Goal: Task Accomplishment & Management: Manage account settings

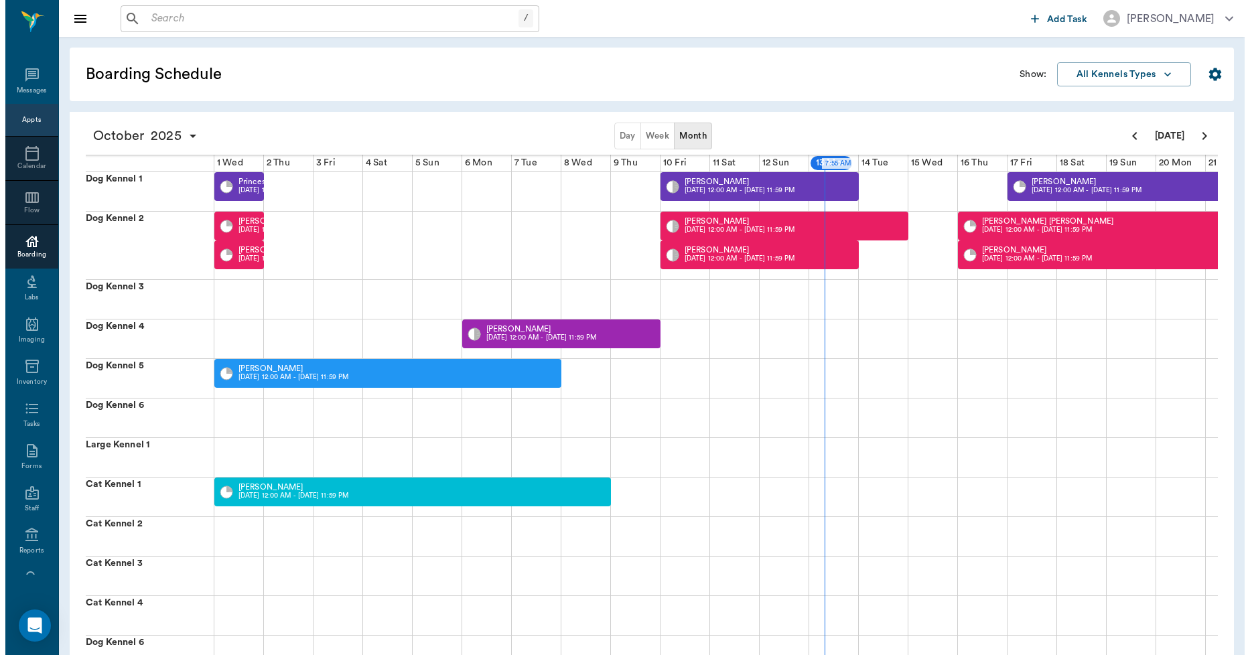
scroll to position [0, 393]
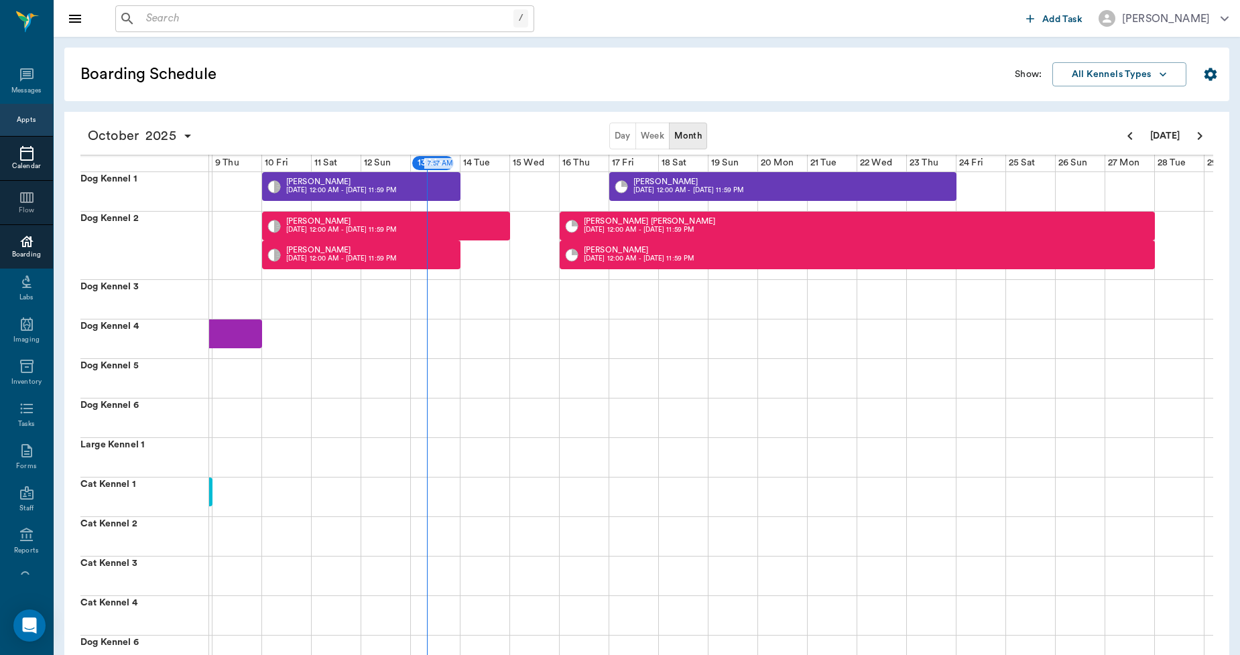
click at [23, 158] on icon at bounding box center [27, 153] width 16 height 16
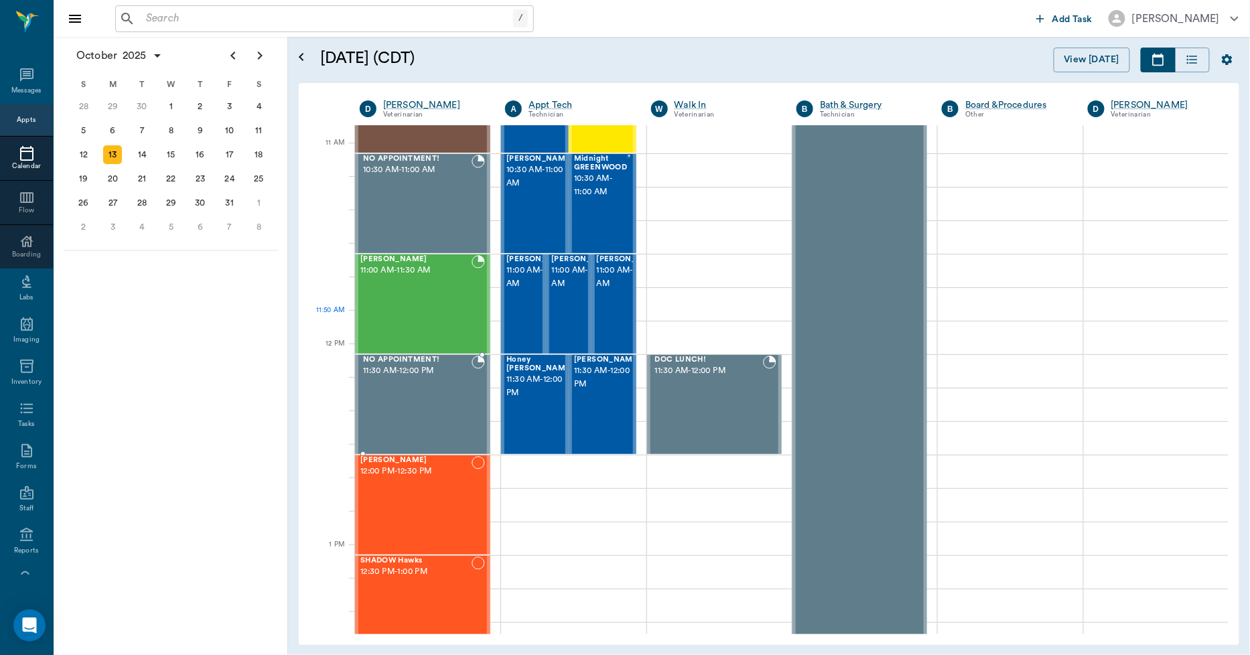
scroll to position [149, 0]
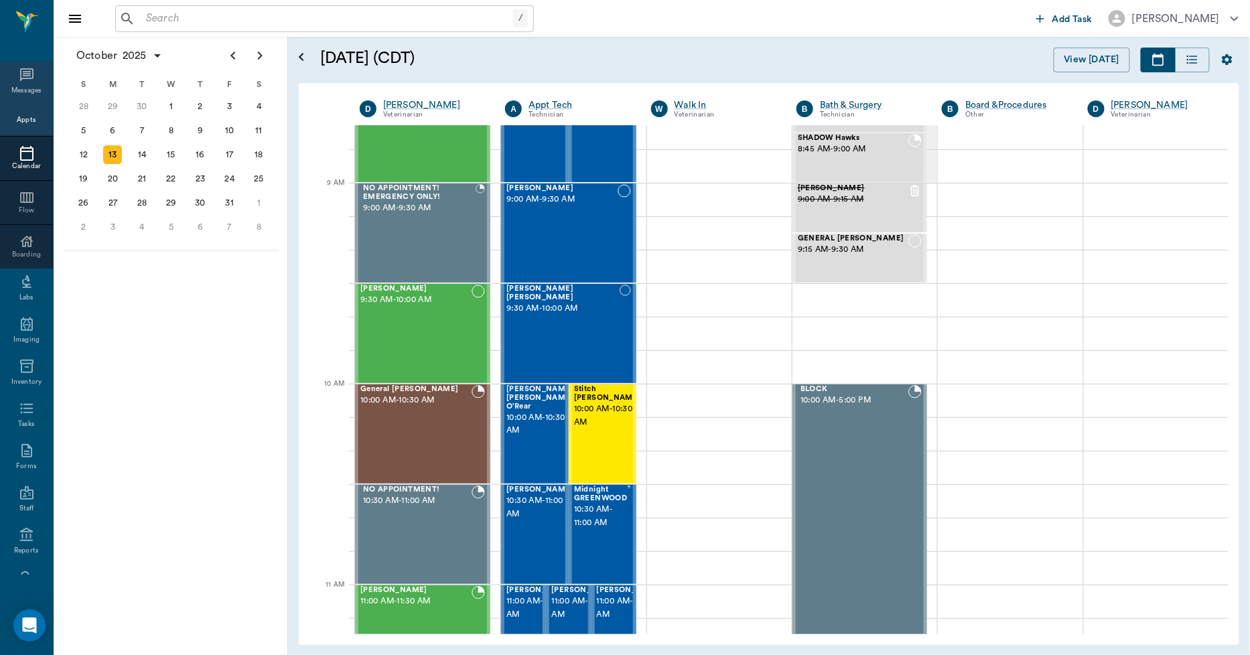
click at [19, 78] on icon at bounding box center [27, 75] width 16 height 16
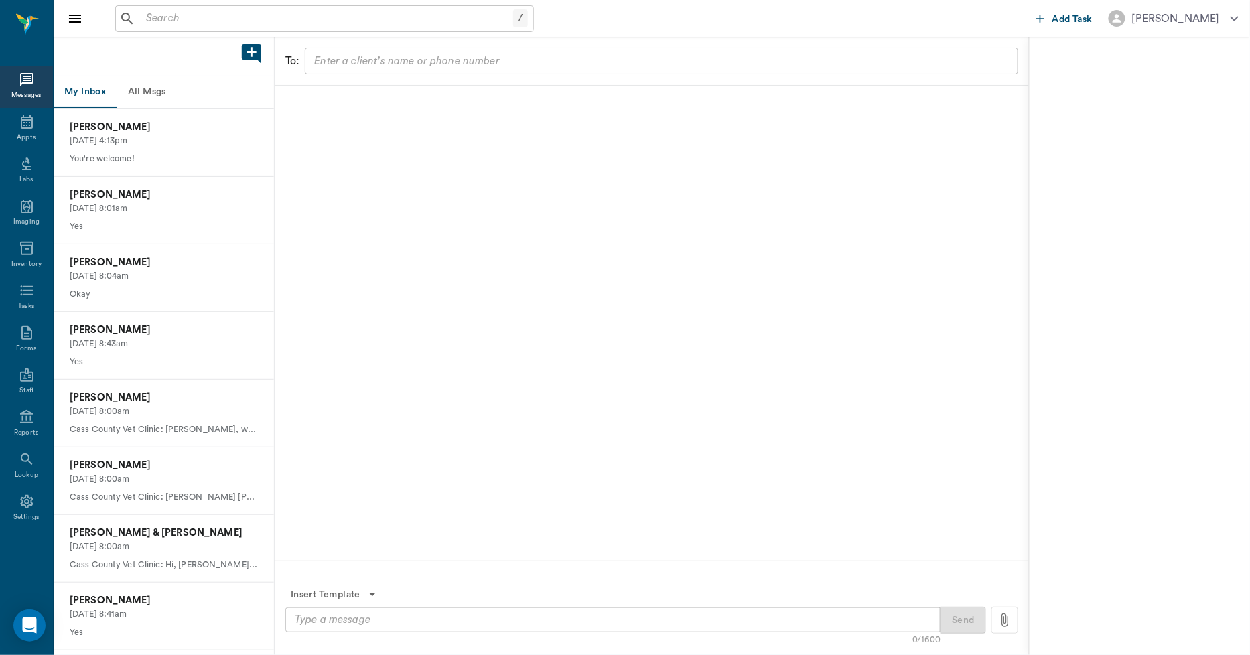
click at [147, 89] on button "All Msgs" at bounding box center [147, 92] width 60 height 32
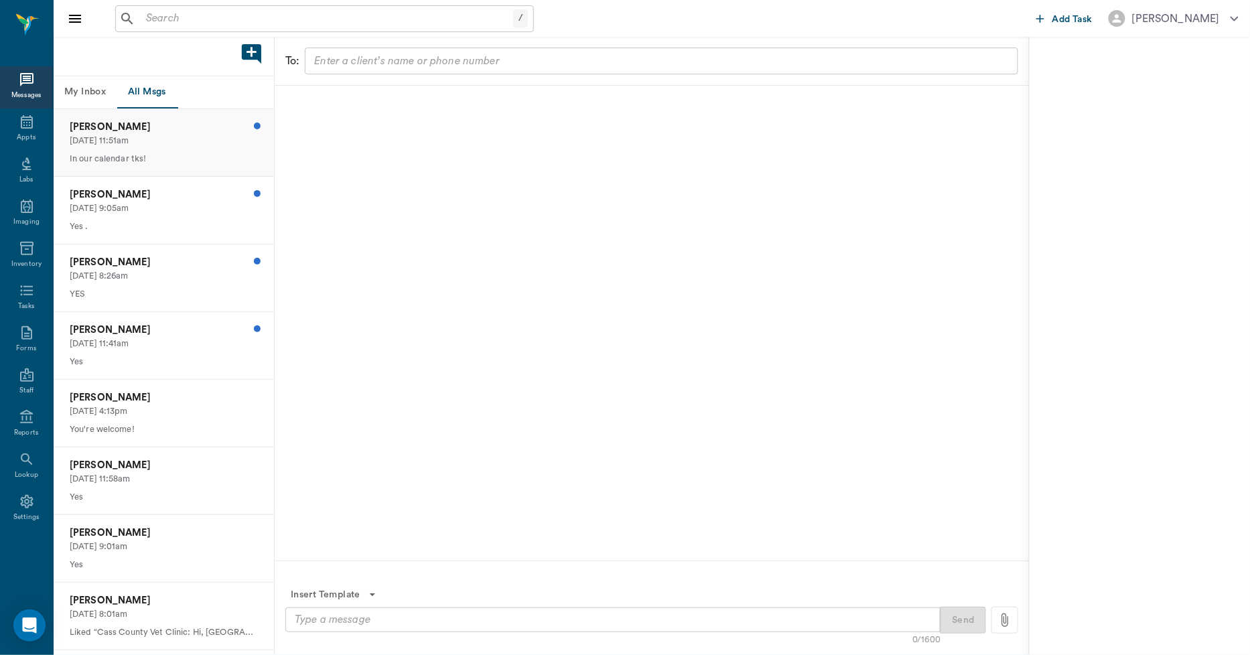
click at [147, 154] on p "In our calendar tks!" at bounding box center [164, 159] width 188 height 13
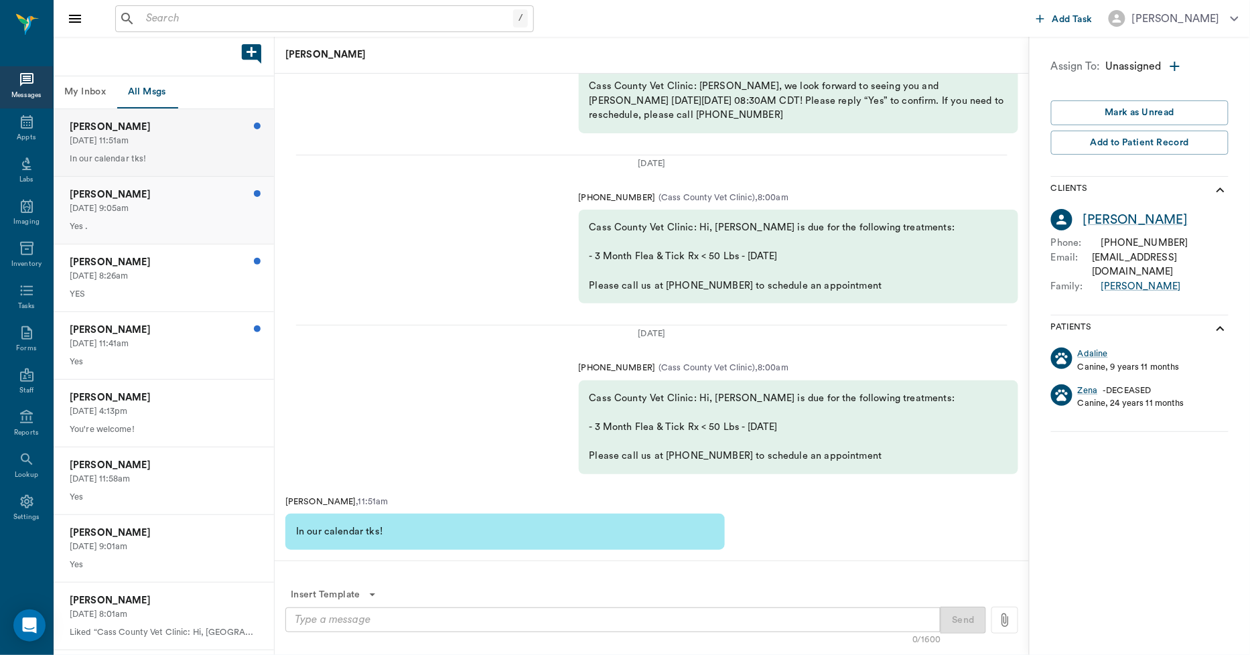
click at [135, 214] on p "10/12/2025, 9:05am" at bounding box center [164, 208] width 188 height 13
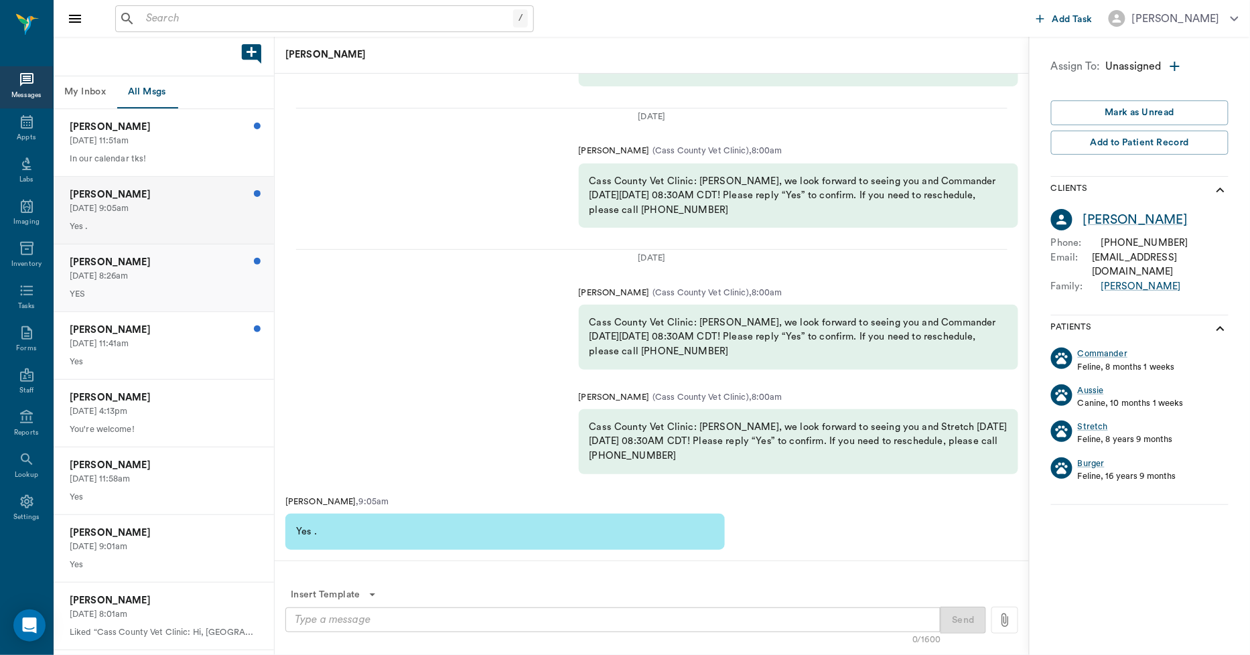
click at [136, 267] on p "Ruth Brown" at bounding box center [164, 262] width 188 height 15
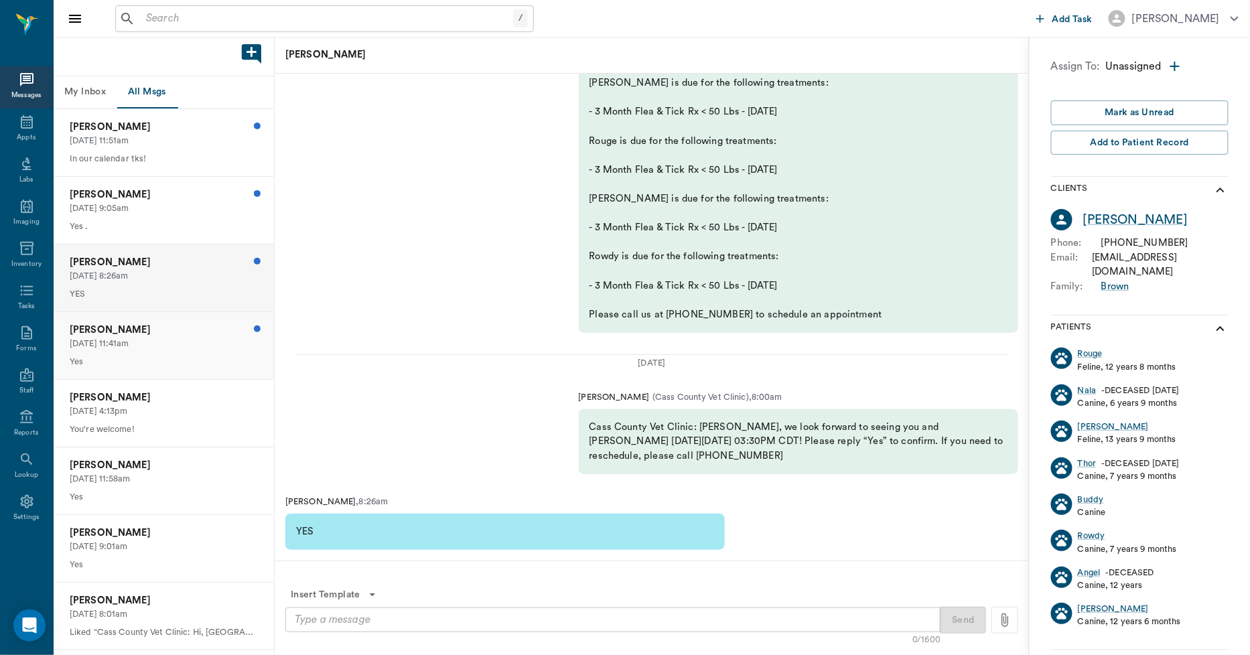
click at [125, 344] on p "10/11/2025, 11:41am" at bounding box center [164, 344] width 188 height 13
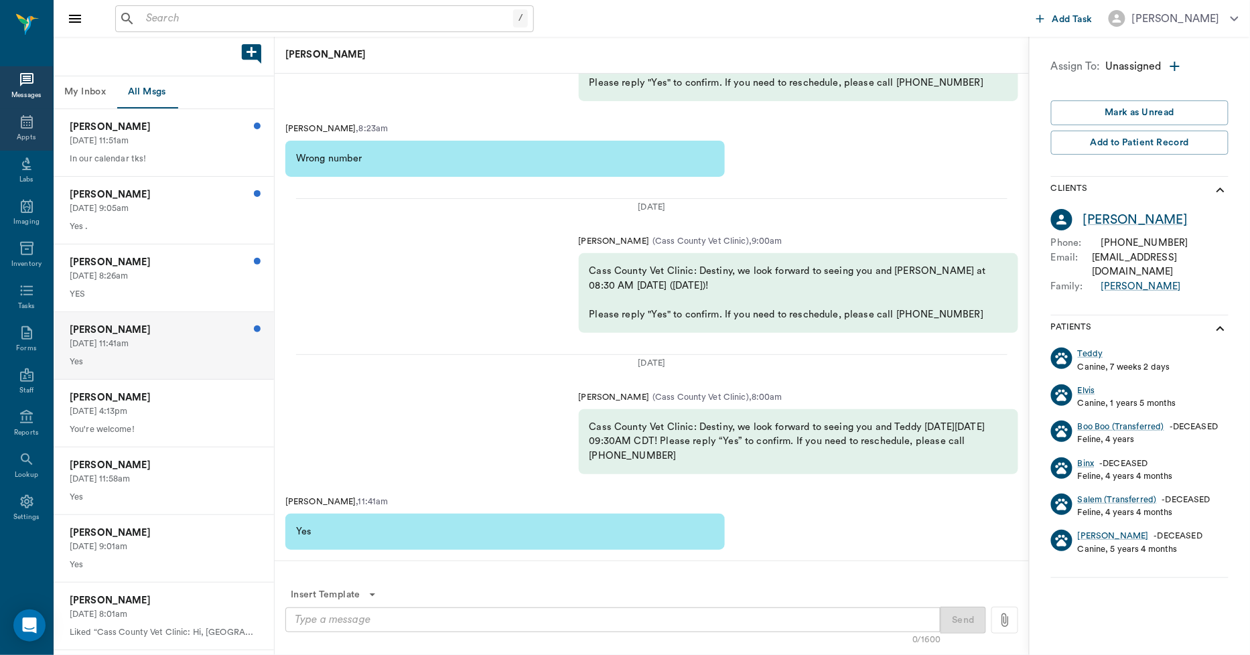
click at [17, 131] on div "Appts" at bounding box center [26, 130] width 53 height 42
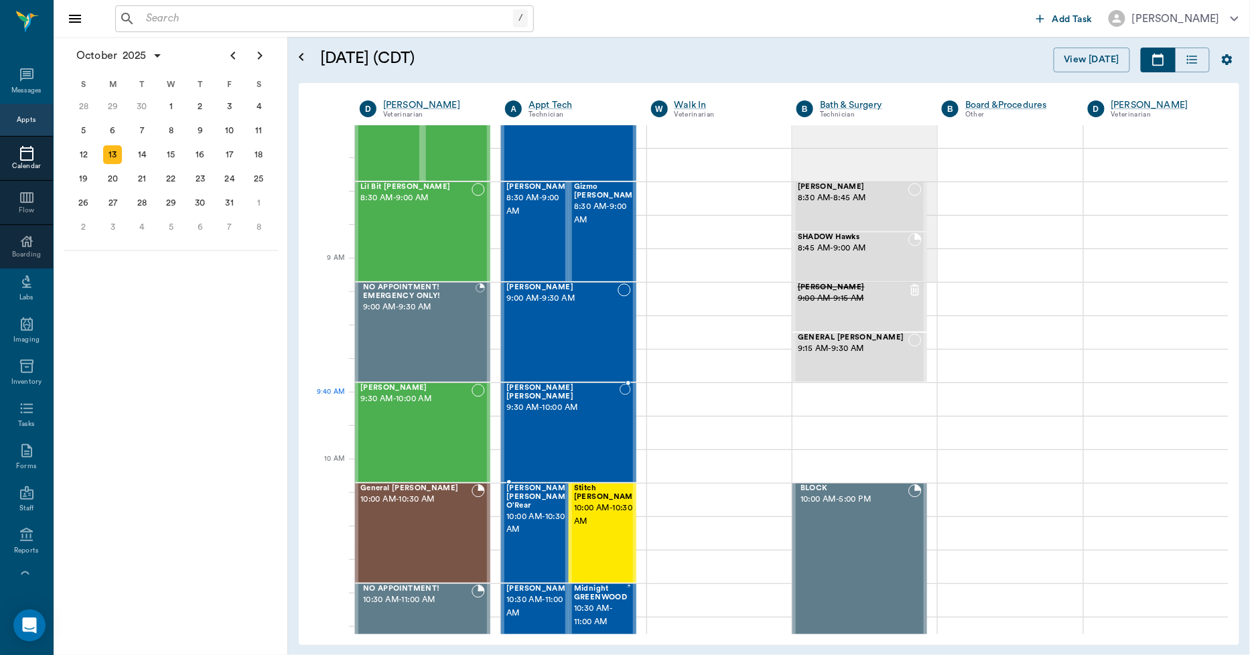
scroll to position [74, 0]
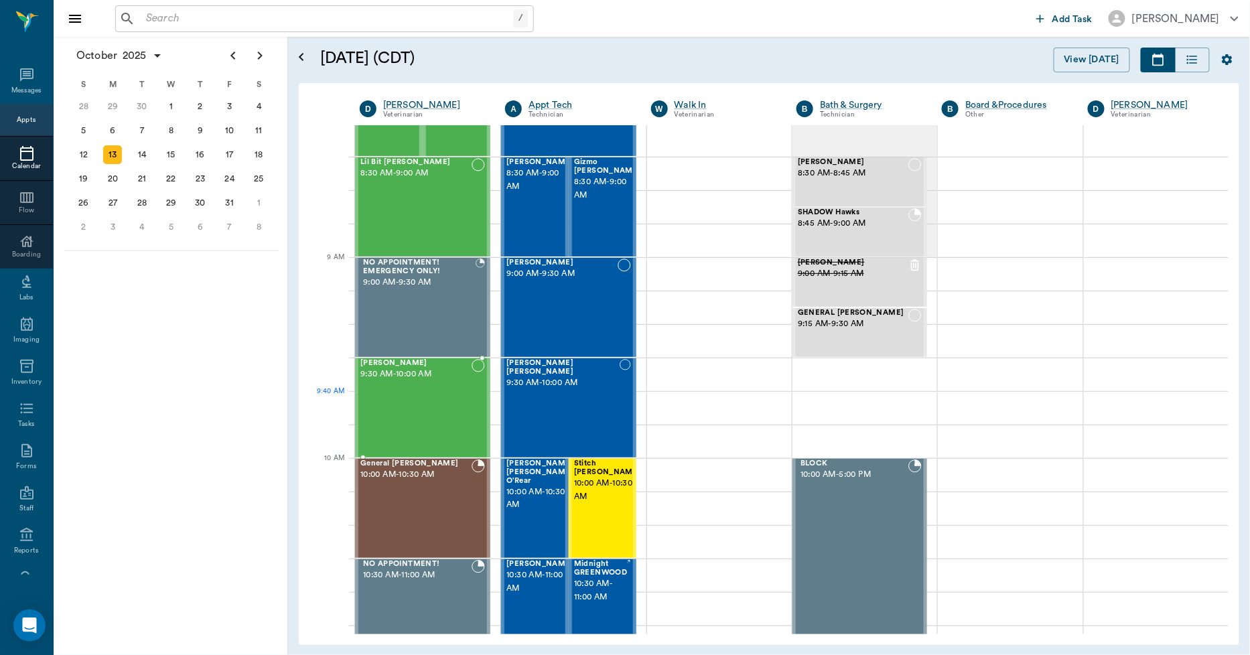
click at [442, 411] on div "Teddy McWaters 9:30 AM - 10:00 AM" at bounding box center [416, 408] width 111 height 98
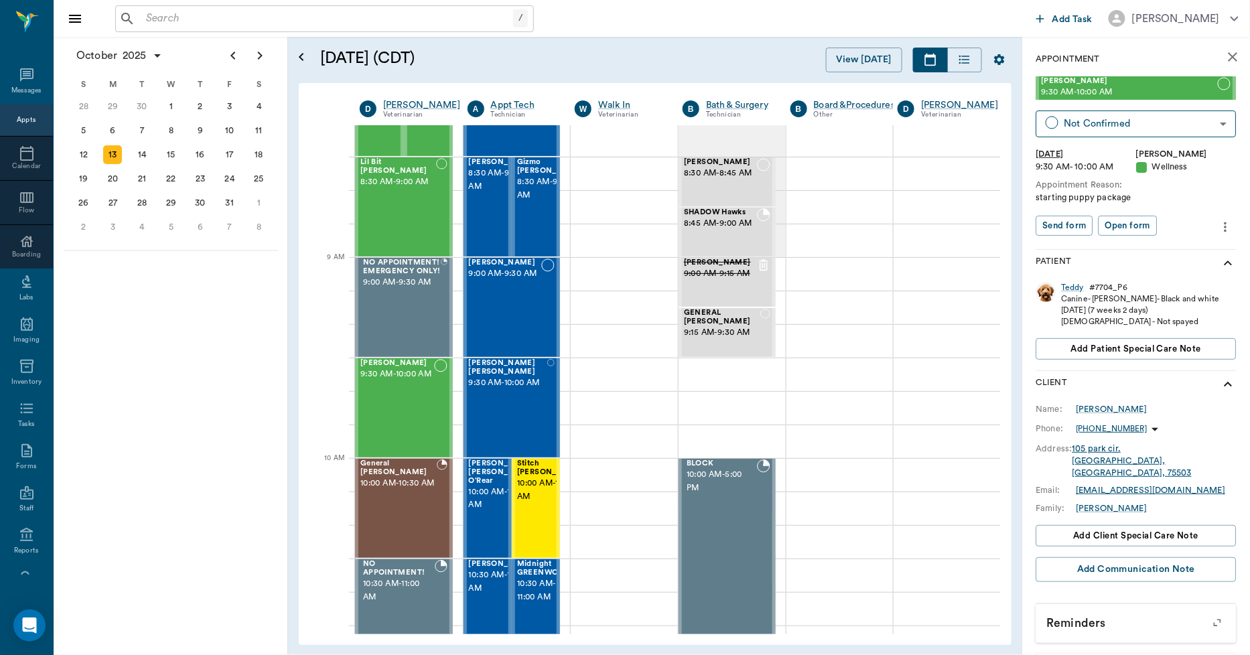
click at [1225, 230] on icon "more" at bounding box center [1226, 227] width 3 height 10
click at [1142, 250] on span "Edit appointment" at bounding box center [1159, 250] width 113 height 14
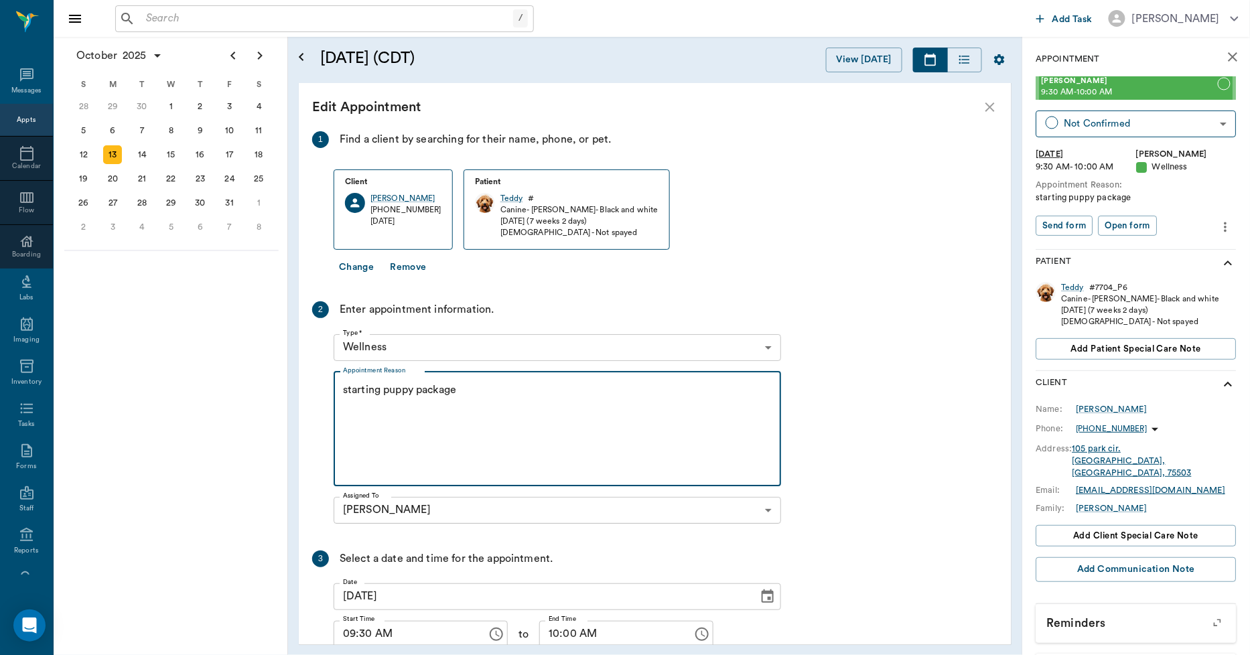
click at [464, 391] on textarea "starting puppy package" at bounding box center [557, 429] width 429 height 92
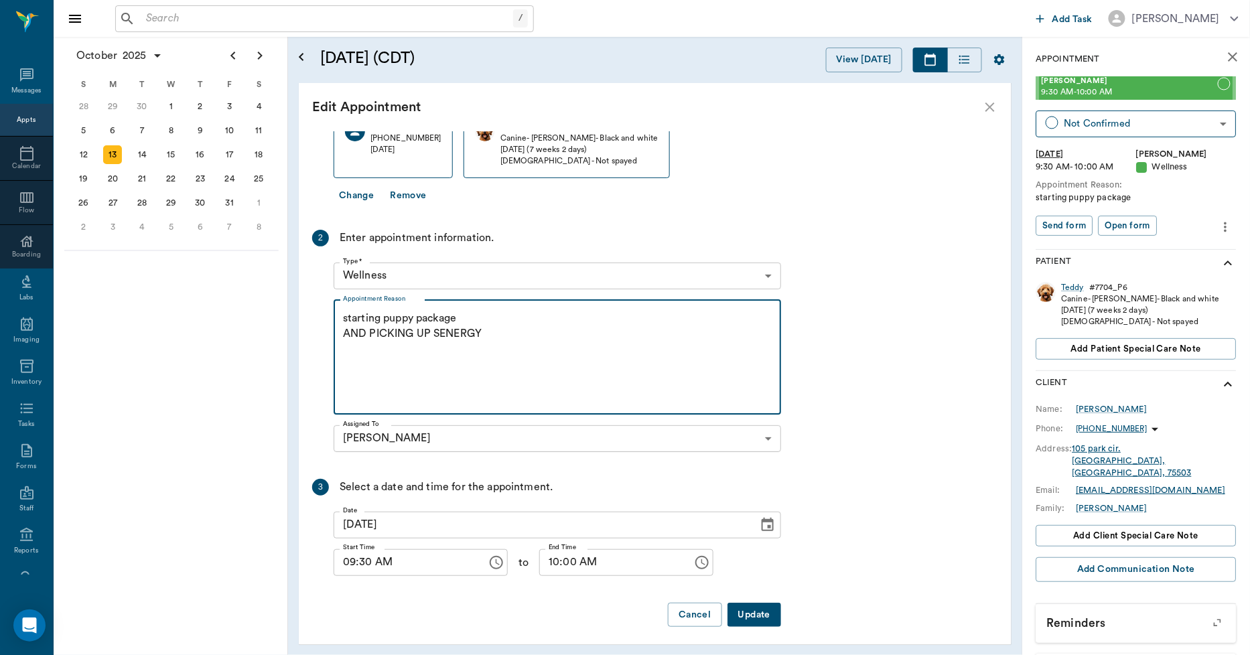
scroll to position [77, 0]
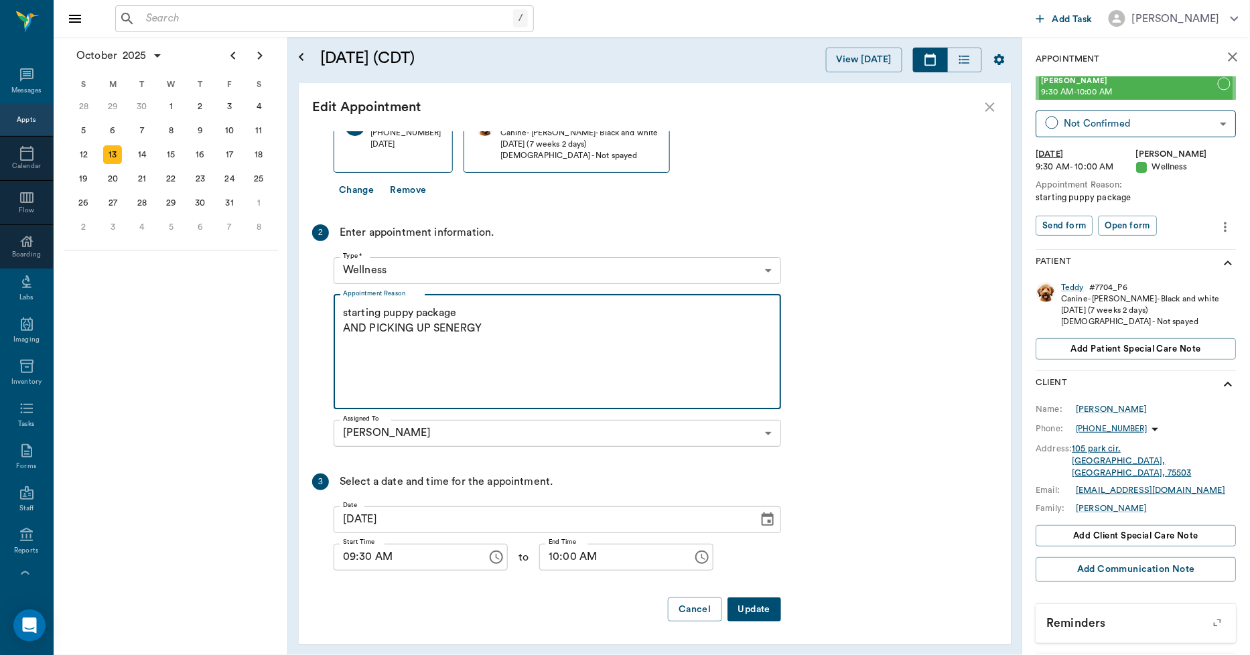
type textarea "starting puppy package AND PICKING UP SENERGY"
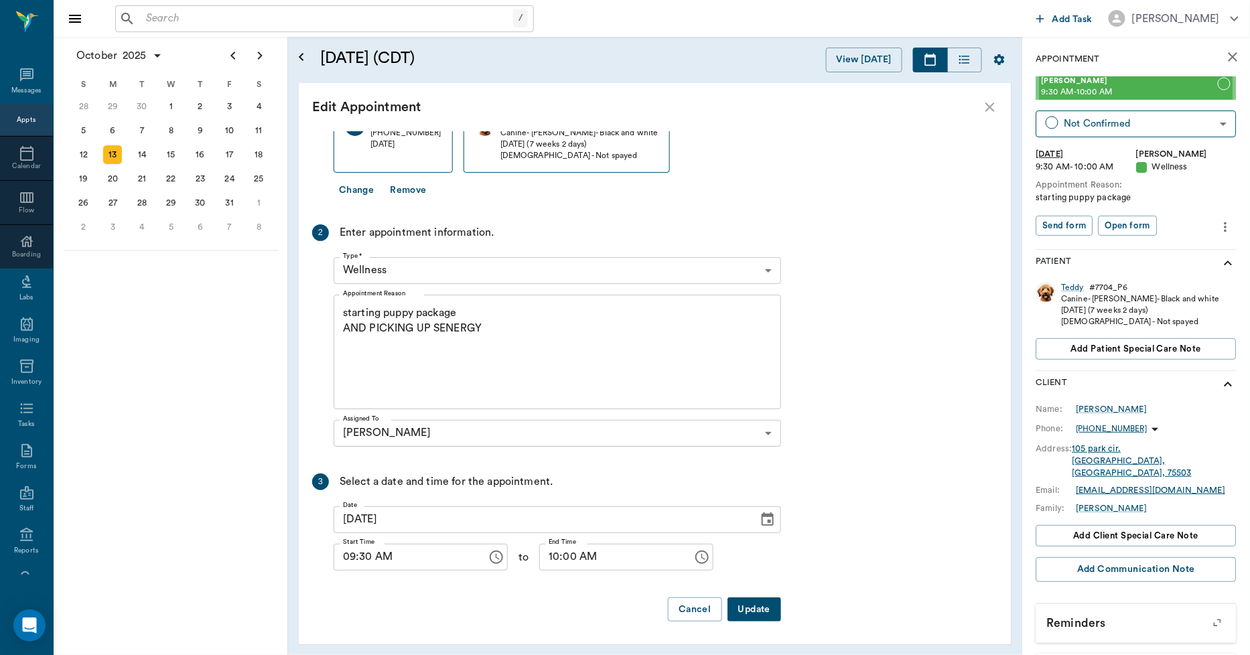
click at [761, 612] on button "Update" at bounding box center [755, 610] width 54 height 25
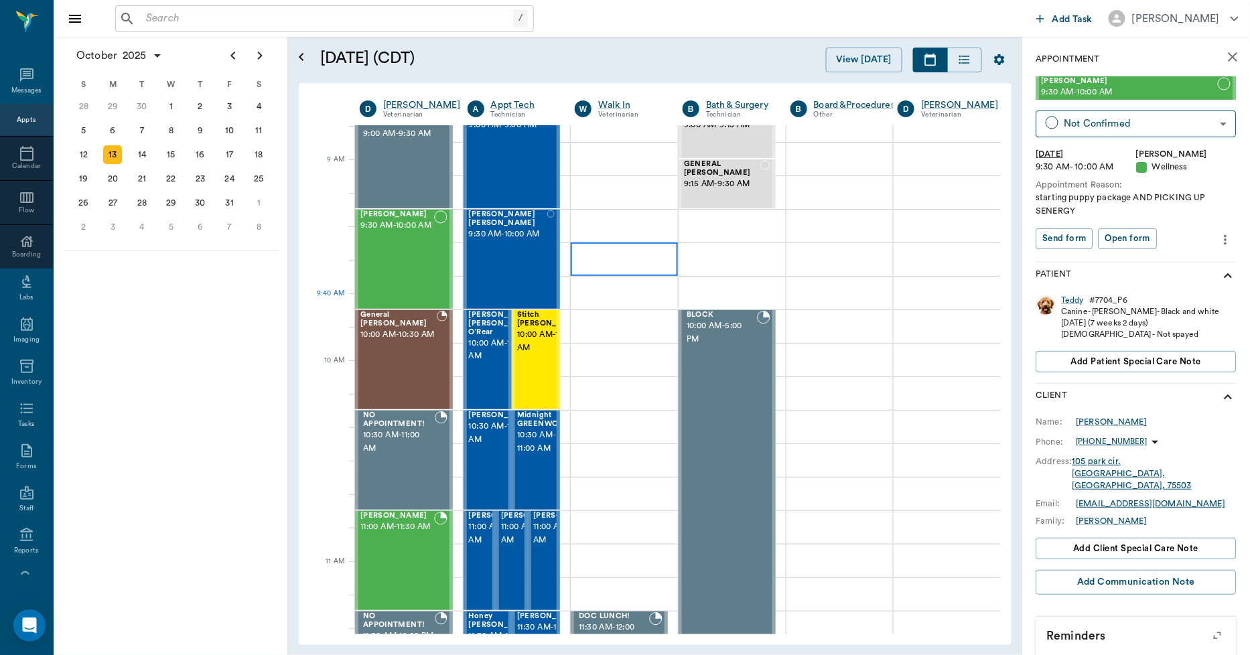
scroll to position [0, 0]
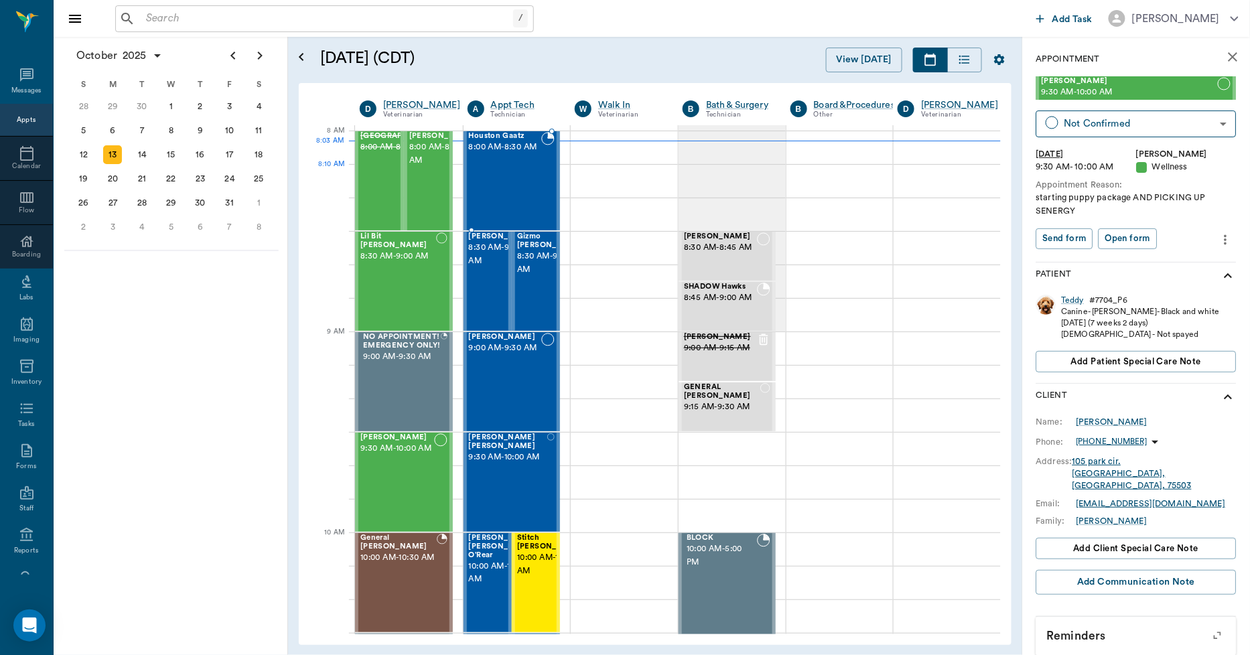
click at [523, 188] on div "Houston Gaatz 8:00 AM - 8:30 AM" at bounding box center [505, 181] width 73 height 98
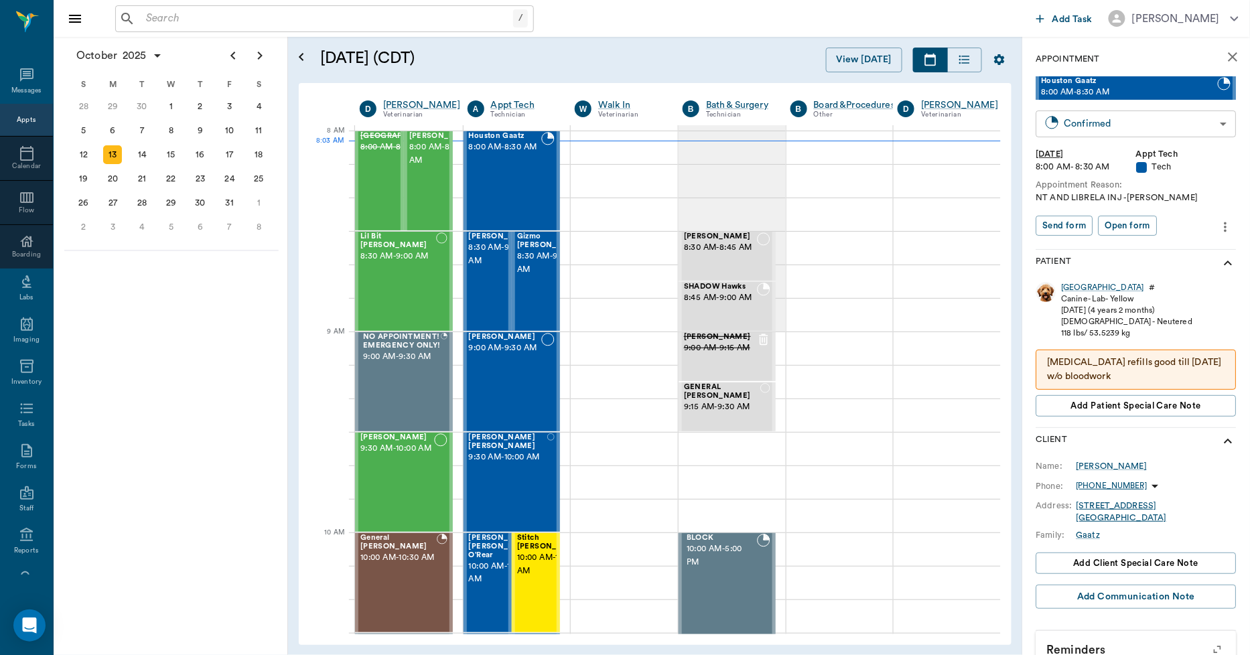
click at [1099, 125] on body "/ ​ Add Task Dr. Bert Ellsworth Nectar Messages Appts Calendar Flow Boarding La…" at bounding box center [625, 327] width 1250 height 655
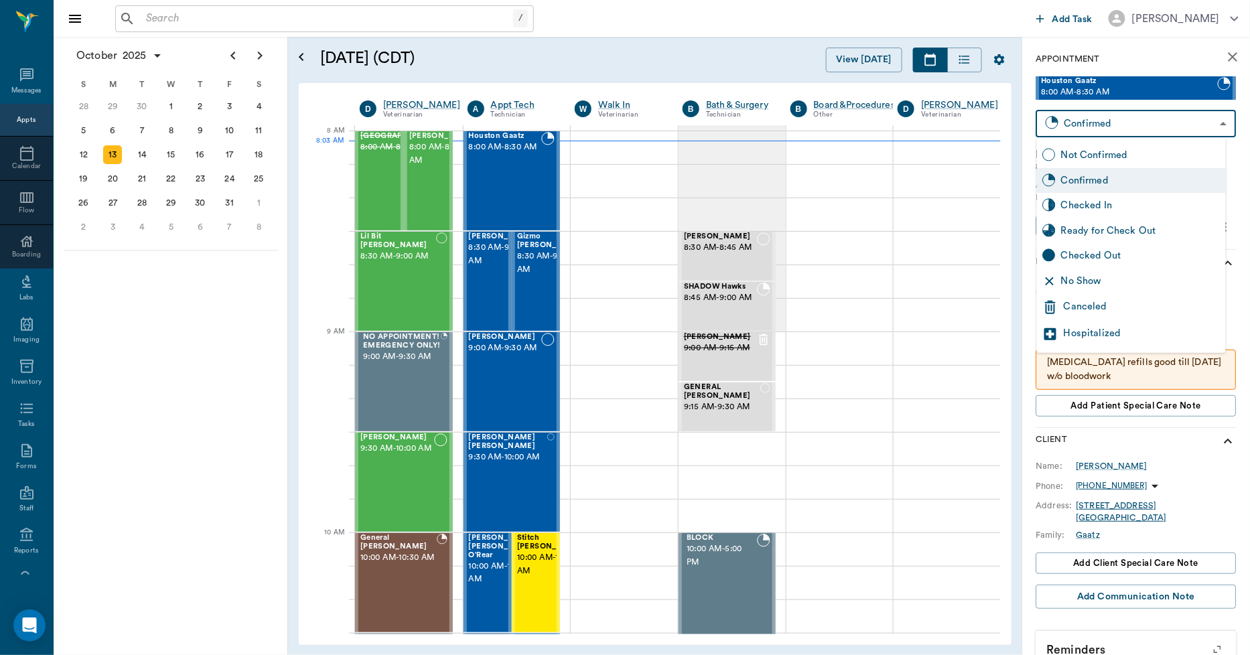
click at [1096, 202] on div "Checked In" at bounding box center [1140, 205] width 159 height 15
type input "CHECKED_IN"
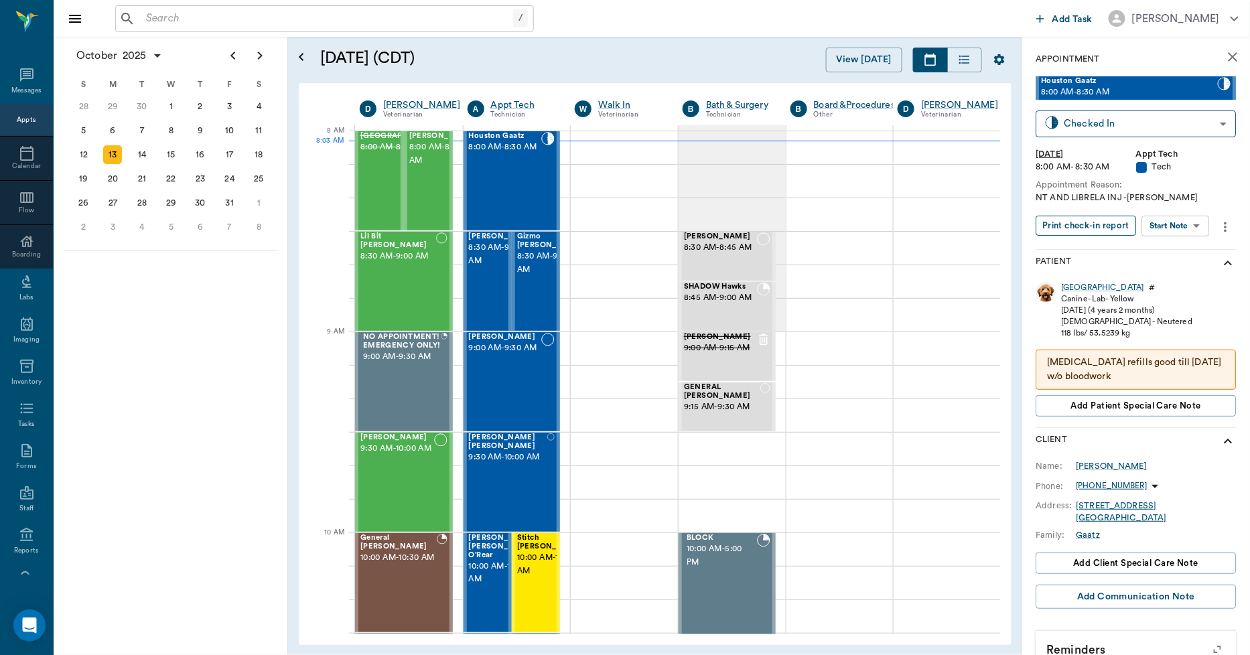
click at [1080, 219] on button "Print check-in report" at bounding box center [1087, 226] width 101 height 21
click at [1226, 51] on icon "close" at bounding box center [1234, 57] width 16 height 16
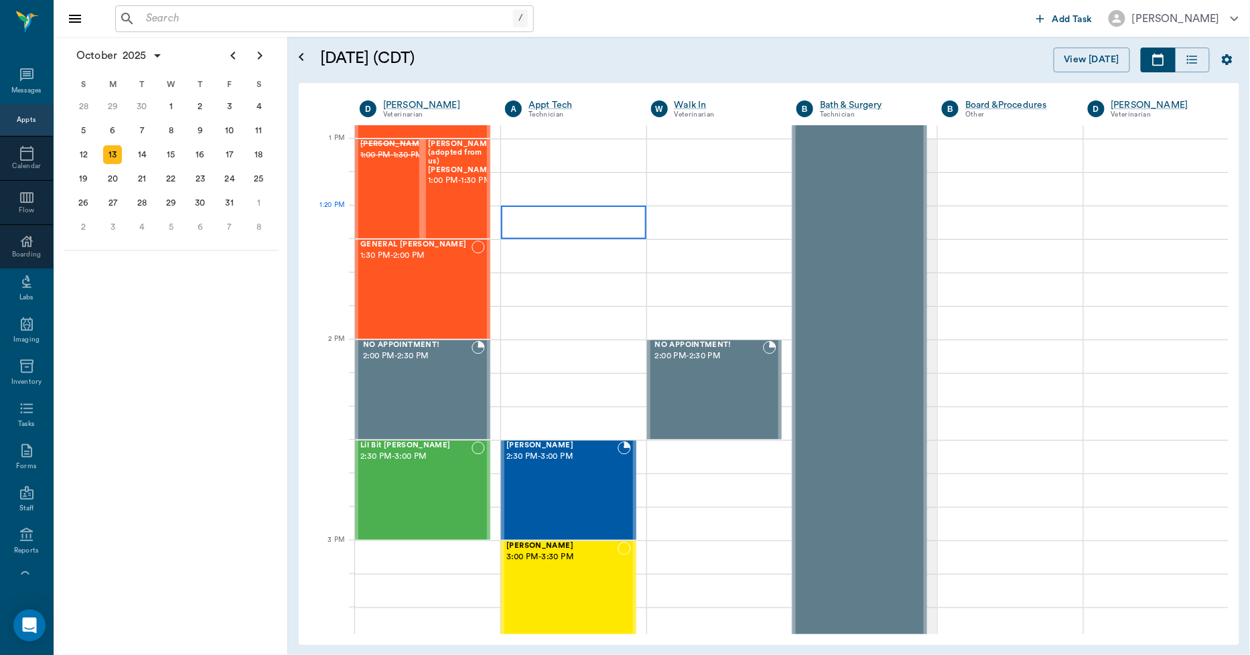
scroll to position [1265, 0]
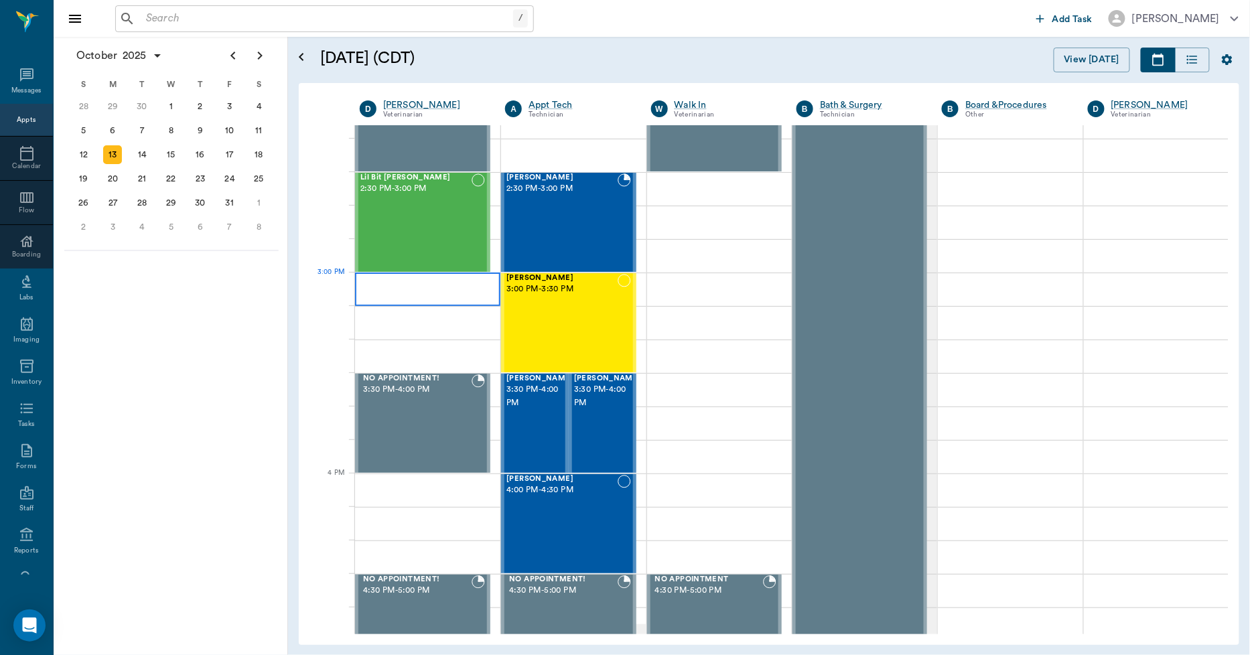
click at [401, 286] on div at bounding box center [427, 290] width 145 height 34
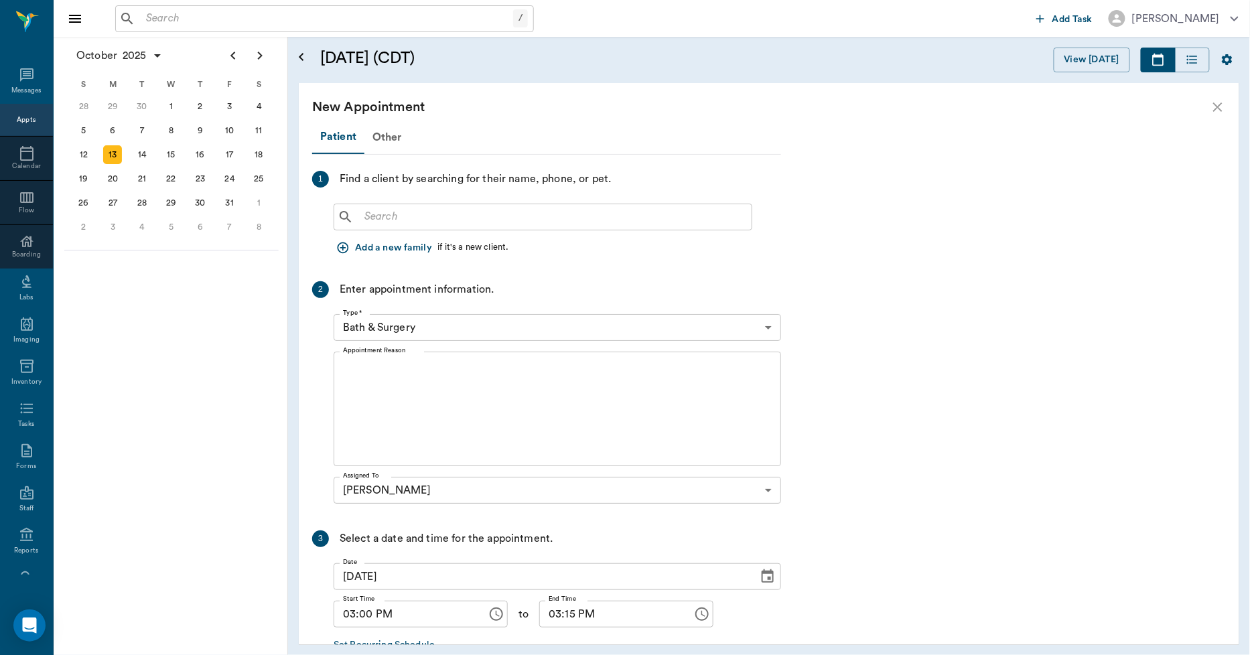
click at [384, 210] on input "text" at bounding box center [552, 217] width 387 height 19
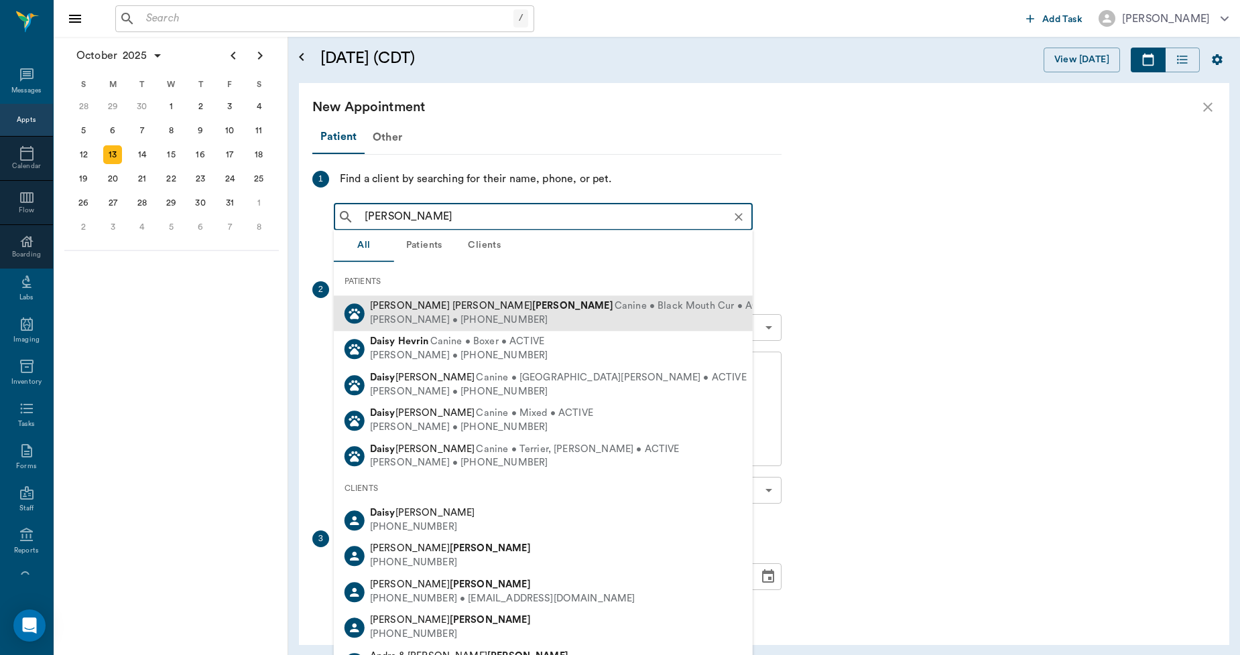
click at [404, 308] on span "Daisy Mae Herring" at bounding box center [491, 306] width 243 height 10
type input "DAISY HERR"
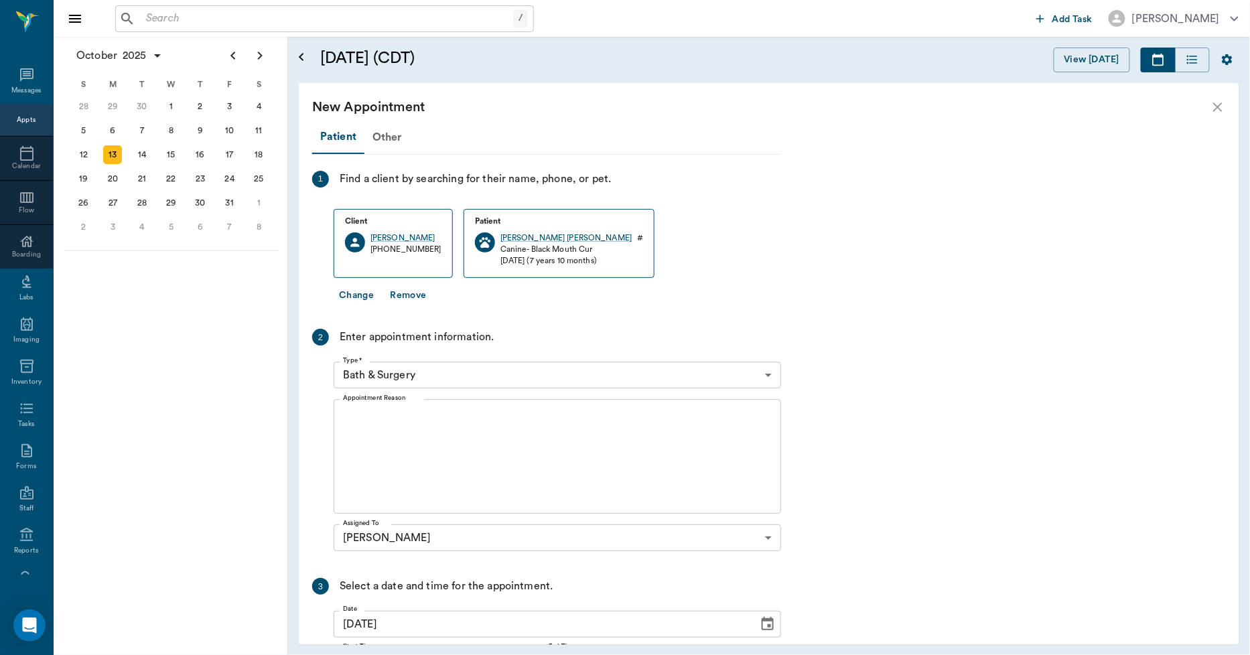
click at [426, 372] on body "/ ​ Add Task Dr. Bert Ellsworth Nectar Messages Appts Calendar Flow Boarding La…" at bounding box center [625, 327] width 1250 height 655
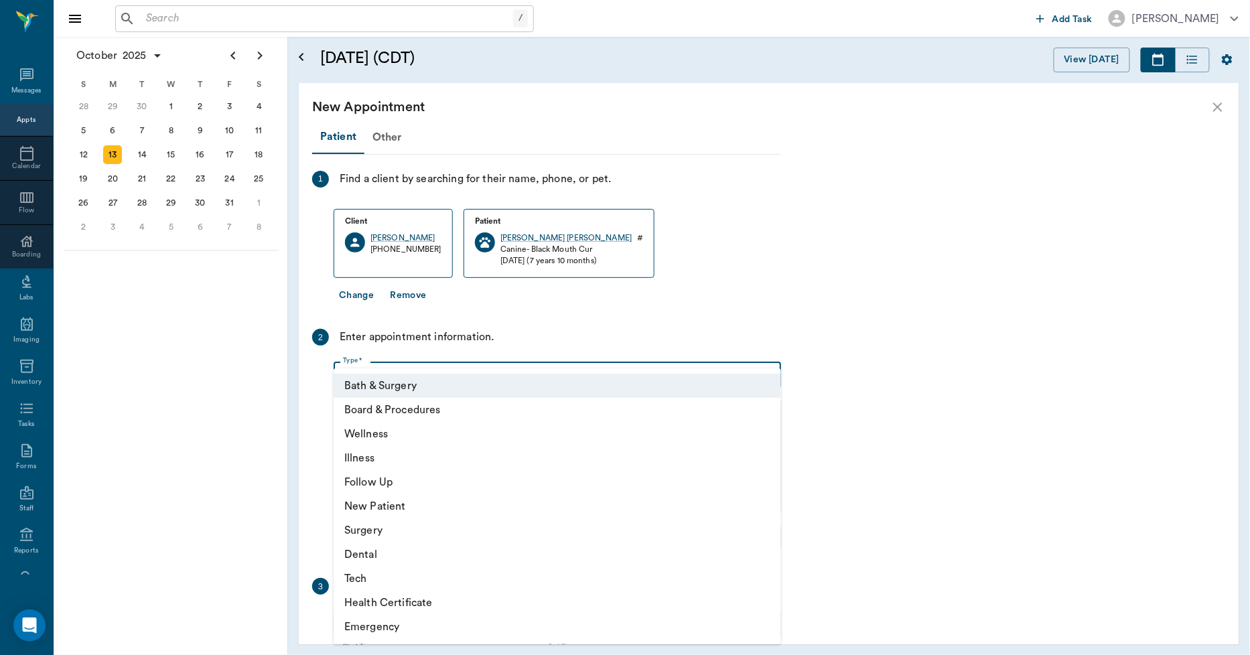
click at [391, 431] on li "Wellness" at bounding box center [558, 434] width 448 height 24
type input "65d2be4f46e3a538d89b8c14"
type input "03:30 PM"
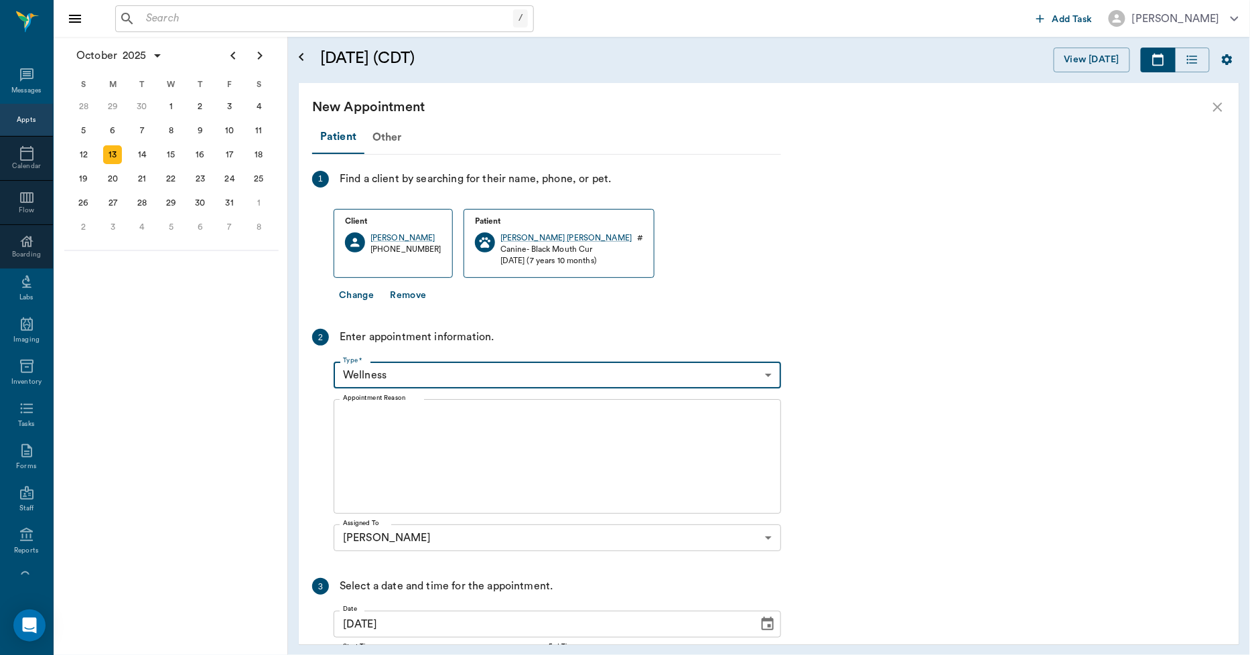
click at [407, 423] on textarea "Appointment Reason" at bounding box center [557, 457] width 429 height 92
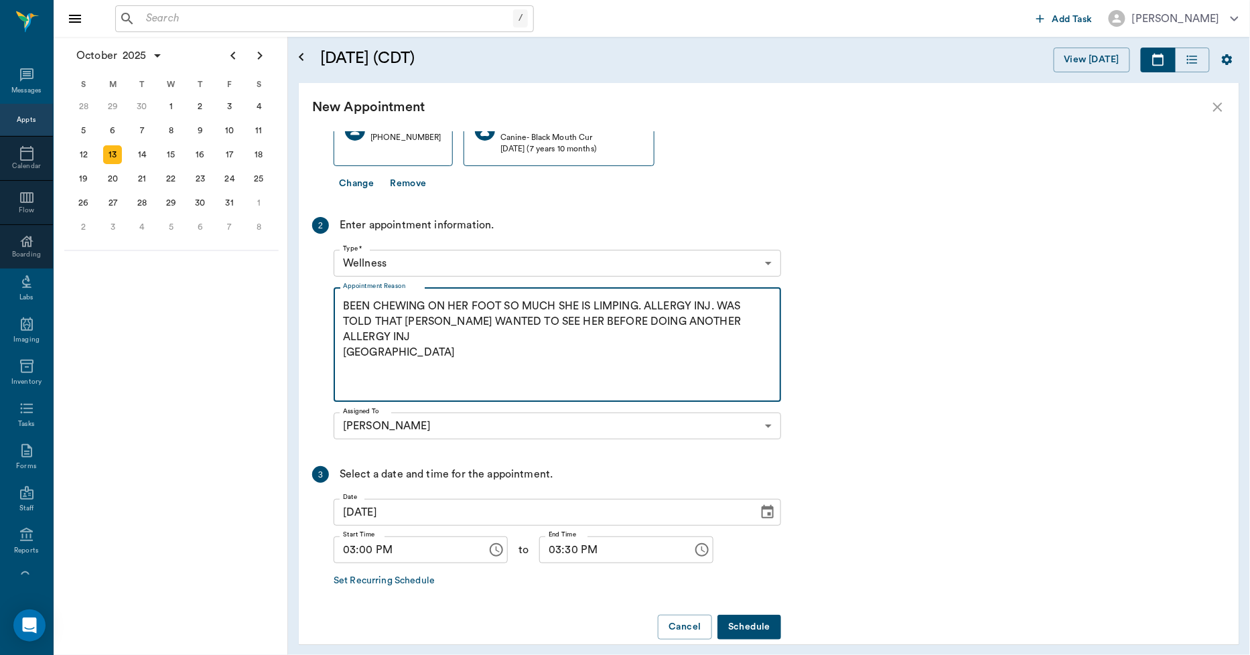
scroll to position [129, 0]
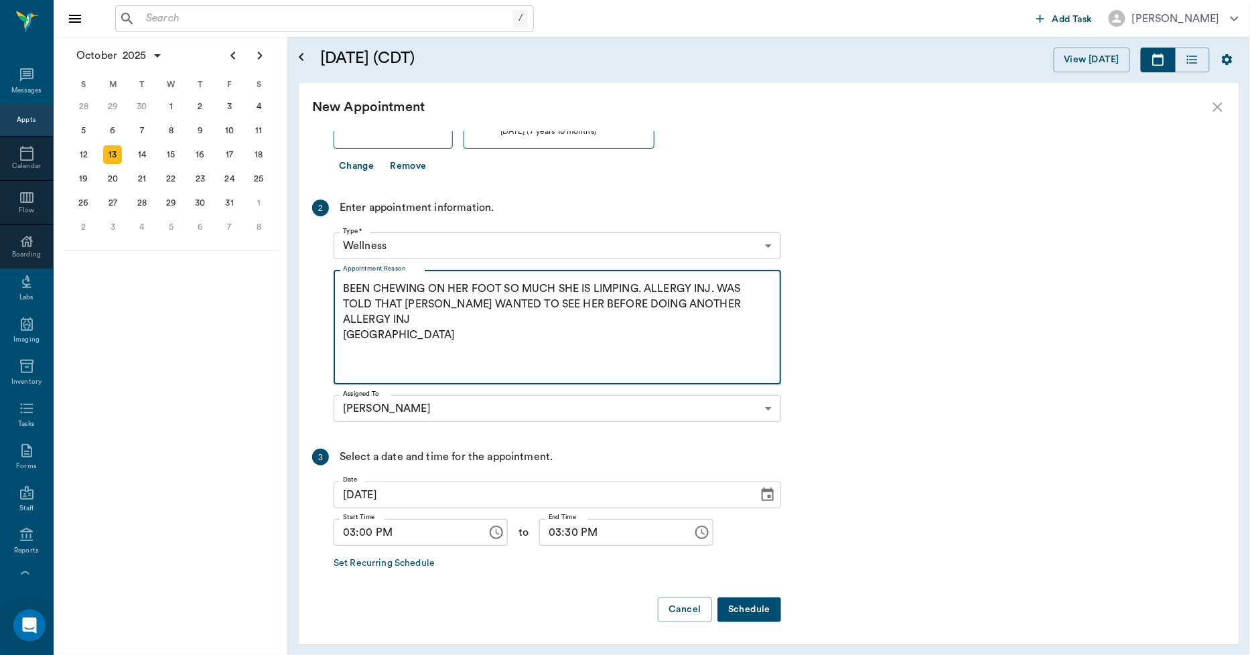
type textarea "BEEN CHEWING ON HER FOOT SO MUCH SHE IS LIMPING. ALLERGY INJ. WAS TOLD THAT DOC…"
click at [753, 605] on button "Schedule" at bounding box center [750, 610] width 64 height 25
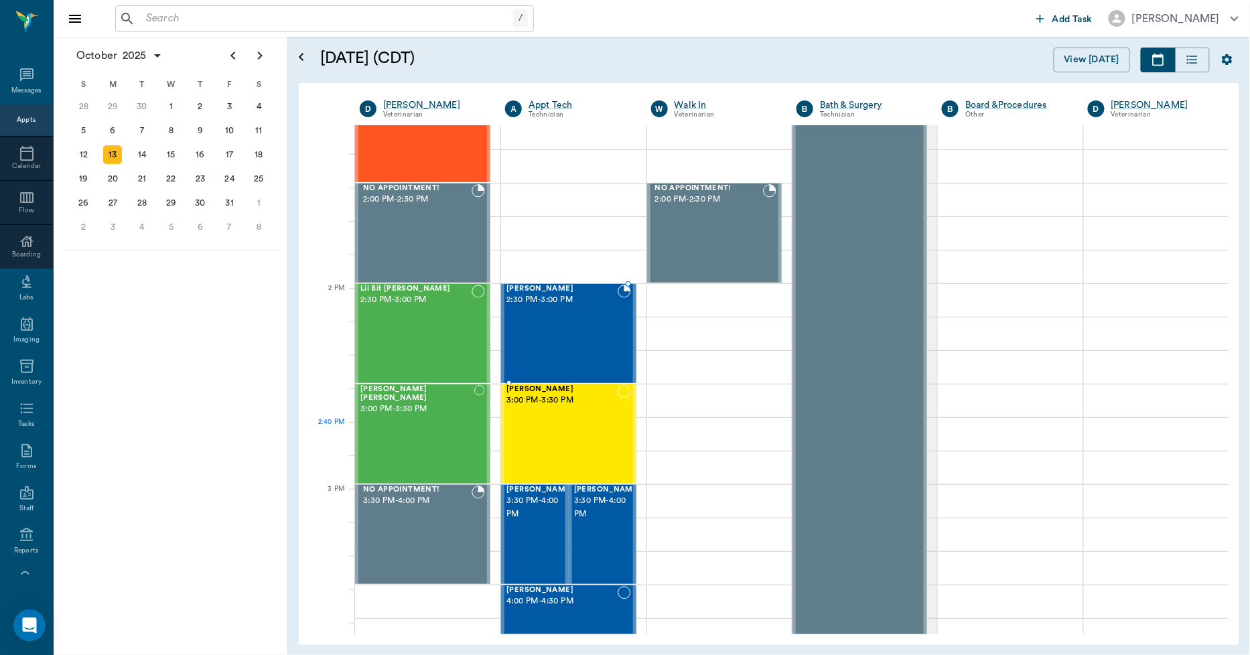
scroll to position [1042, 0]
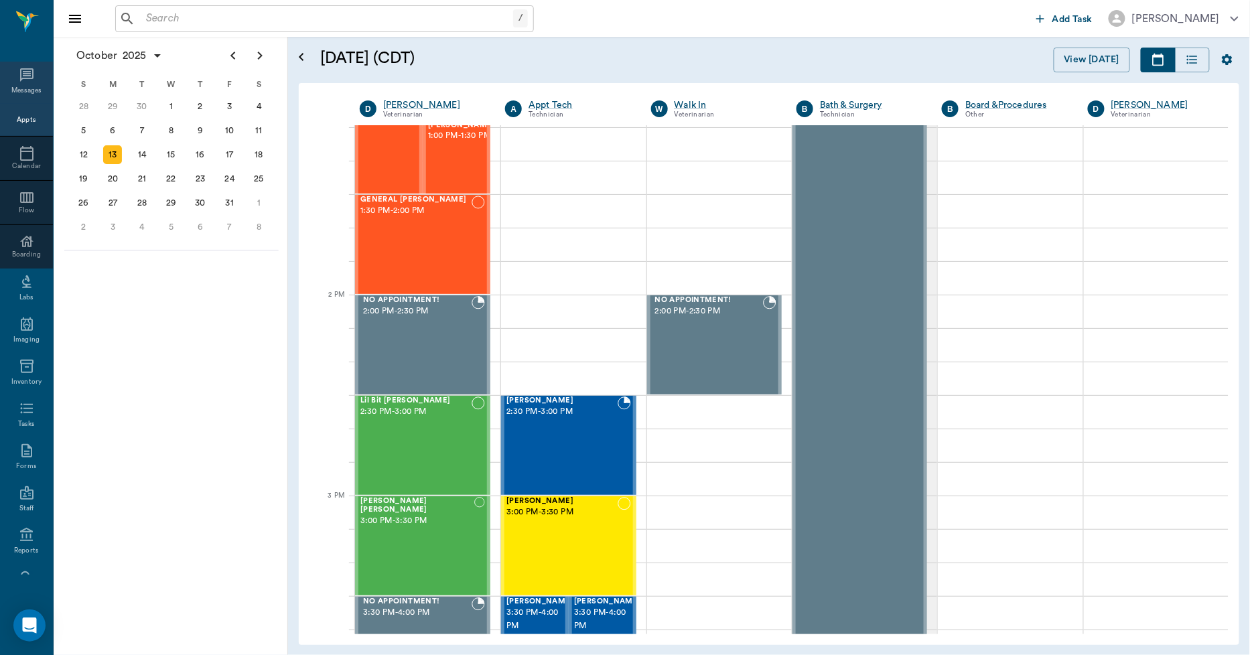
click at [22, 82] on icon at bounding box center [27, 75] width 16 height 16
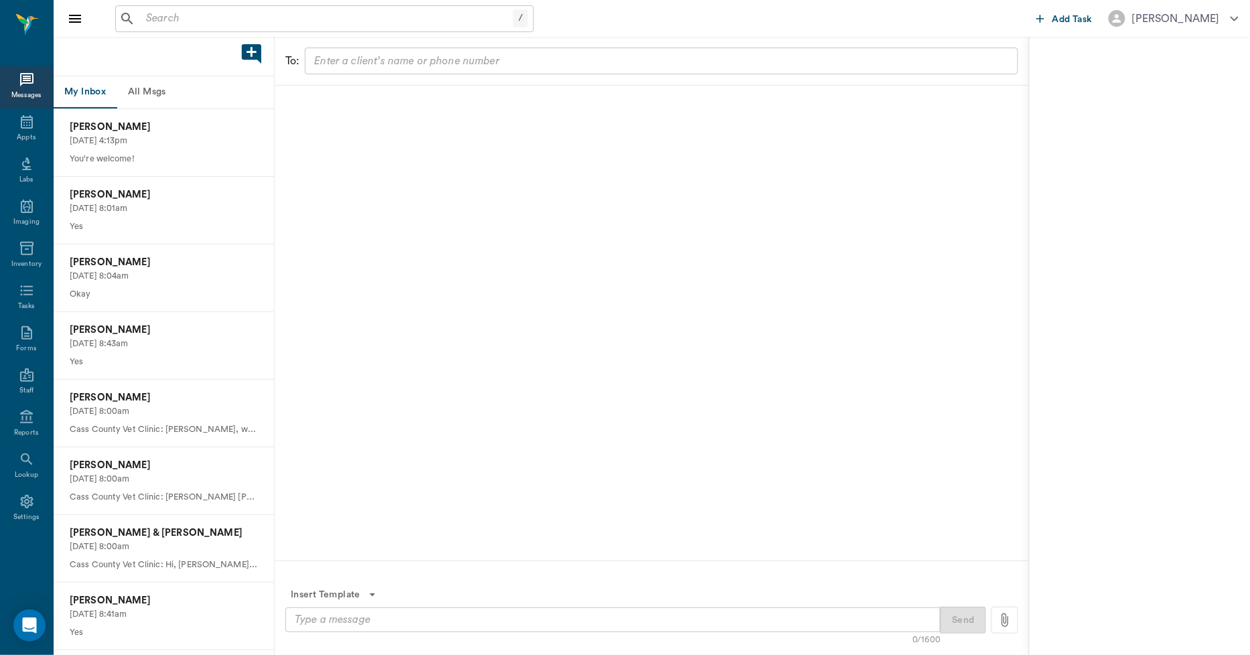
click at [138, 94] on button "All Msgs" at bounding box center [147, 92] width 60 height 32
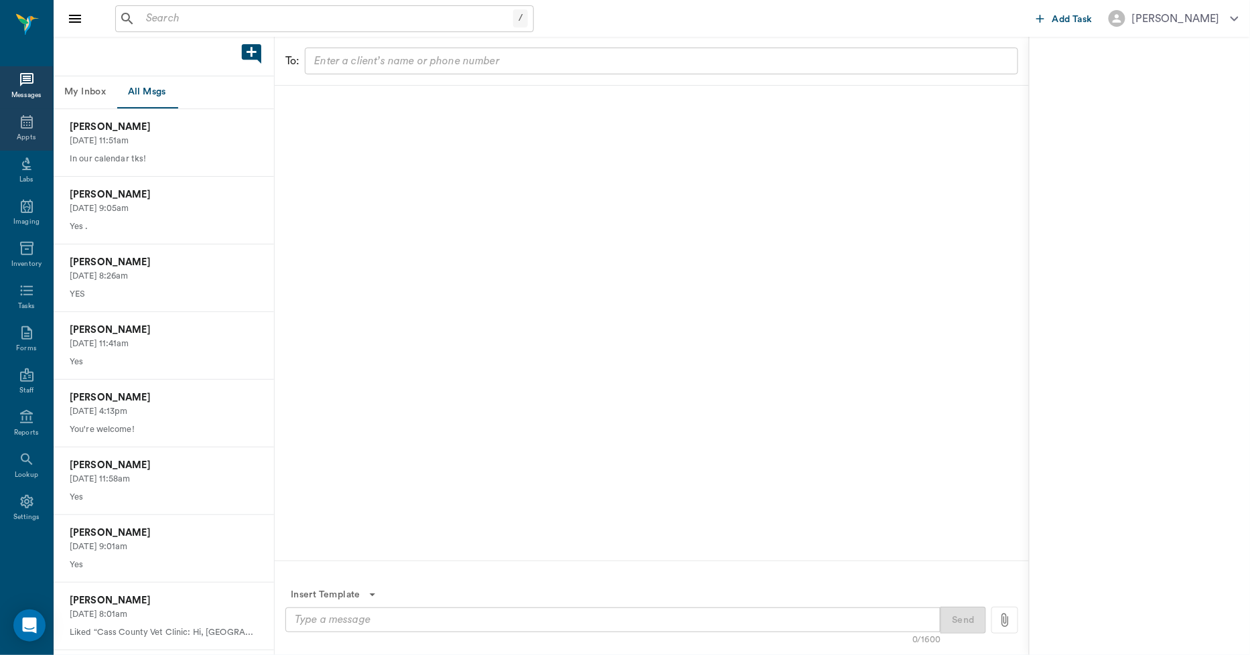
click at [22, 123] on icon at bounding box center [27, 122] width 16 height 16
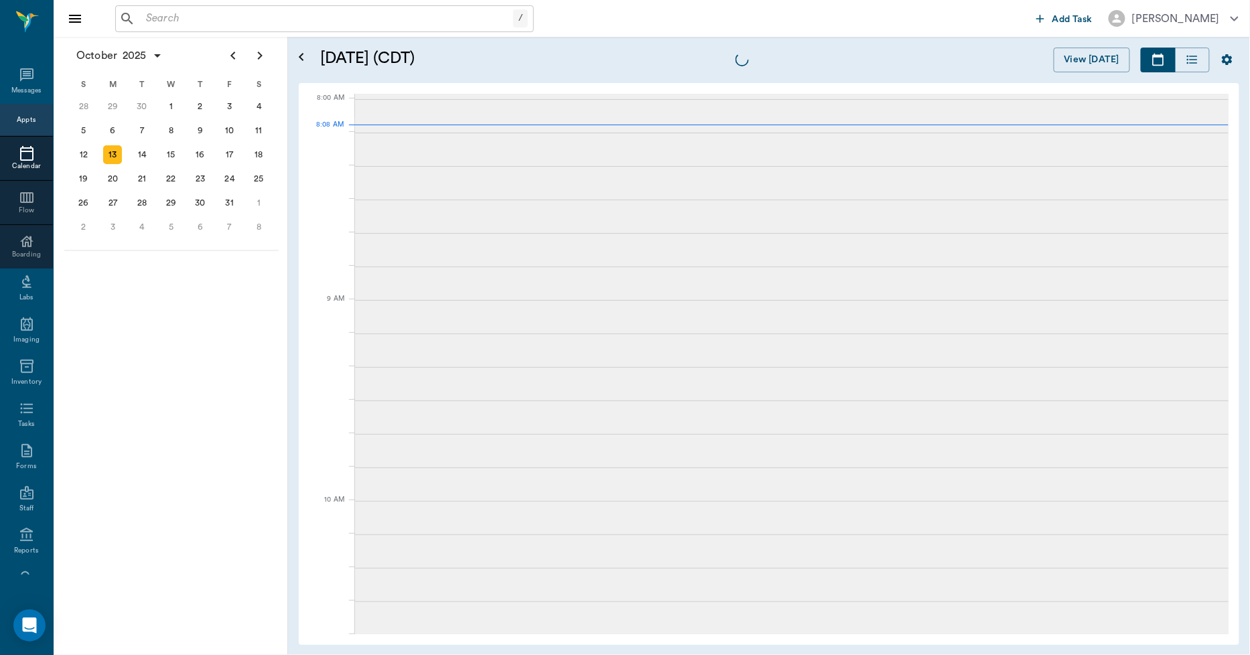
scroll to position [1, 0]
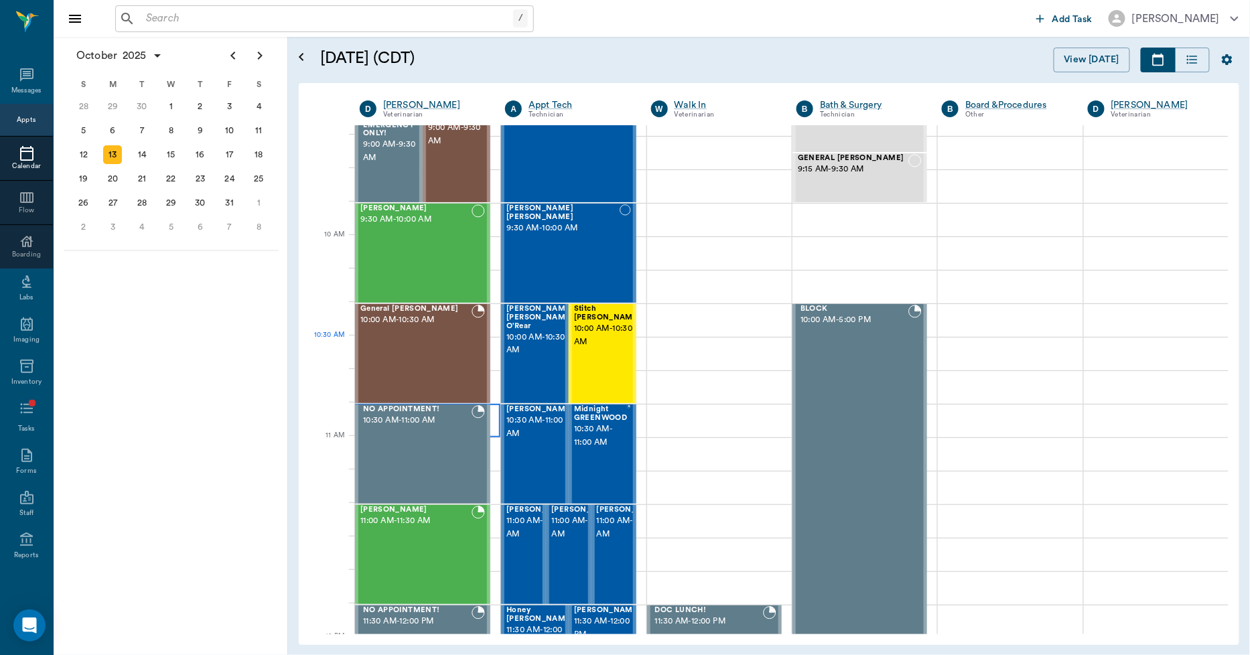
scroll to position [298, 0]
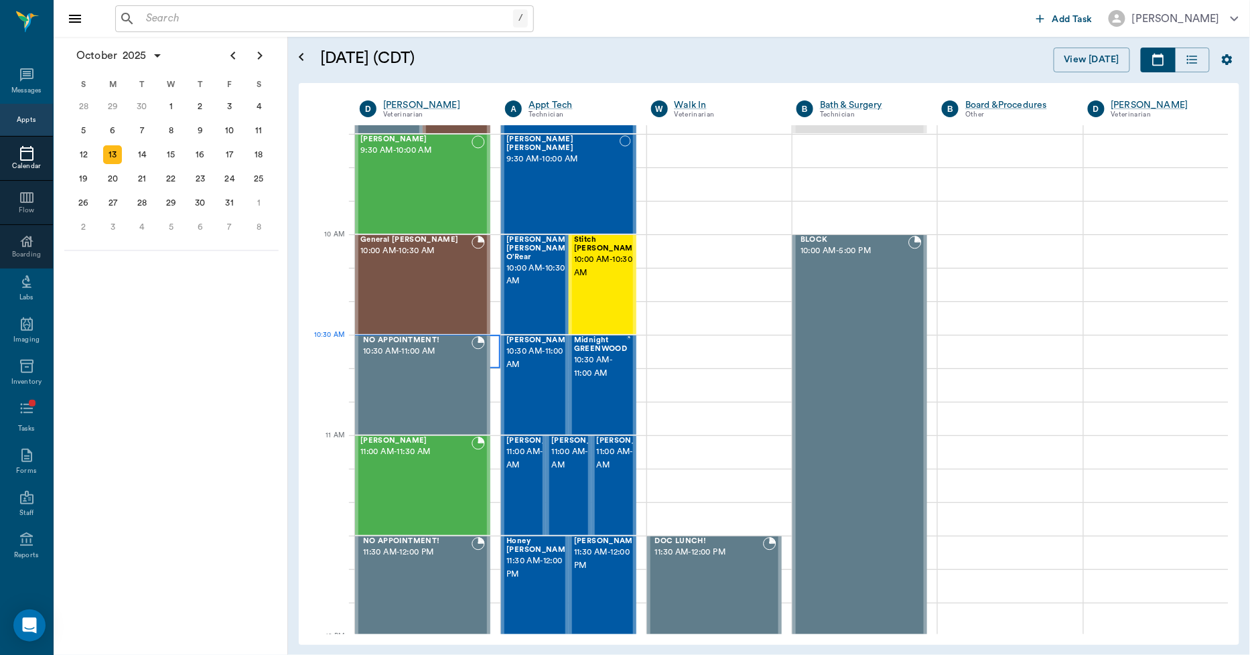
click at [493, 351] on div at bounding box center [427, 352] width 145 height 34
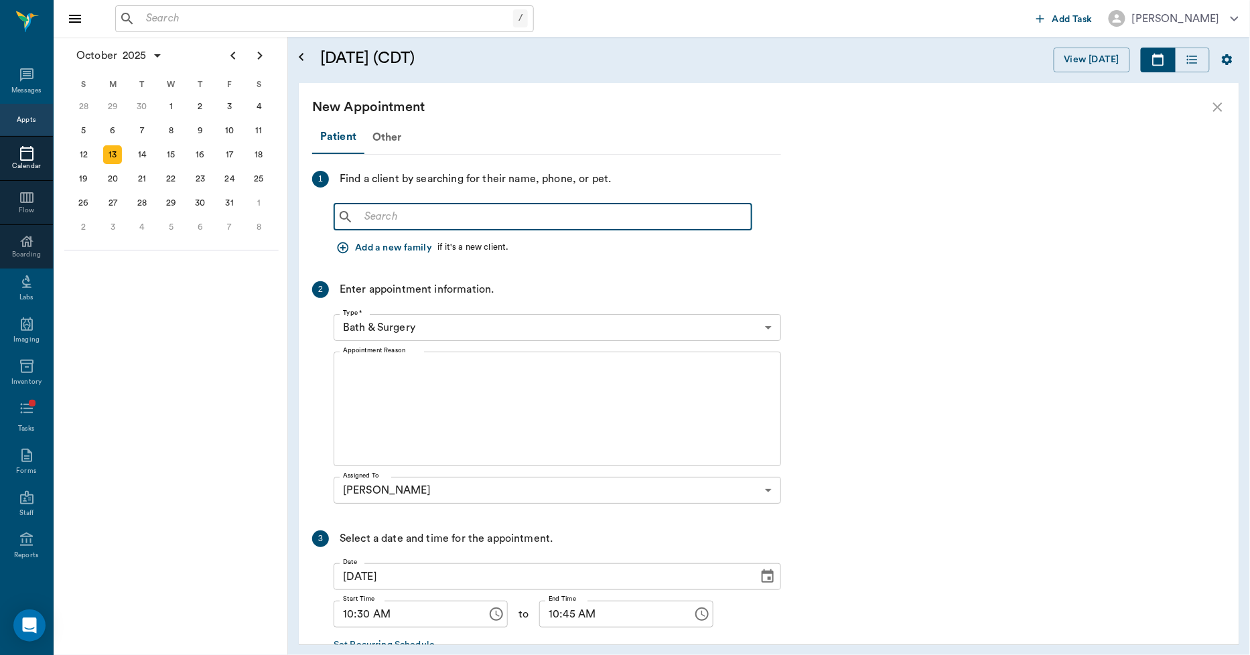
click at [366, 218] on input "text" at bounding box center [552, 217] width 387 height 19
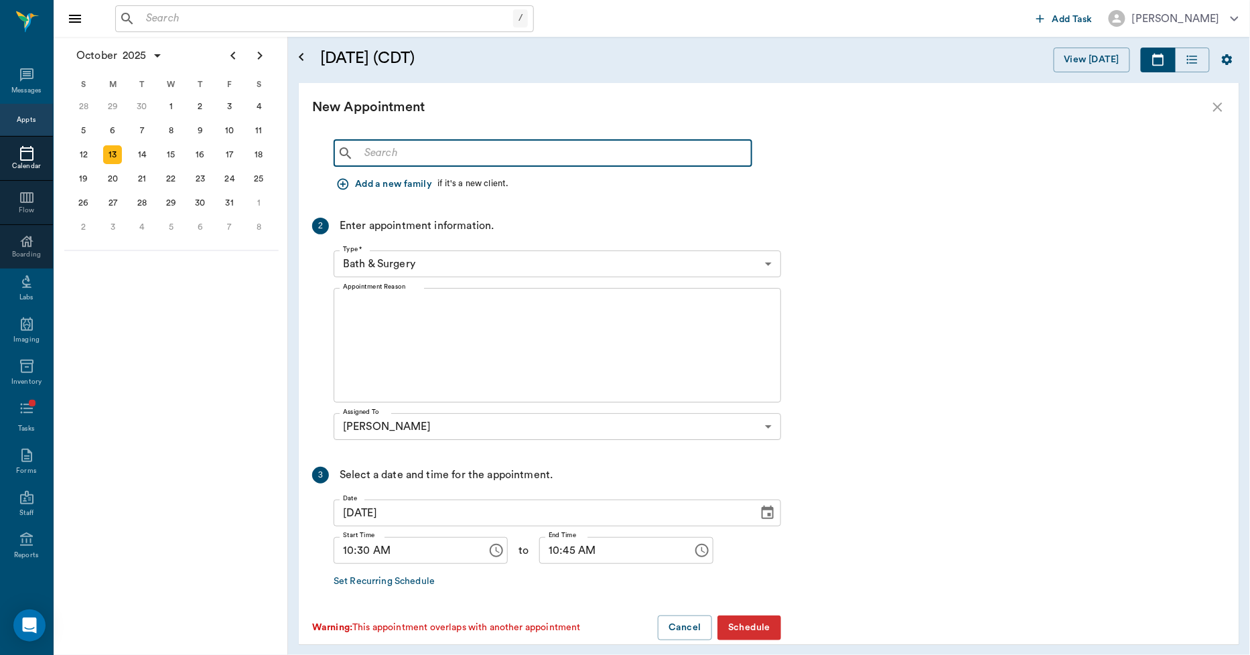
scroll to position [82, 0]
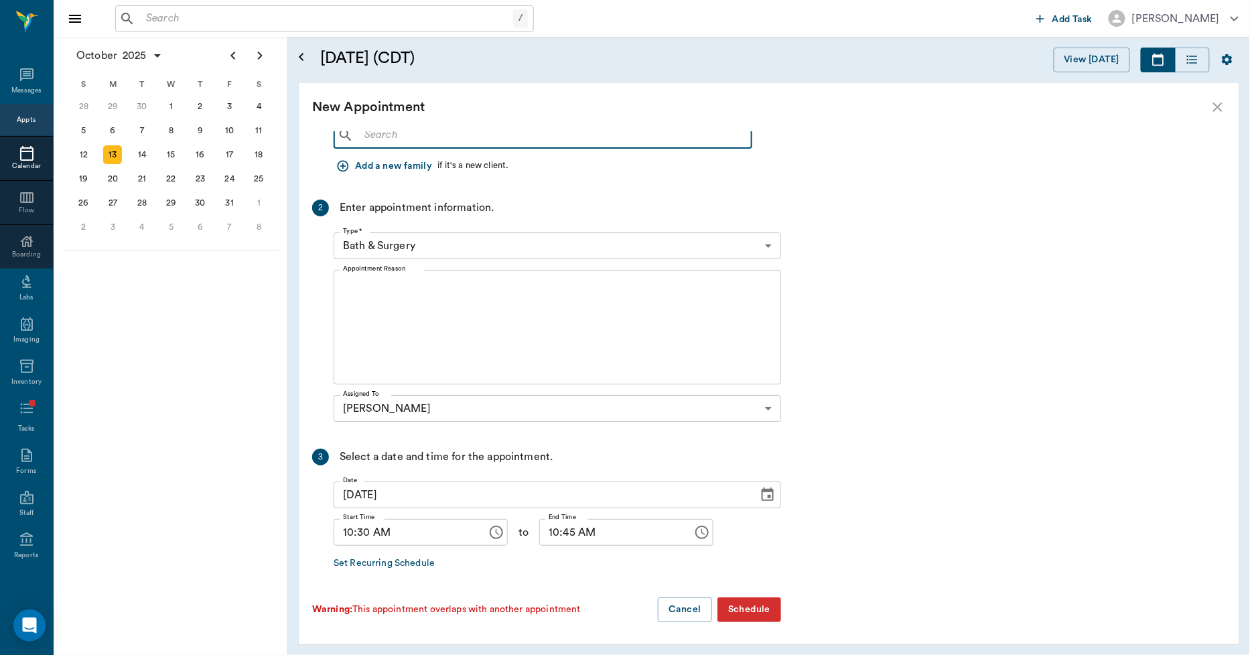
click at [1216, 105] on icon "close" at bounding box center [1218, 107] width 9 height 9
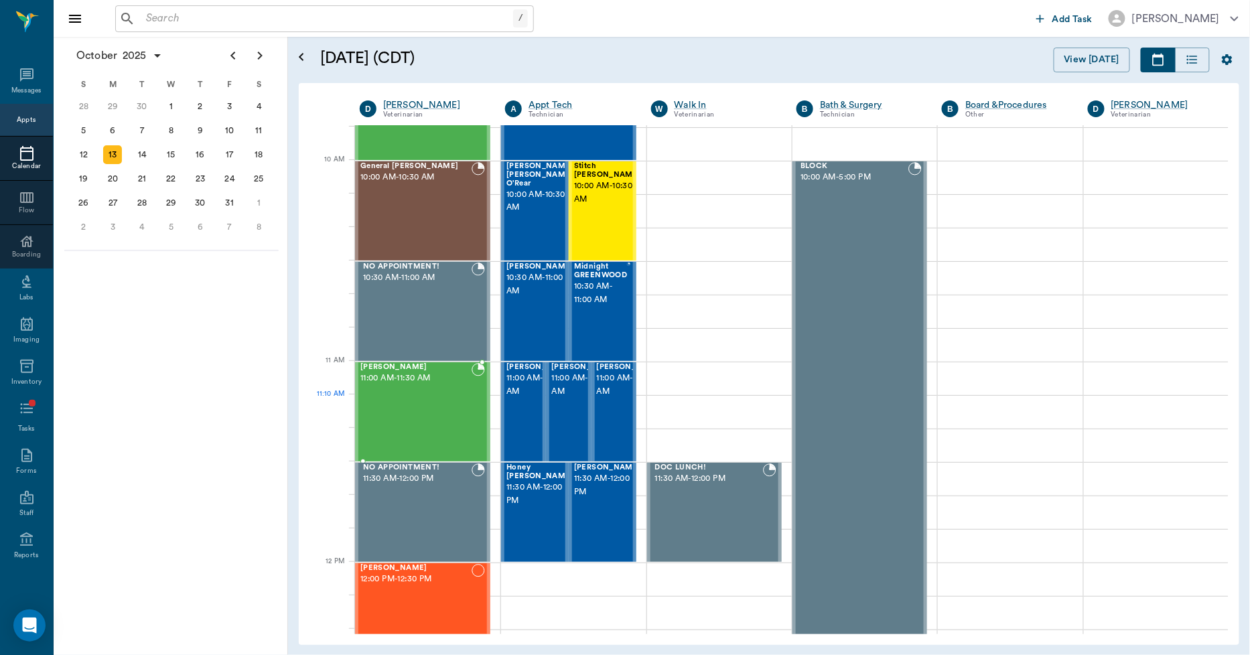
scroll to position [373, 0]
click at [493, 284] on div at bounding box center [427, 278] width 145 height 34
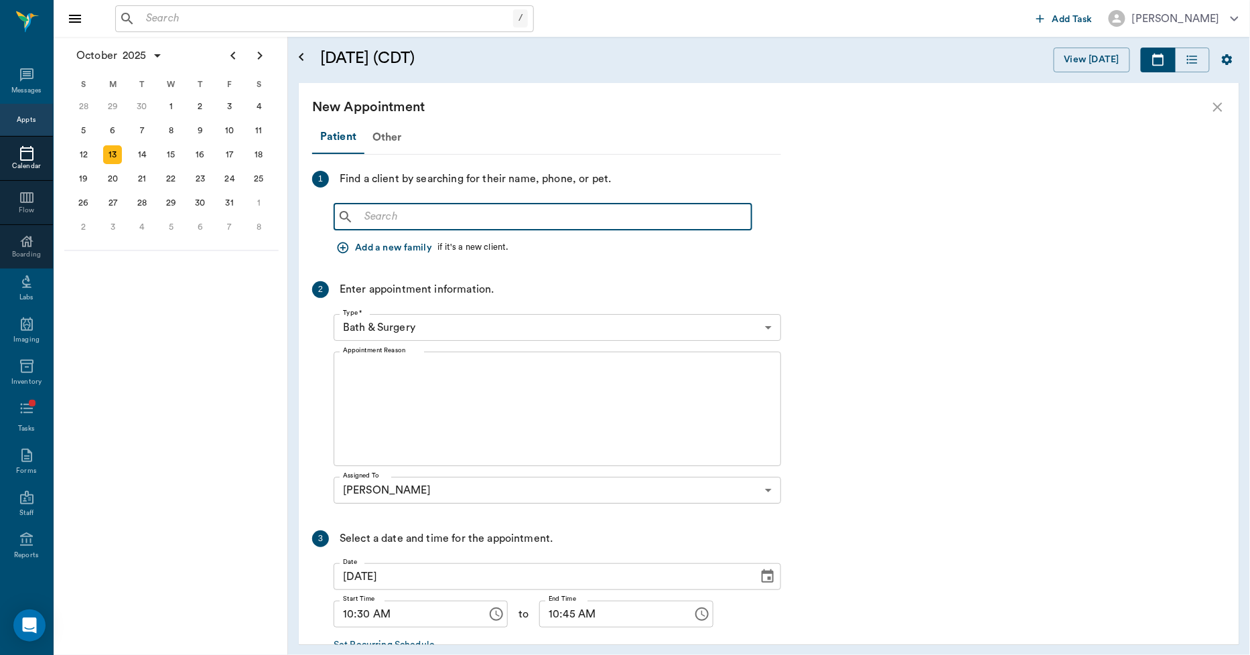
click at [412, 208] on input "text" at bounding box center [552, 217] width 387 height 19
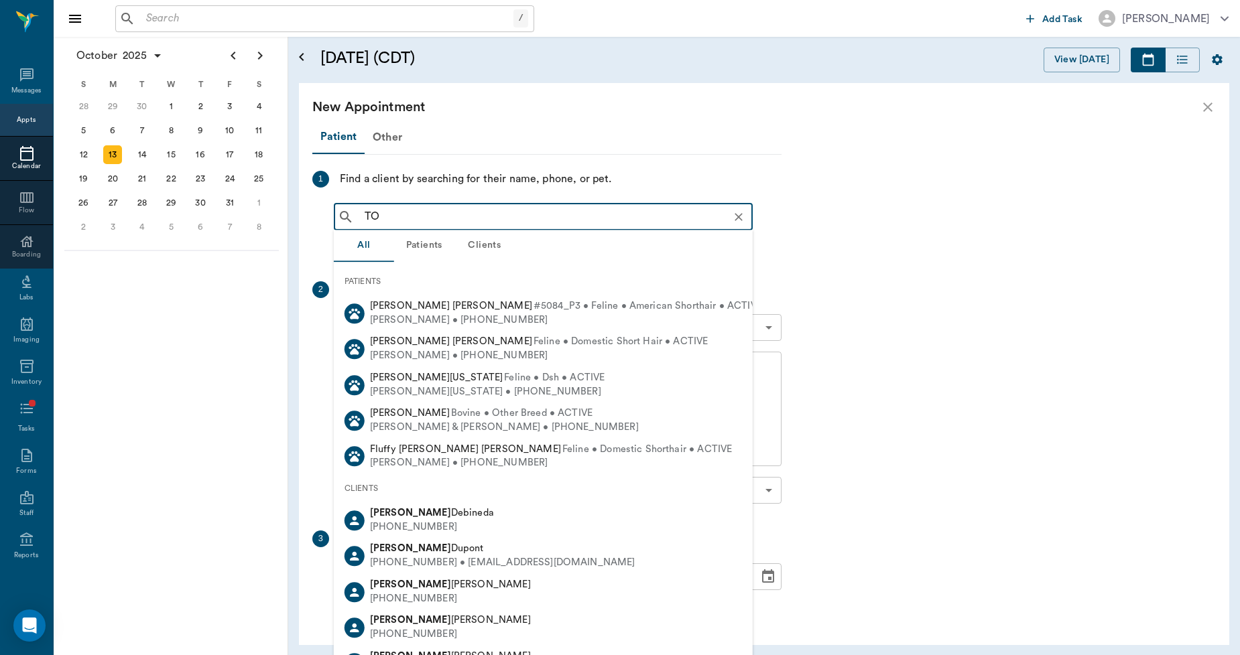
type input "T"
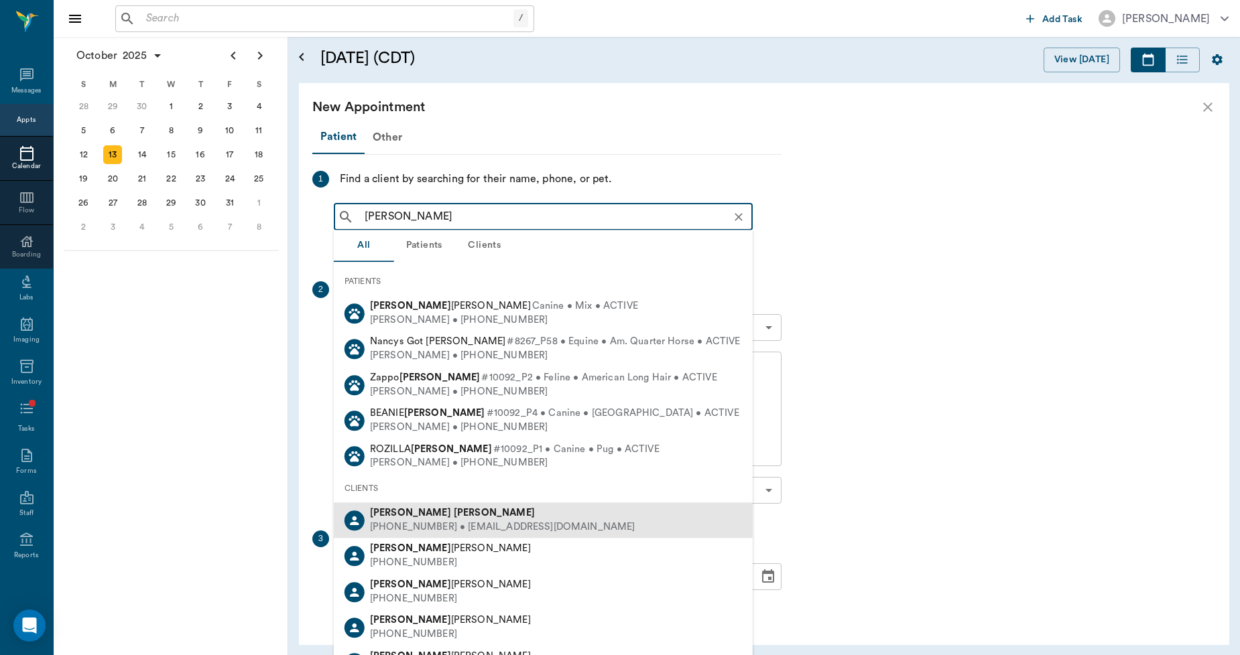
click at [391, 513] on b "NANCY" at bounding box center [410, 513] width 81 height 10
type input "NANCY EGBER"
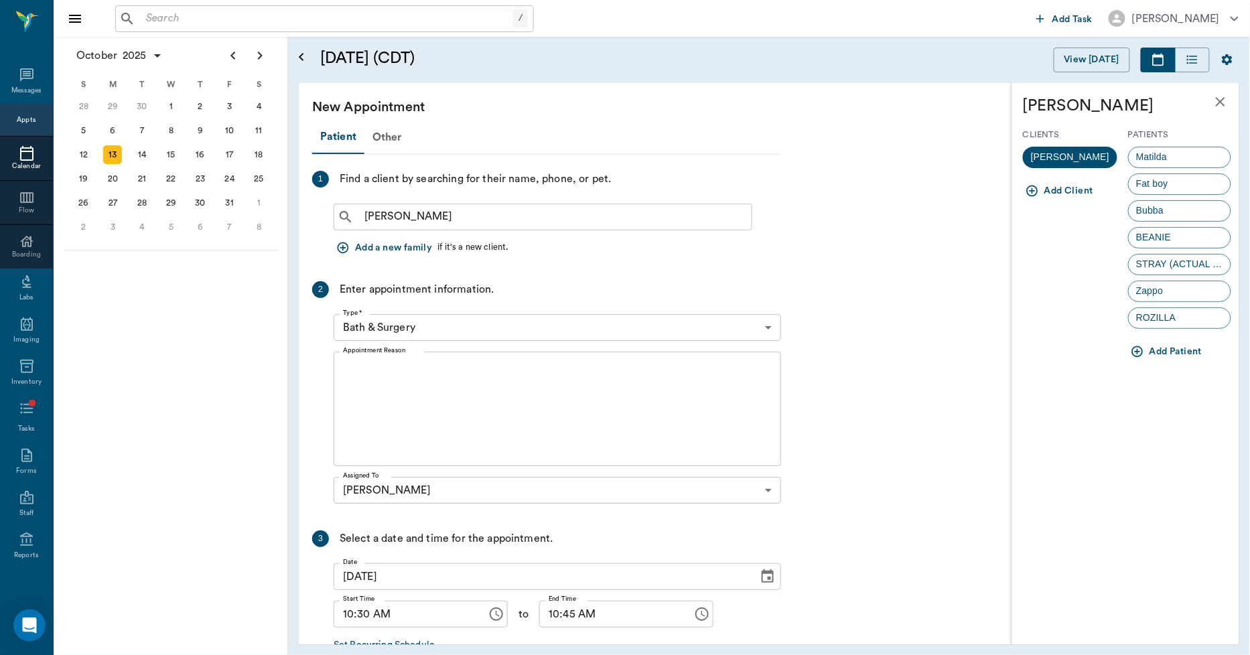
click at [1136, 346] on icon "button" at bounding box center [1137, 351] width 11 height 11
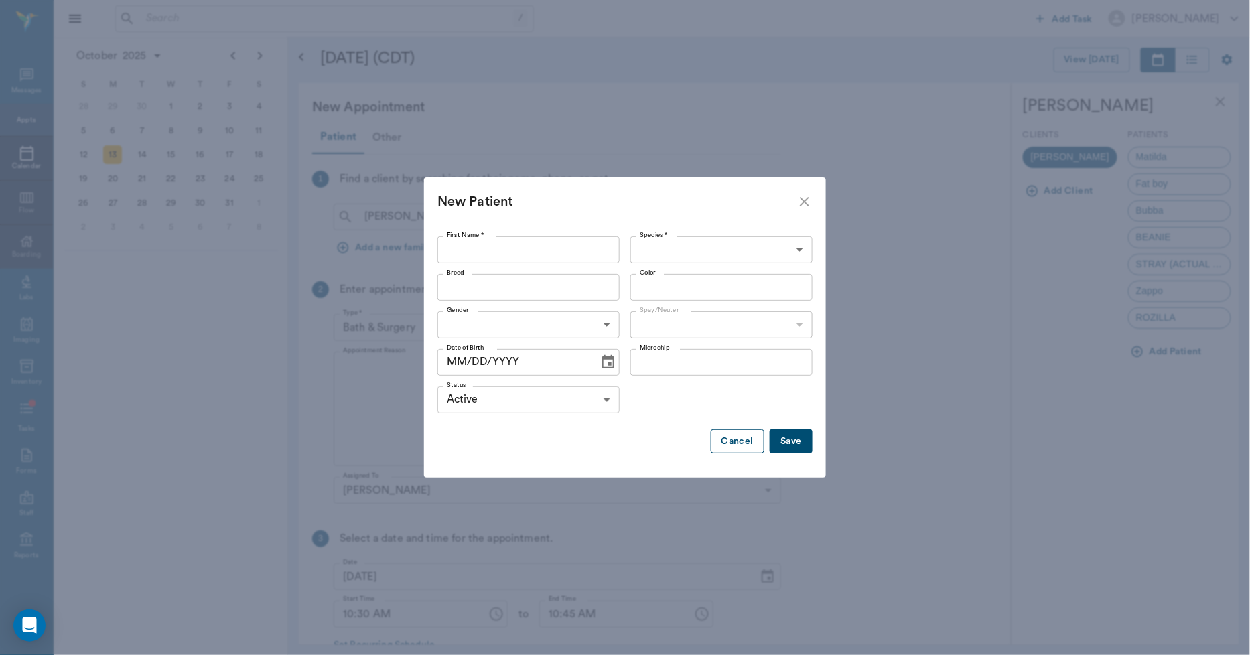
click at [722, 438] on button "Cancel" at bounding box center [738, 442] width 54 height 25
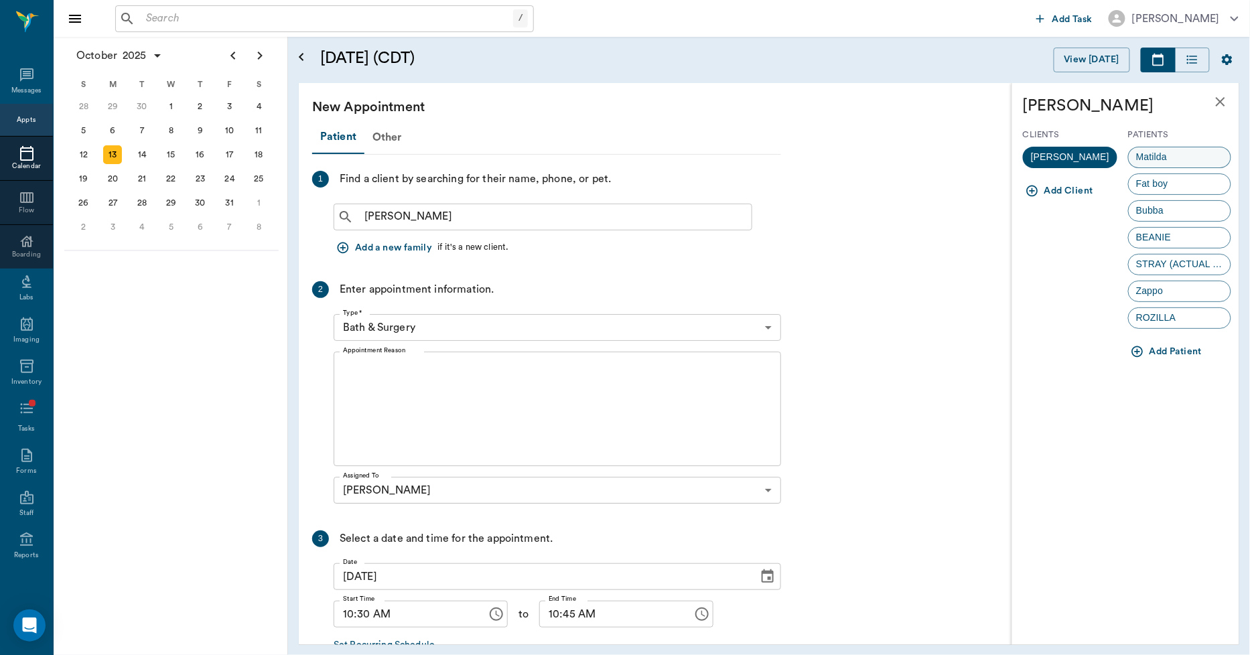
click at [1180, 157] on div "Matilda" at bounding box center [1179, 157] width 103 height 21
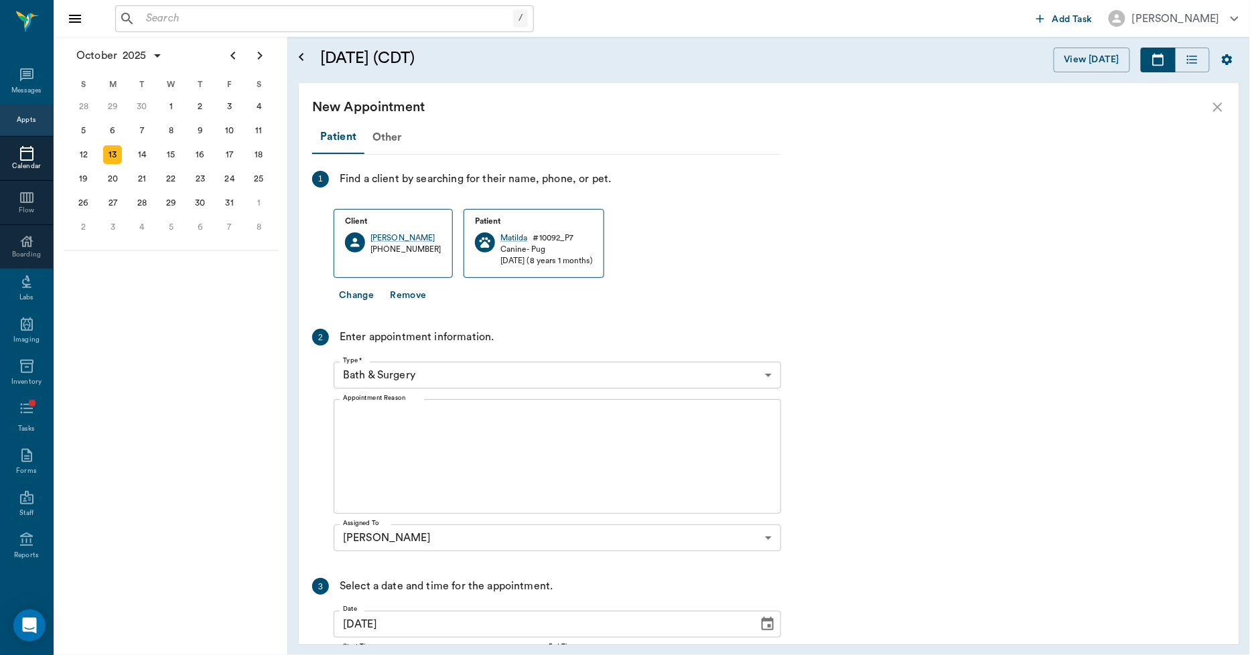
click at [346, 295] on button "Change" at bounding box center [357, 295] width 46 height 25
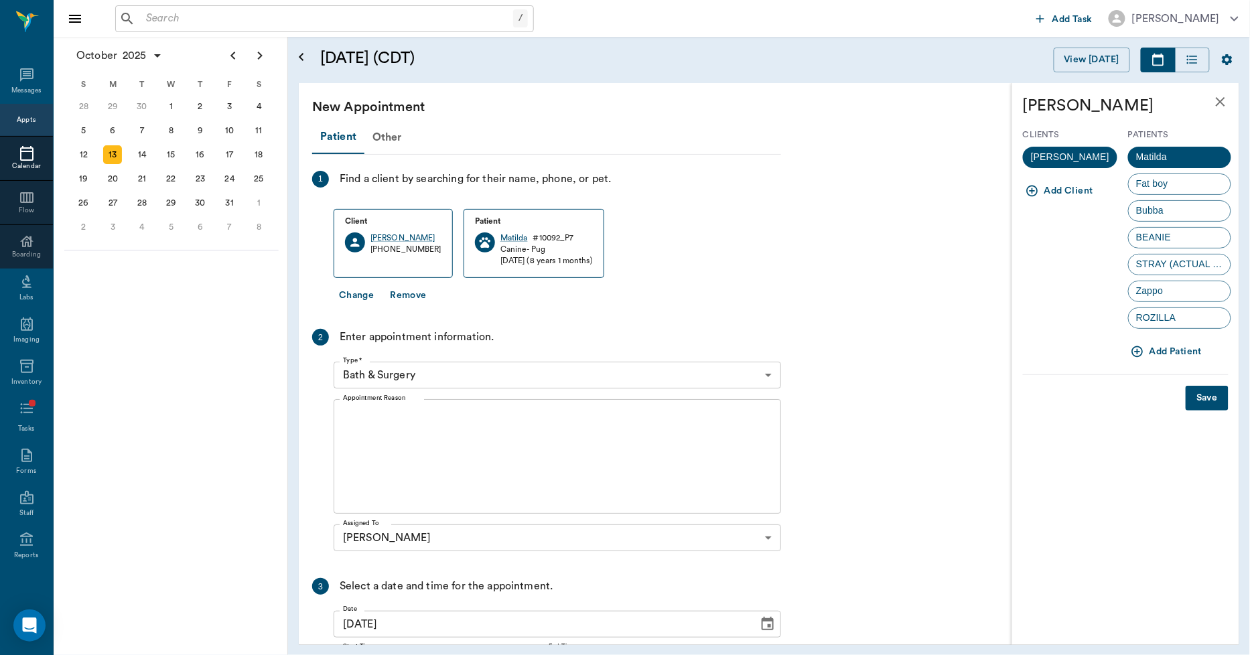
click at [1136, 352] on icon "button" at bounding box center [1137, 351] width 11 height 11
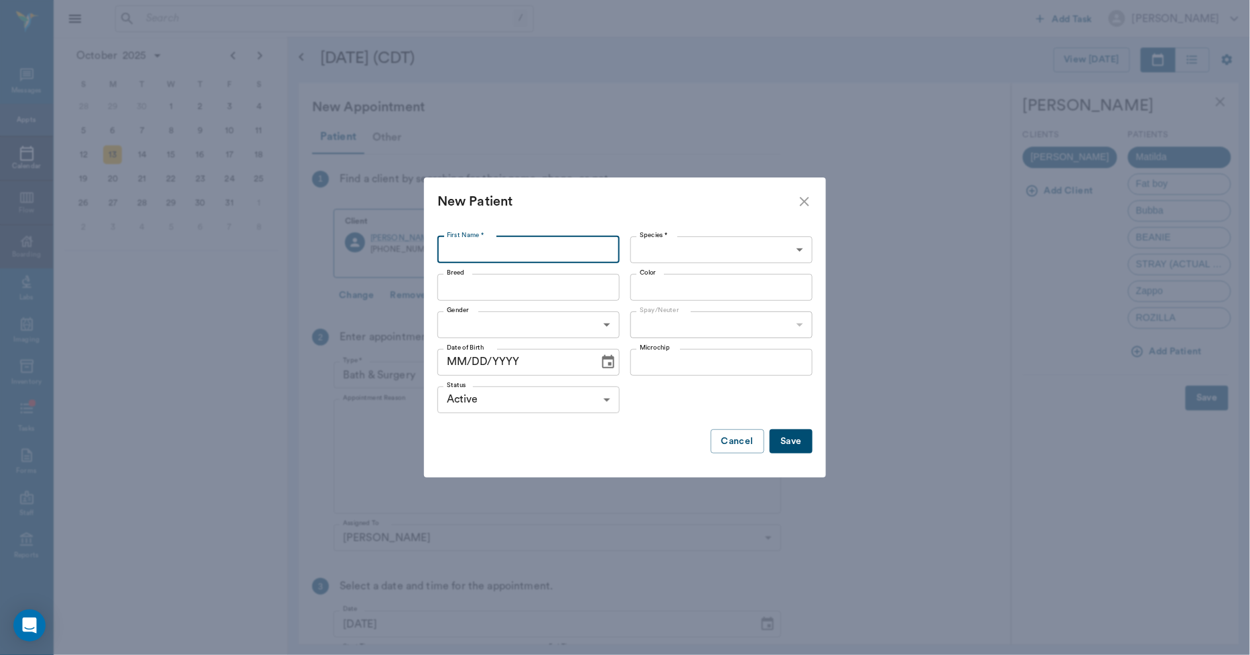
click at [560, 251] on input "First Name *" at bounding box center [529, 250] width 182 height 27
type input "Outside Cat"
click at [671, 245] on body "/ ​ Add Task Dr. Bert Ellsworth Nectar Messages Appts Calendar Flow Boarding La…" at bounding box center [625, 327] width 1250 height 655
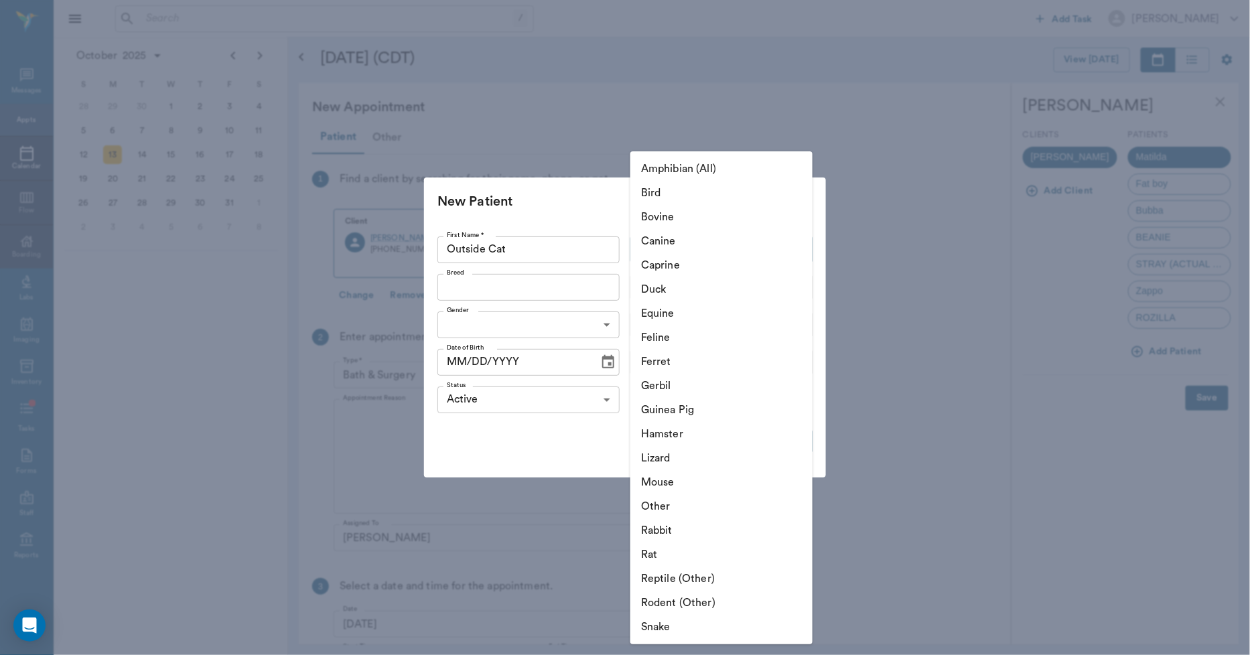
click at [651, 340] on li "Feline" at bounding box center [722, 338] width 182 height 24
type input "Feline"
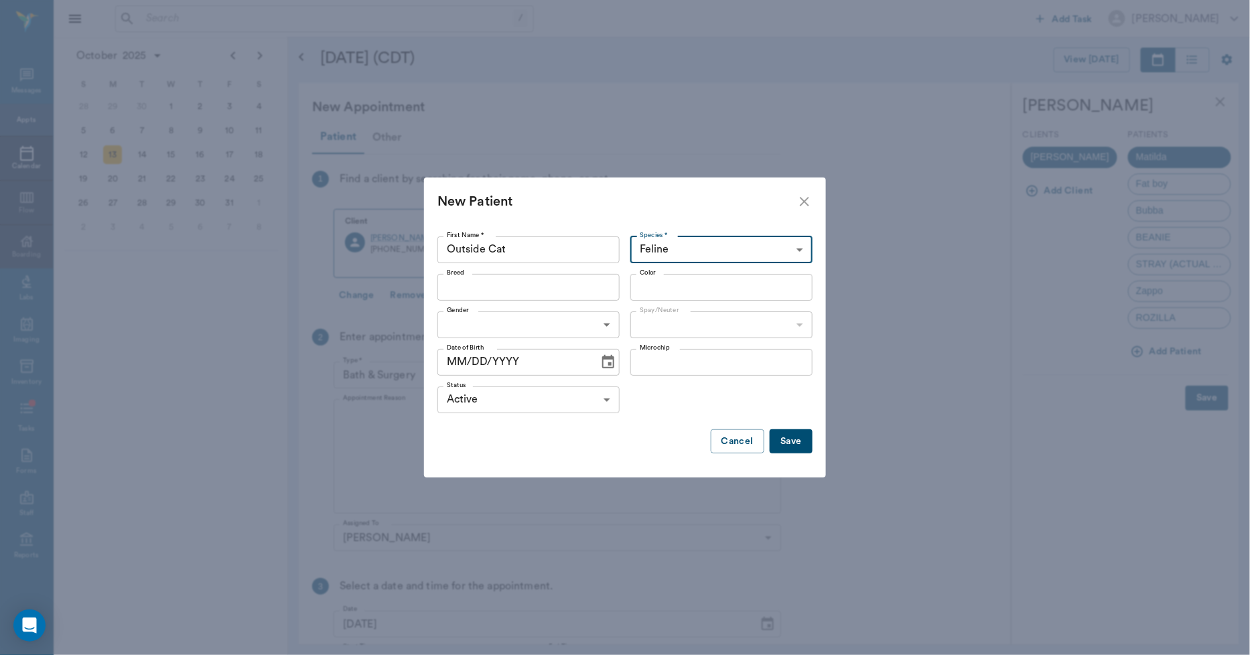
click at [566, 286] on input "Breed" at bounding box center [518, 287] width 152 height 19
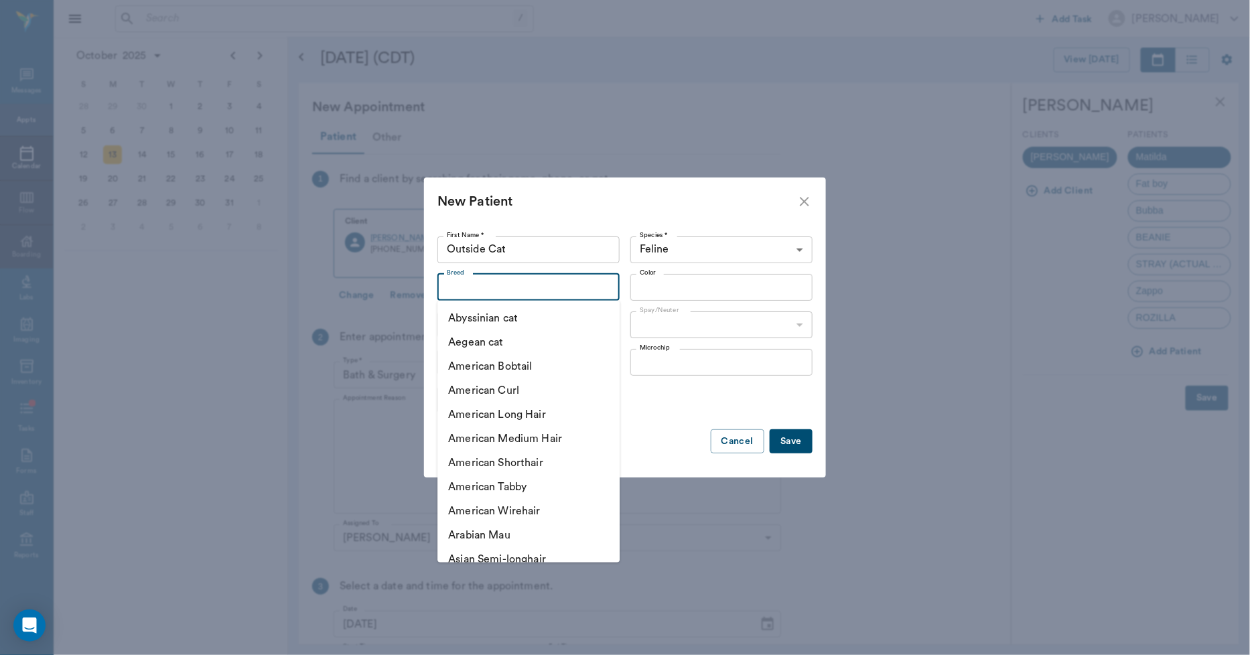
click at [549, 472] on li "American Shorthair" at bounding box center [529, 463] width 182 height 24
type input "American Shorthair"
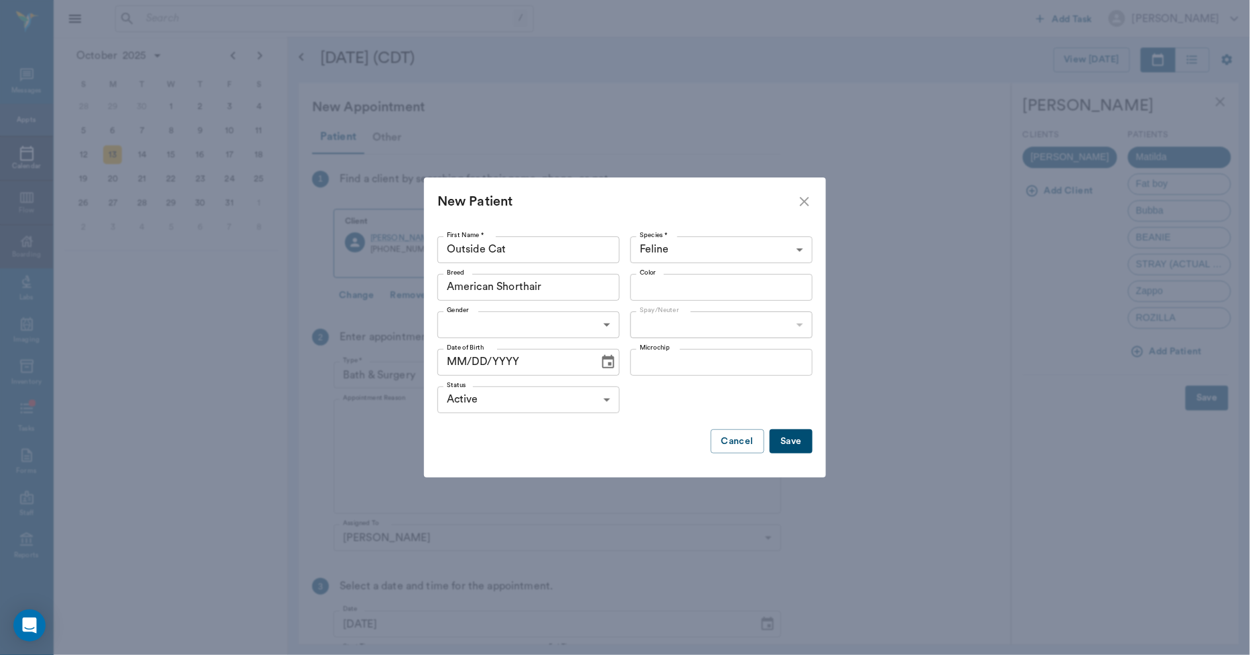
click at [667, 283] on input "Color" at bounding box center [711, 287] width 152 height 19
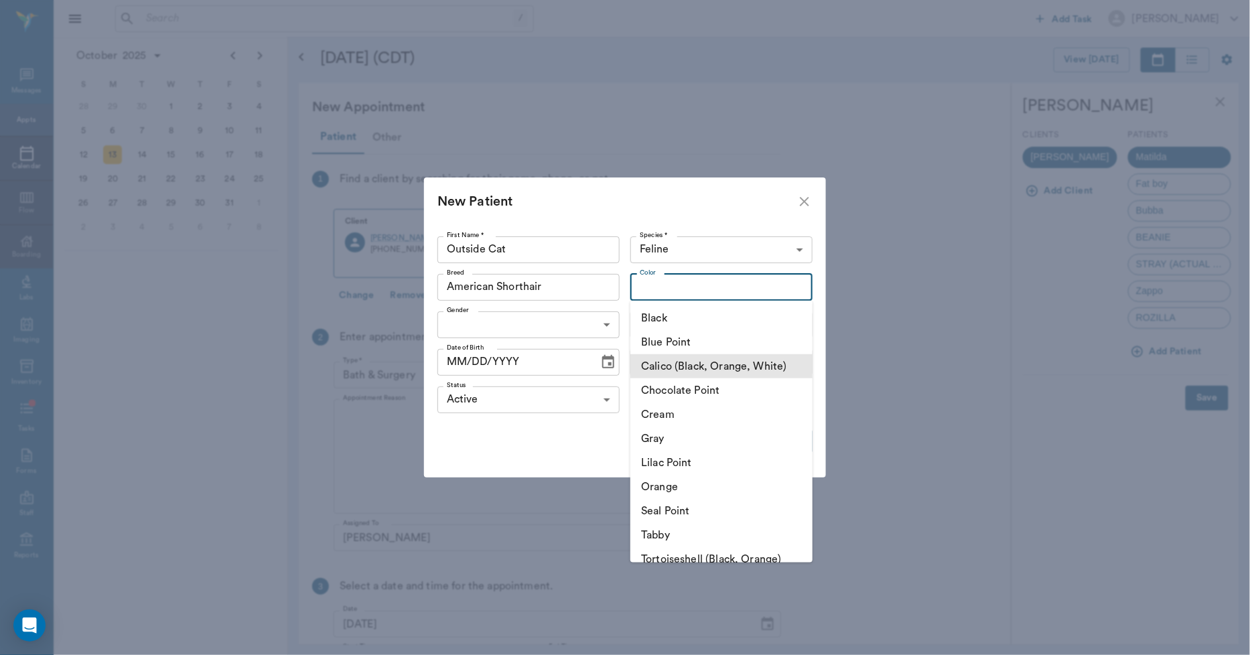
click at [655, 371] on li "Calico (Black, Orange, White)" at bounding box center [722, 366] width 182 height 24
type input "Calico (Black, Orange, White)"
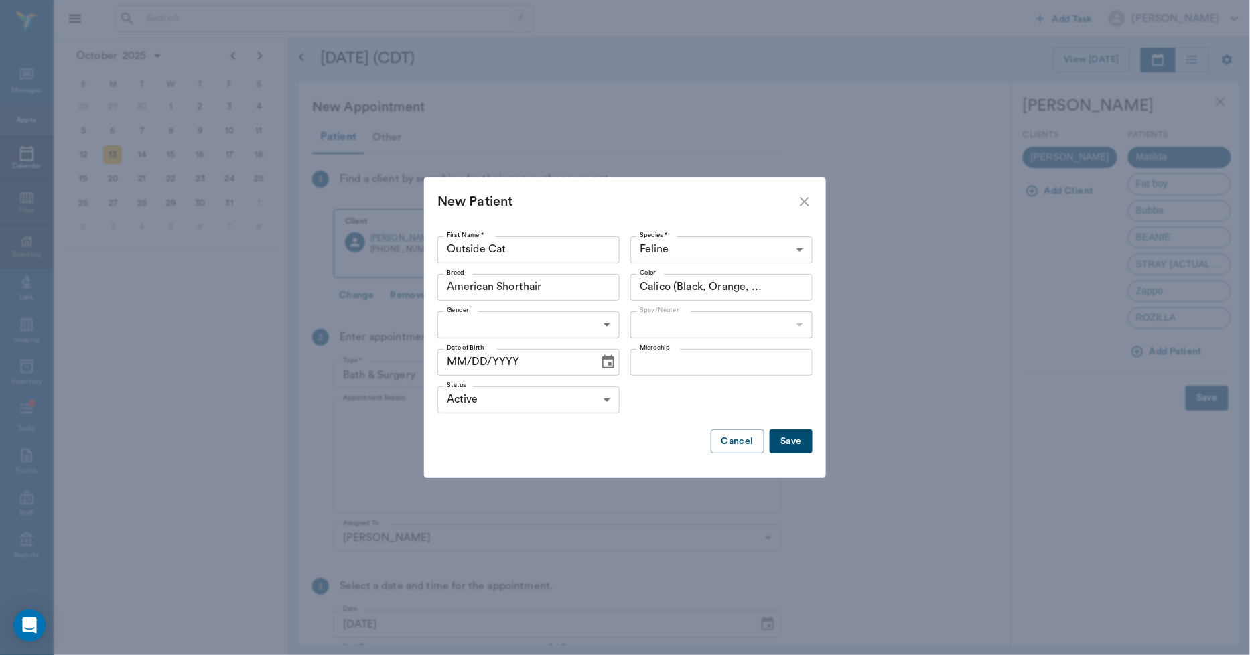
click at [566, 325] on body "/ ​ Add Task Dr. Bert Ellsworth Nectar Messages Appts Calendar Flow Boarding La…" at bounding box center [625, 327] width 1250 height 655
click at [514, 383] on li "[DEMOGRAPHIC_DATA]" at bounding box center [529, 380] width 182 height 24
type input "[DEMOGRAPHIC_DATA]"
click at [679, 320] on body "/ ​ Add Task Dr. Bert Ellsworth Nectar Messages Appts Calendar Flow Boarding La…" at bounding box center [625, 327] width 1250 height 655
click at [662, 355] on li "Spayed" at bounding box center [722, 356] width 182 height 24
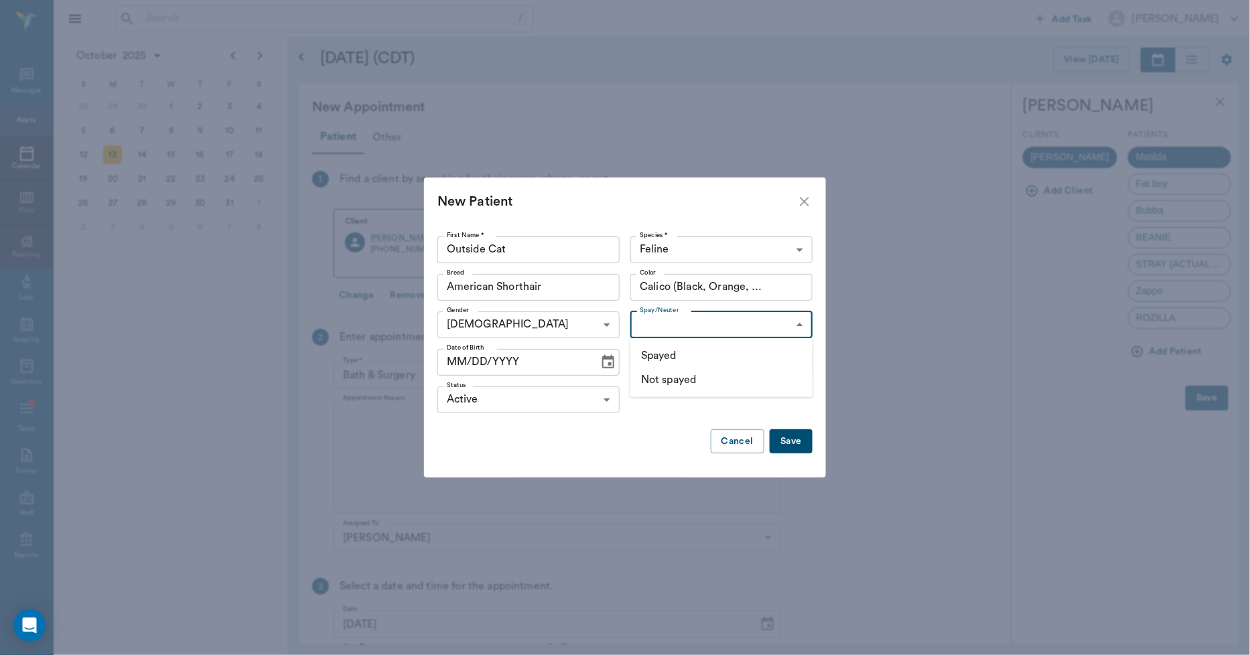
type input "true"
click at [604, 359] on icon "Choose date" at bounding box center [608, 361] width 12 height 13
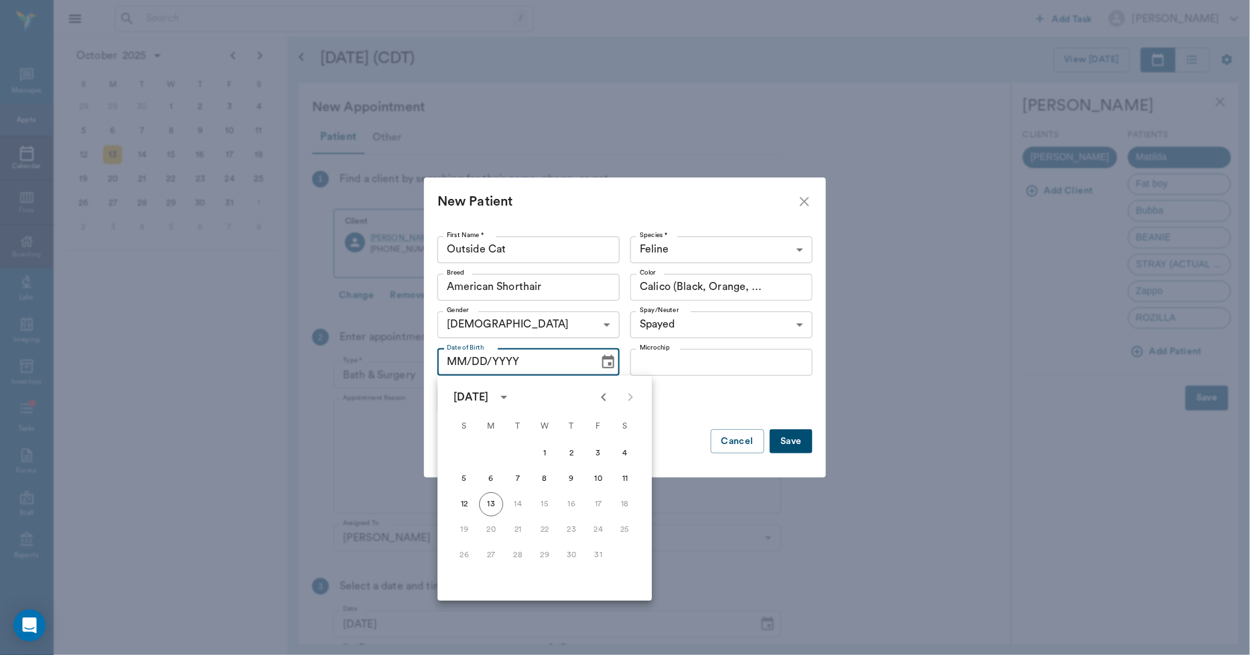
click at [512, 402] on icon "calendar view is open, switch to year view" at bounding box center [504, 397] width 16 height 16
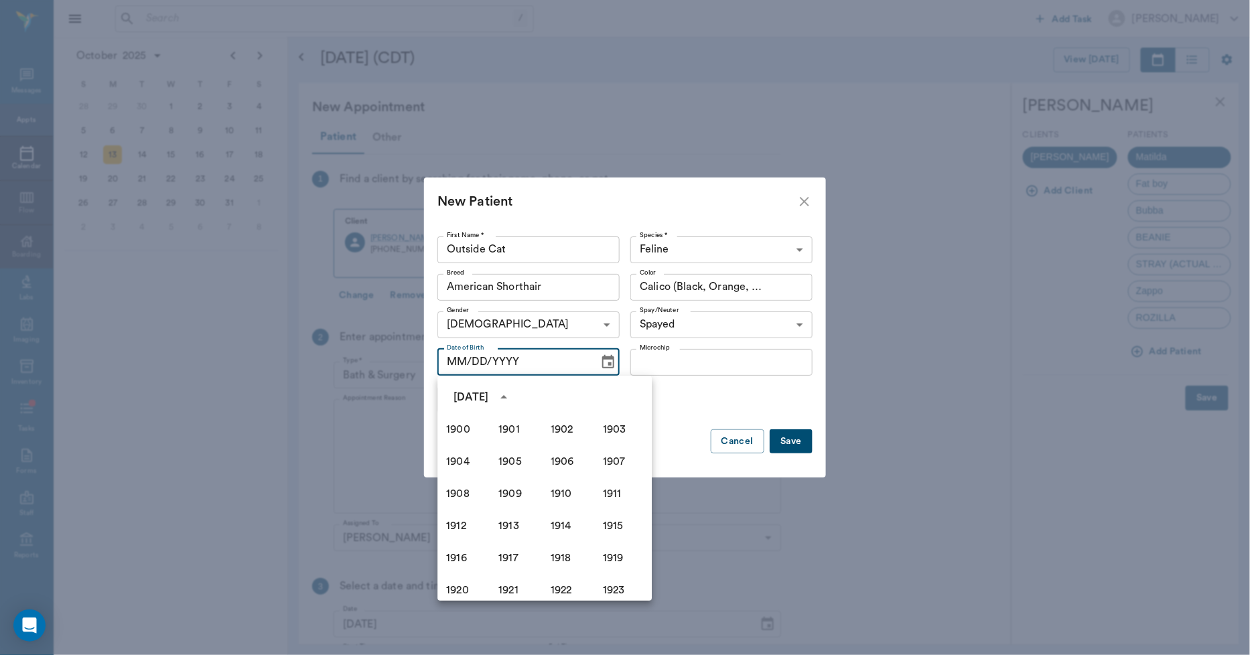
scroll to position [919, 0]
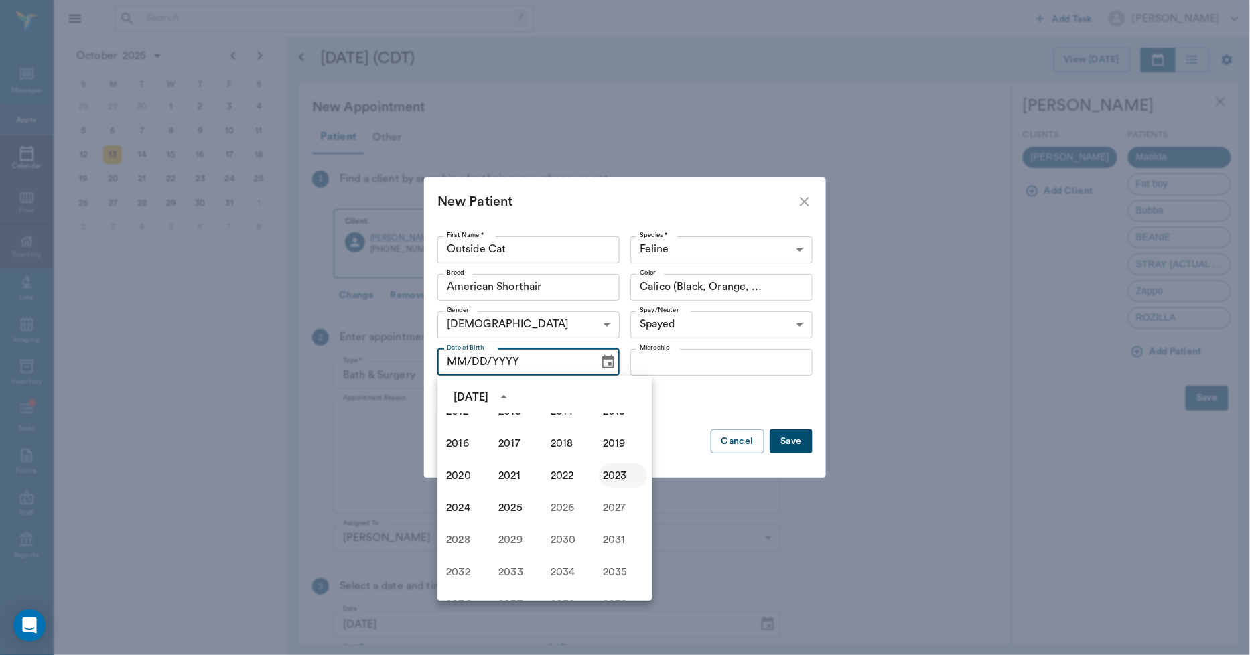
click at [599, 472] on button "2023" at bounding box center [623, 476] width 48 height 24
type input "10/13/2023"
click at [787, 440] on button "Save" at bounding box center [791, 442] width 43 height 25
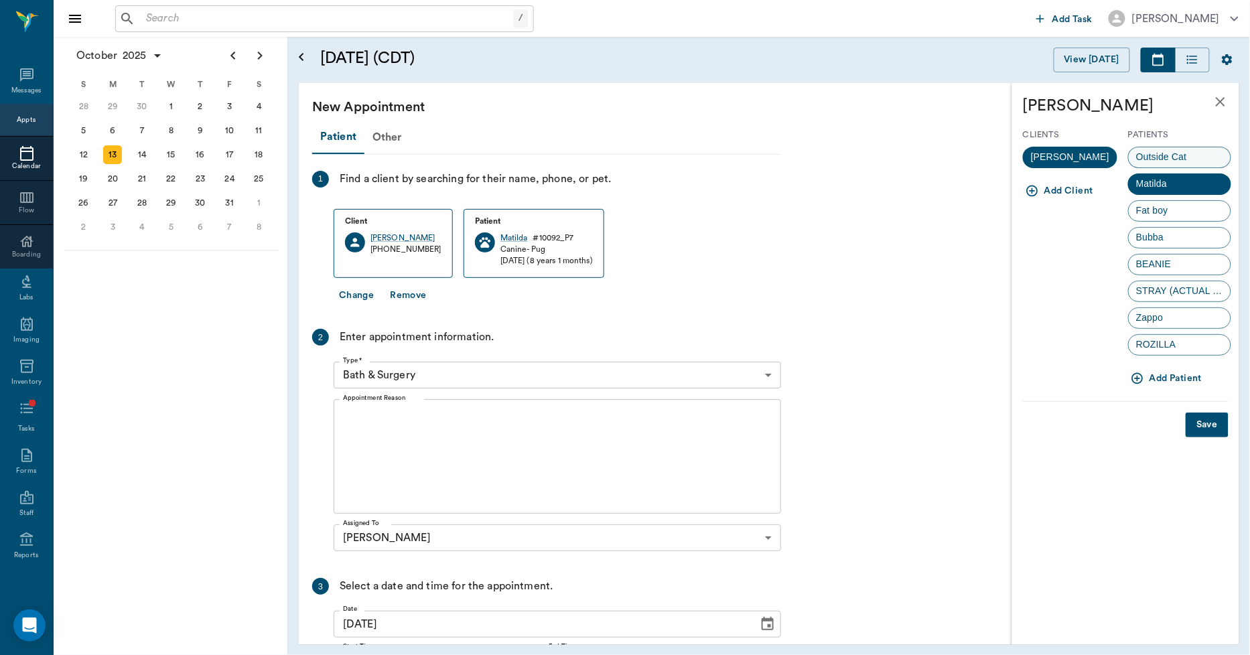
click at [1129, 154] on span "Outside Cat" at bounding box center [1162, 157] width 66 height 14
click at [1205, 425] on button "Save" at bounding box center [1207, 425] width 43 height 25
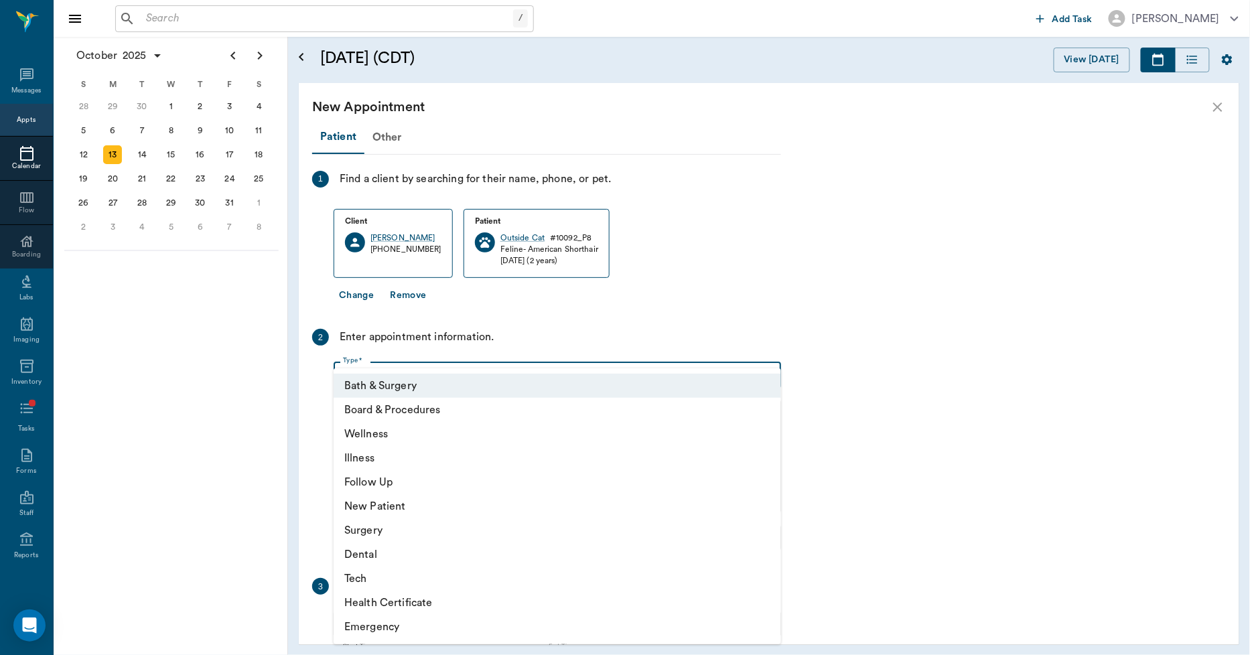
click at [428, 376] on body "/ ​ Add Task Dr. Bert Ellsworth Nectar Messages Appts Calendar Flow Boarding La…" at bounding box center [625, 327] width 1250 height 655
click at [377, 456] on li "Illness" at bounding box center [558, 458] width 448 height 24
type input "65d2be4f46e3a538d89b8c15"
type input "11:00 AM"
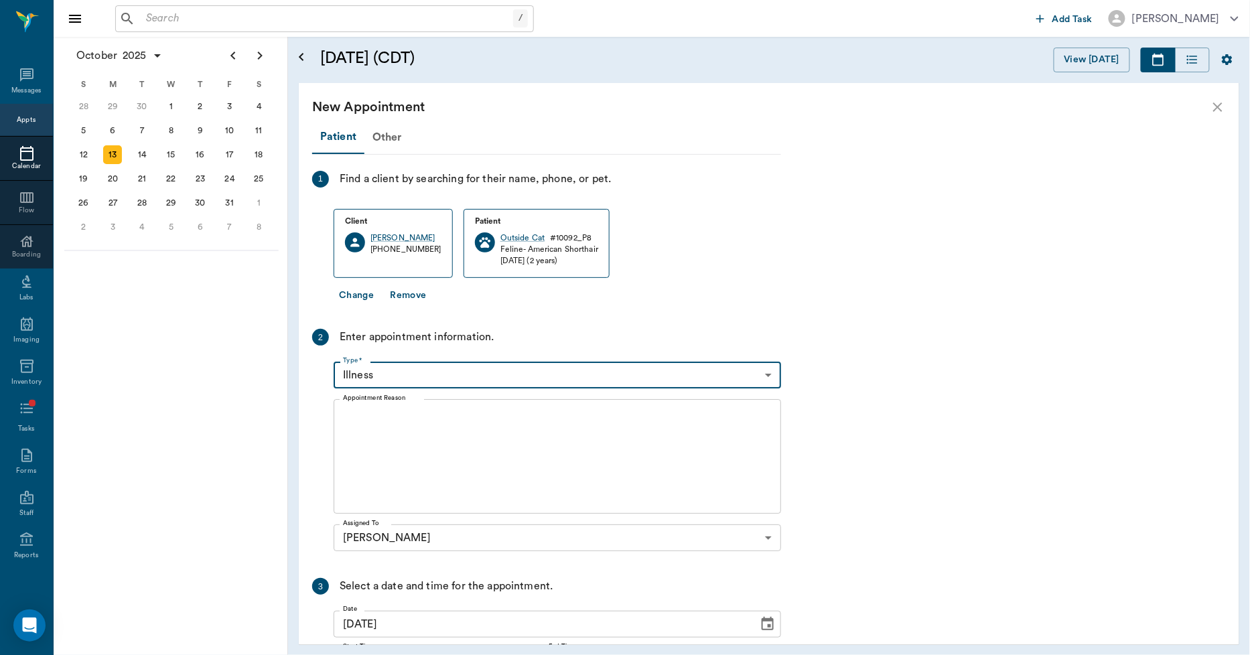
click at [404, 413] on textarea "Appointment Reason" at bounding box center [557, 457] width 429 height 92
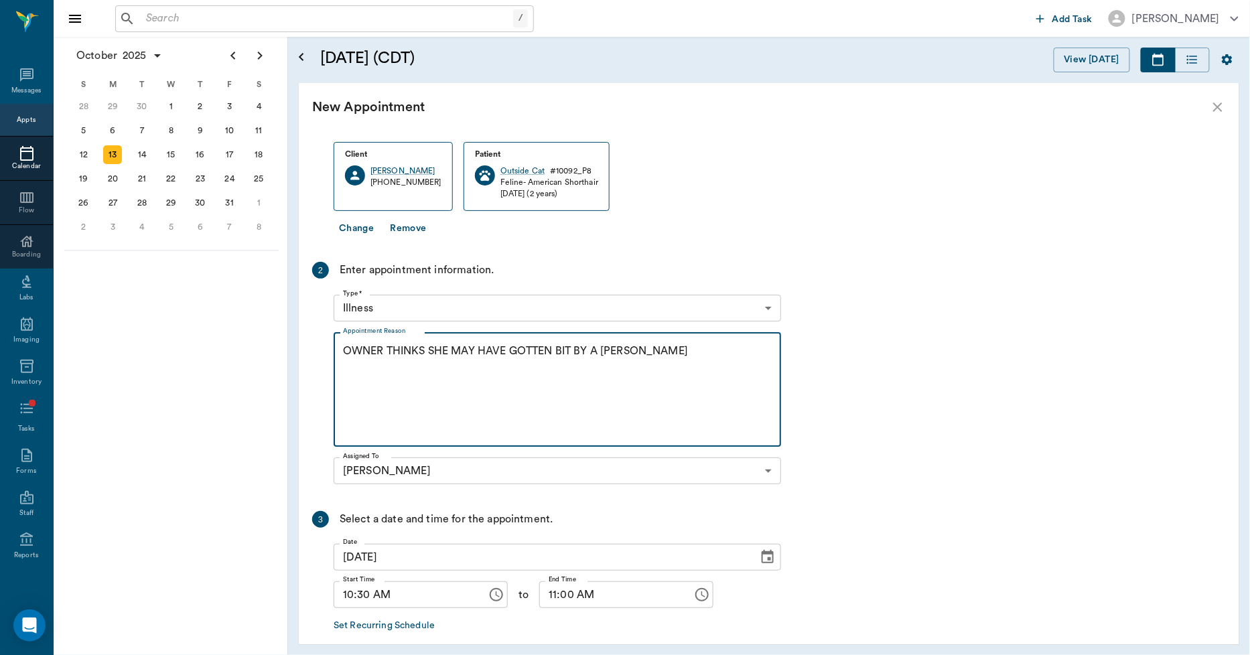
scroll to position [129, 0]
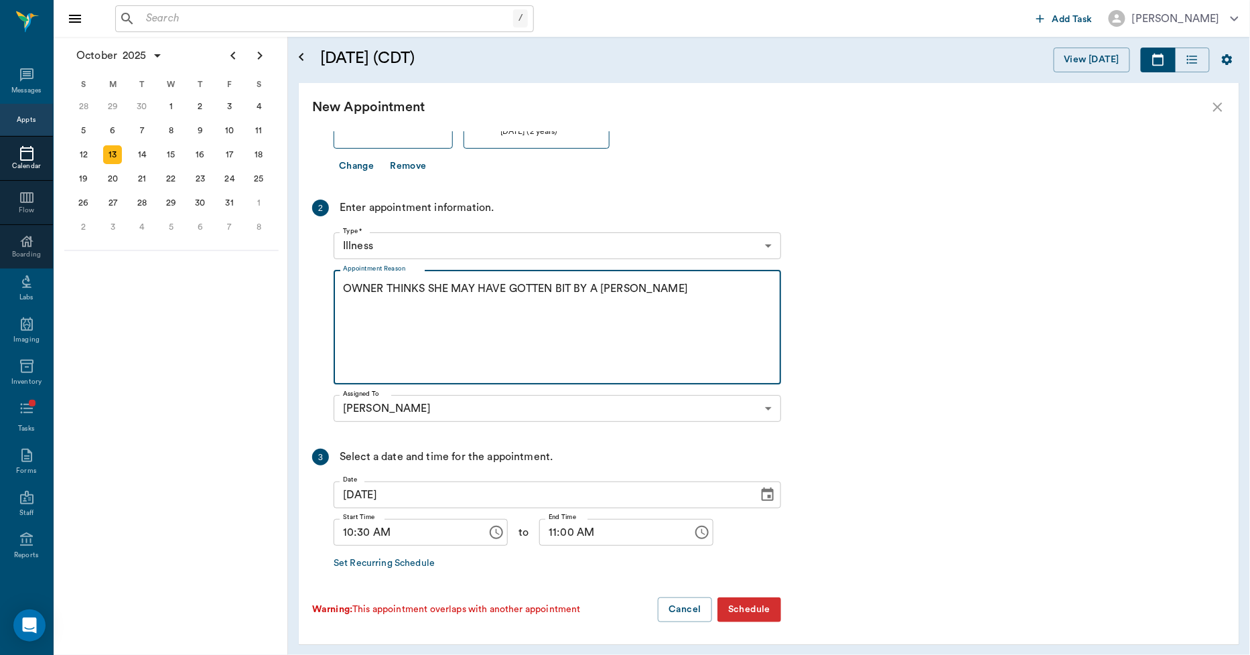
type textarea "OWNER THINKS SHE MAY HAVE GOTTEN BIT BY A SNAKE -LORY"
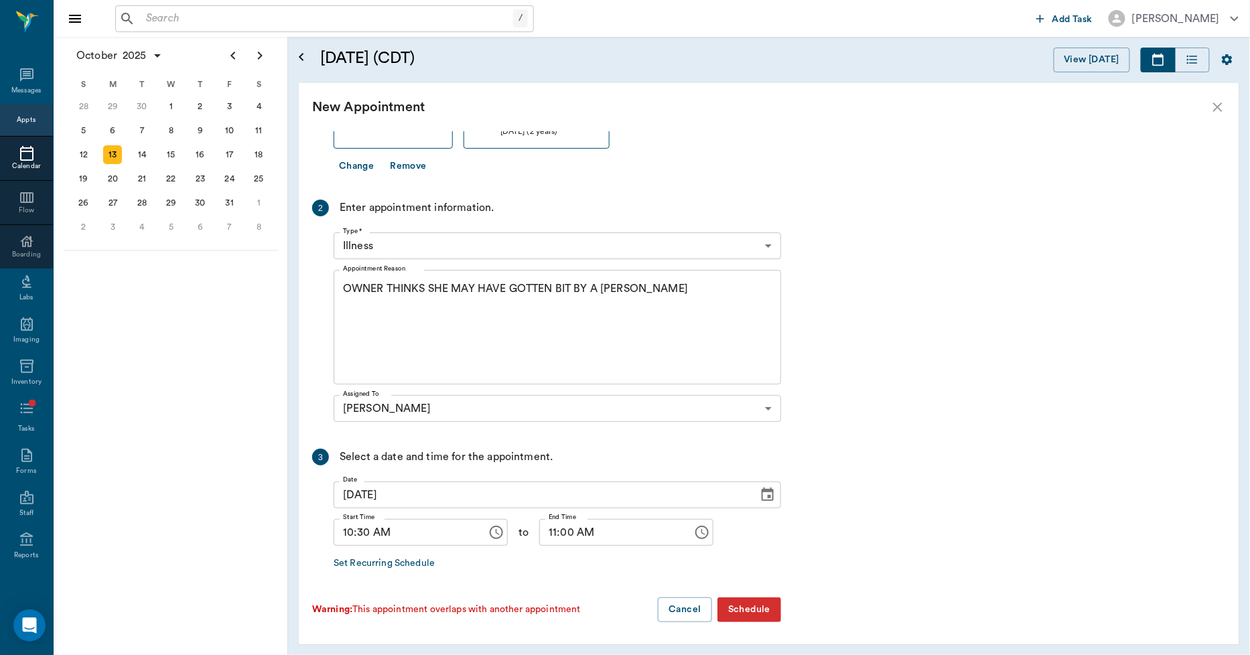
click at [769, 605] on button "Schedule" at bounding box center [750, 610] width 64 height 25
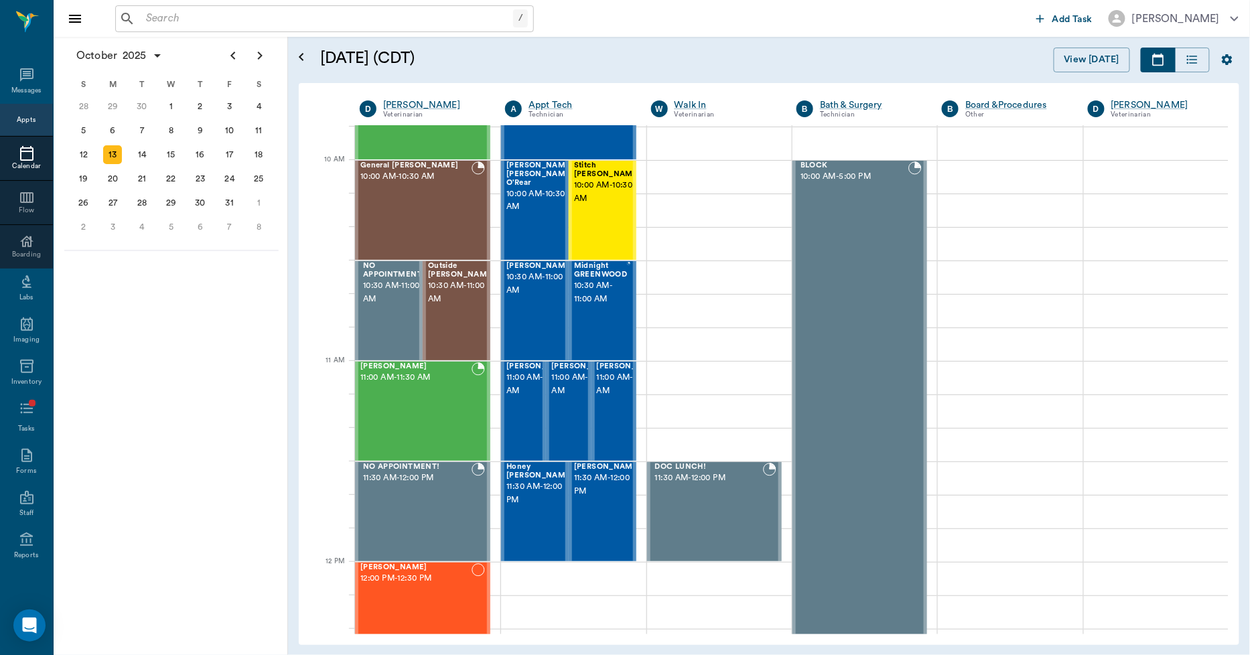
click at [208, 17] on input "text" at bounding box center [327, 18] width 373 height 19
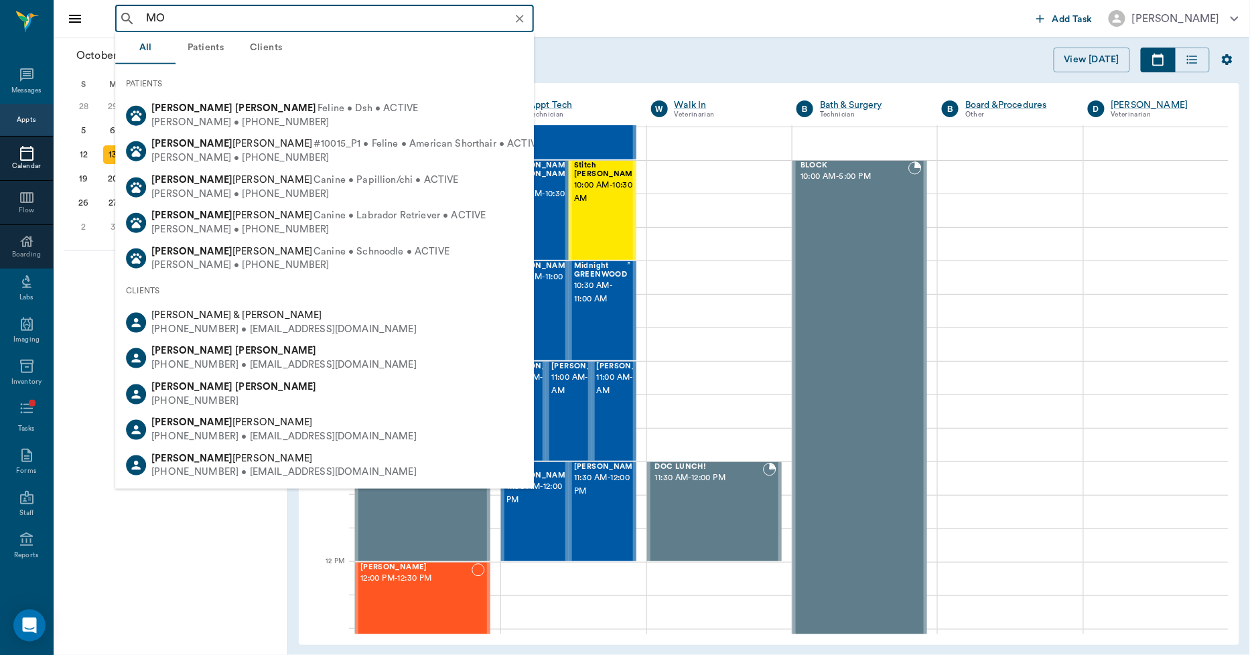
type input "M"
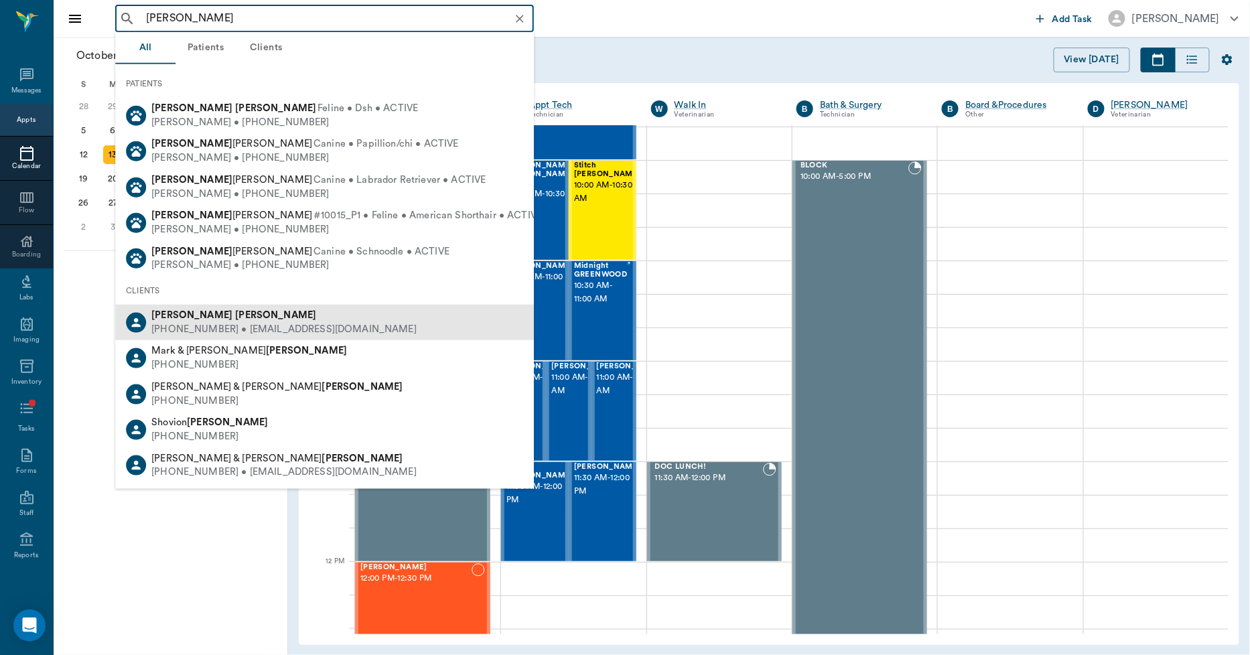
click at [235, 315] on b "Wilson" at bounding box center [275, 315] width 81 height 10
type input "TIFF WILSON"
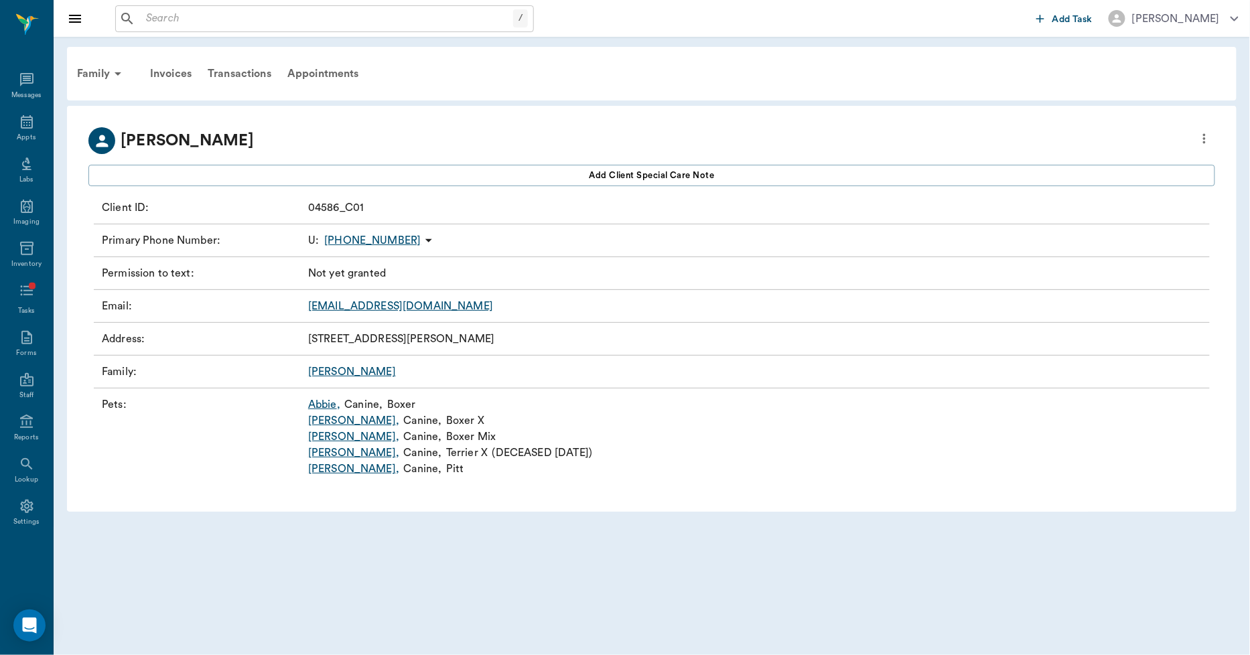
click at [313, 468] on link "Molly ," at bounding box center [353, 469] width 91 height 16
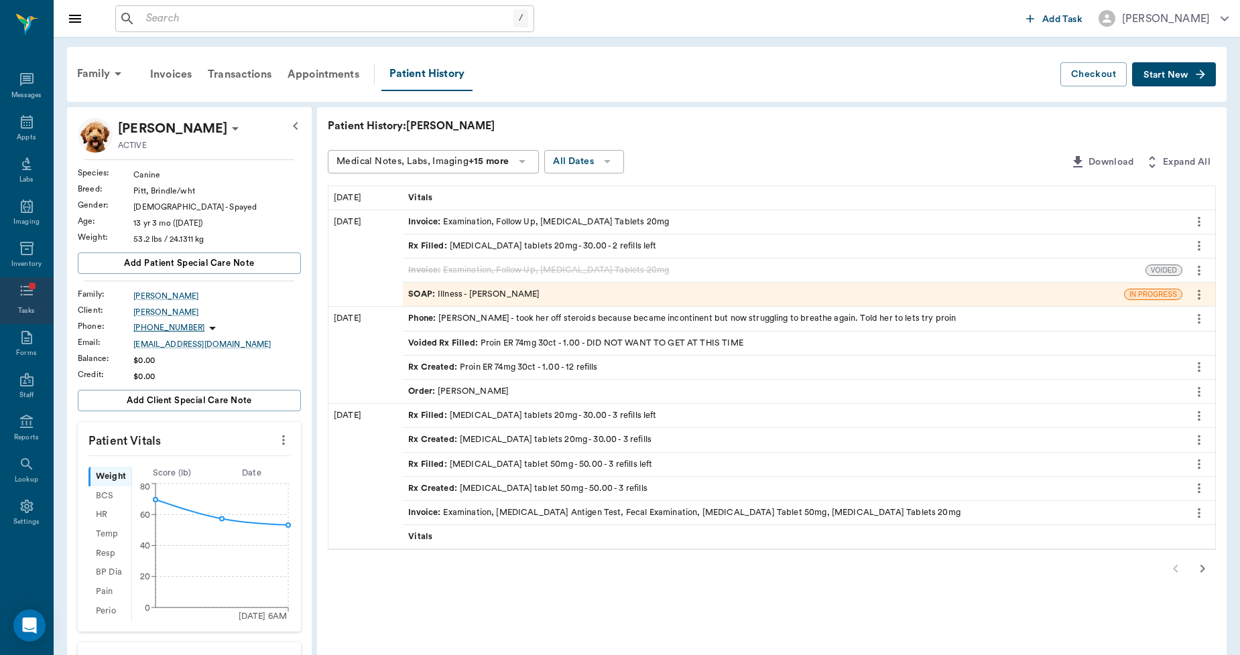
click at [21, 296] on icon at bounding box center [27, 291] width 16 height 16
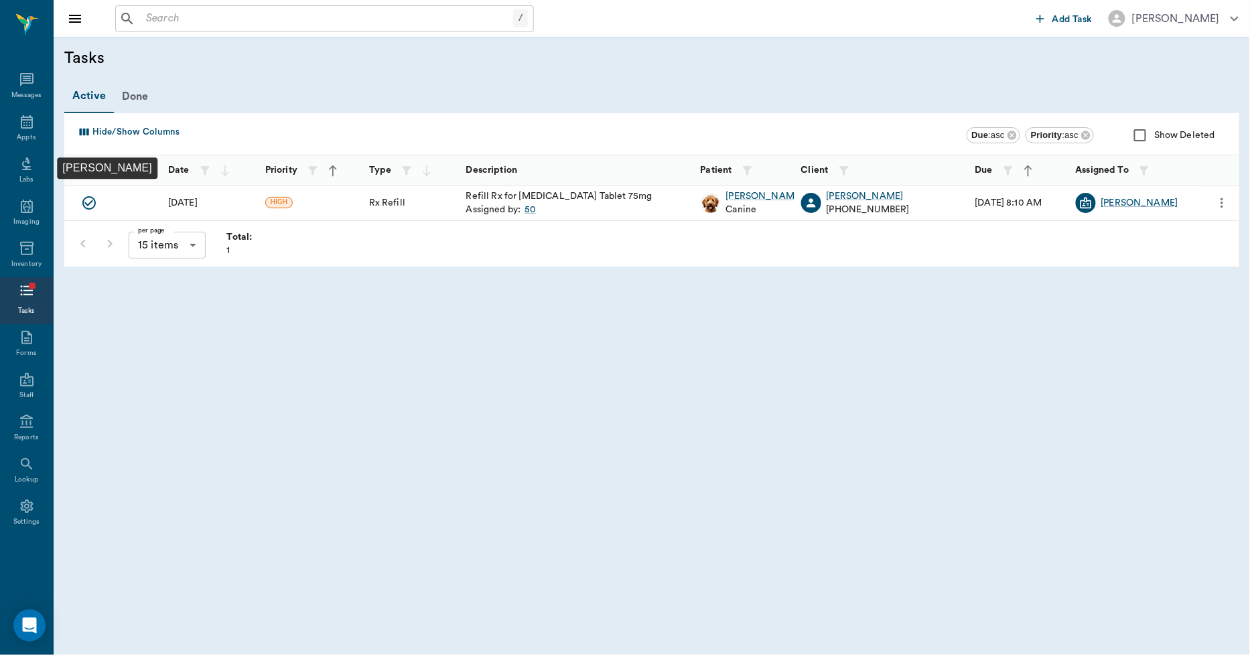
click at [88, 202] on icon "Mark Done" at bounding box center [89, 203] width 16 height 16
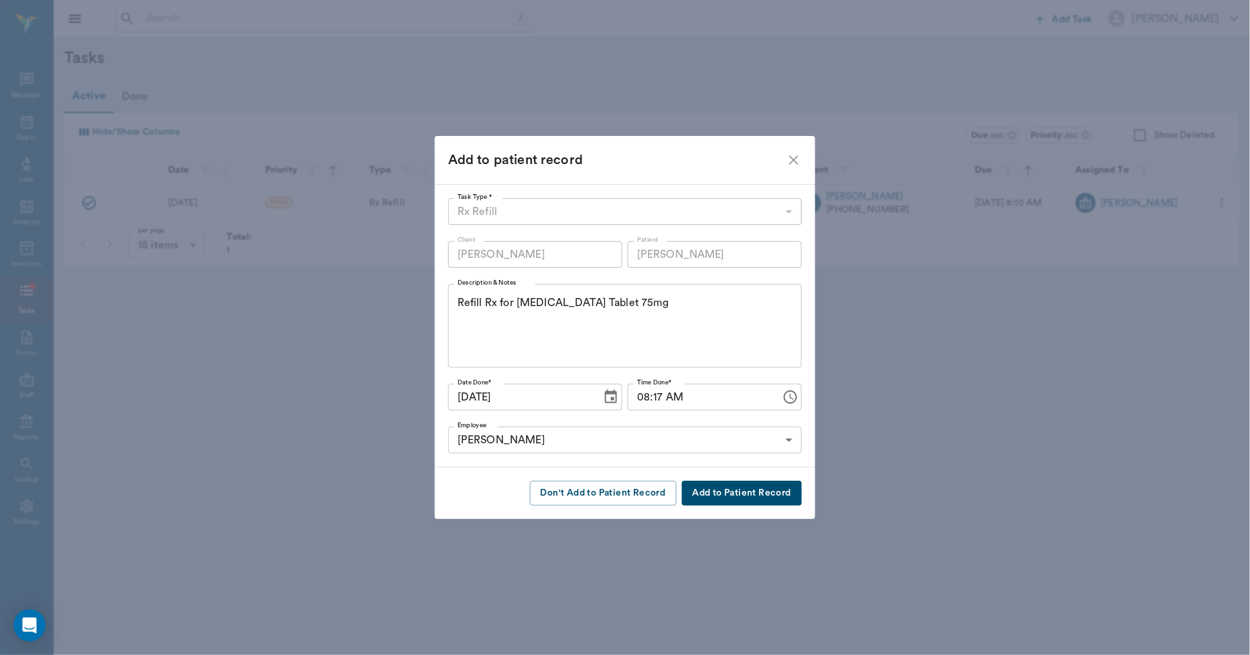
click at [724, 496] on button "Add to Patient Record" at bounding box center [742, 493] width 120 height 25
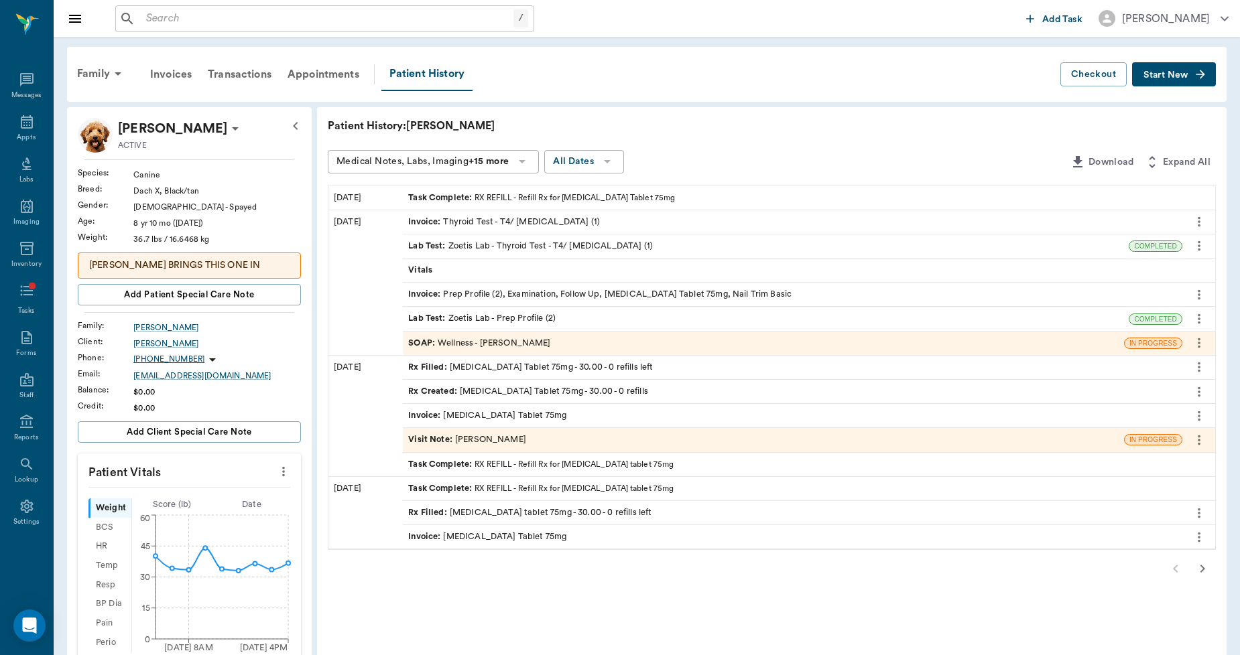
click at [488, 371] on div "Rx Filled : Carprofen Tablet 75mg - 30.00 - 0 refills left" at bounding box center [530, 367] width 245 height 13
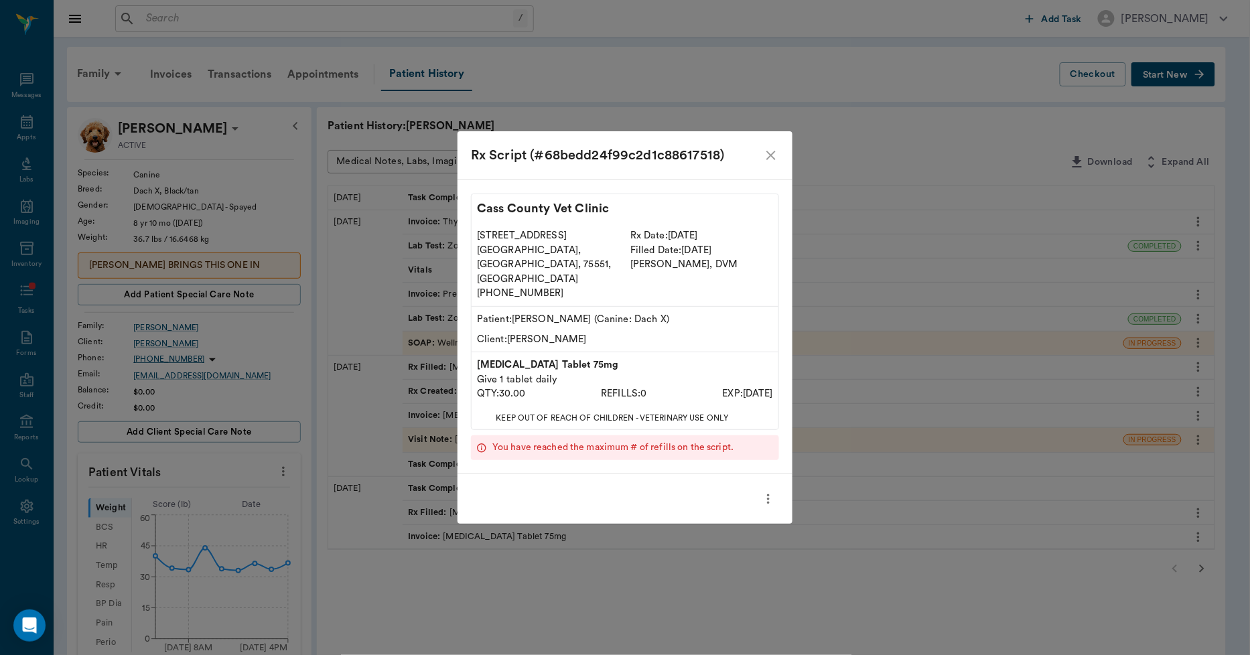
click at [775, 163] on icon "close" at bounding box center [771, 155] width 16 height 16
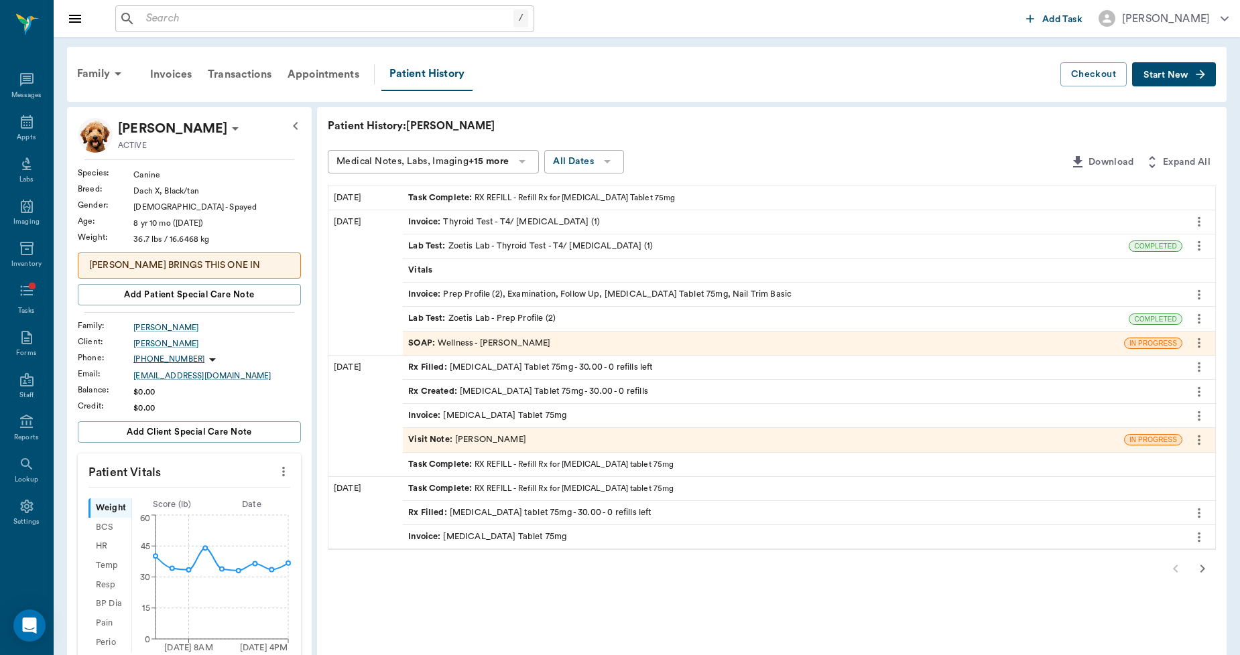
click at [516, 366] on div "Rx Filled : Carprofen Tablet 75mg - 30.00 - 0 refills left" at bounding box center [530, 367] width 245 height 13
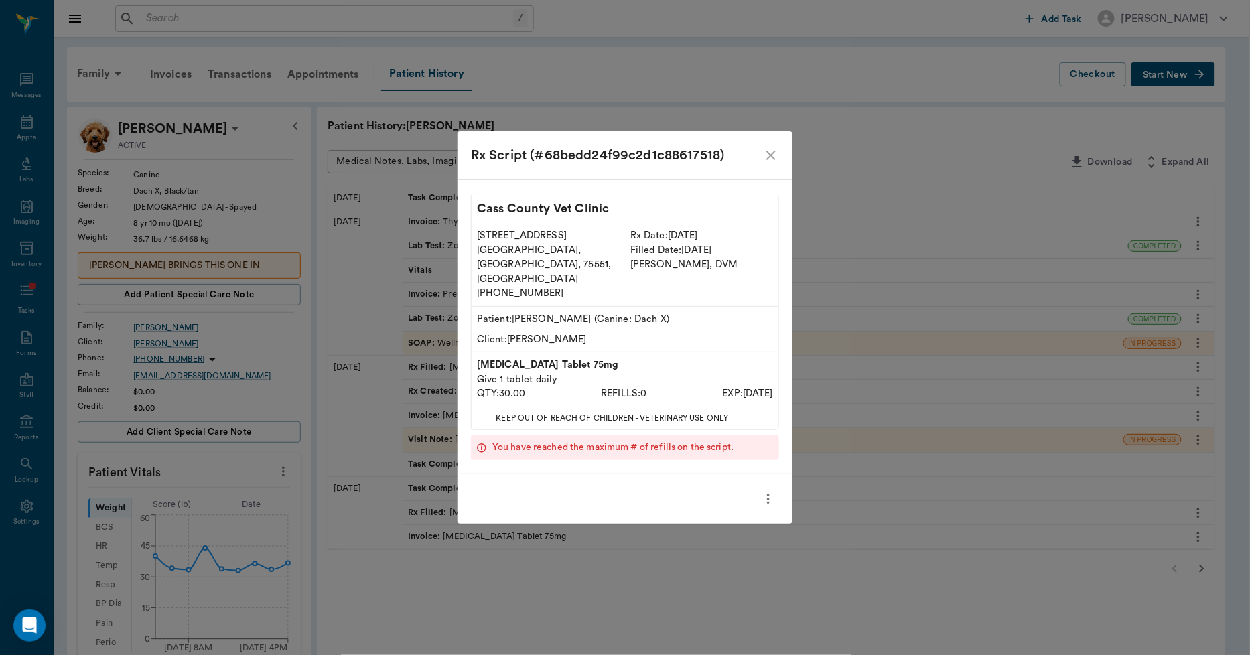
click at [771, 163] on icon "close" at bounding box center [771, 155] width 16 height 16
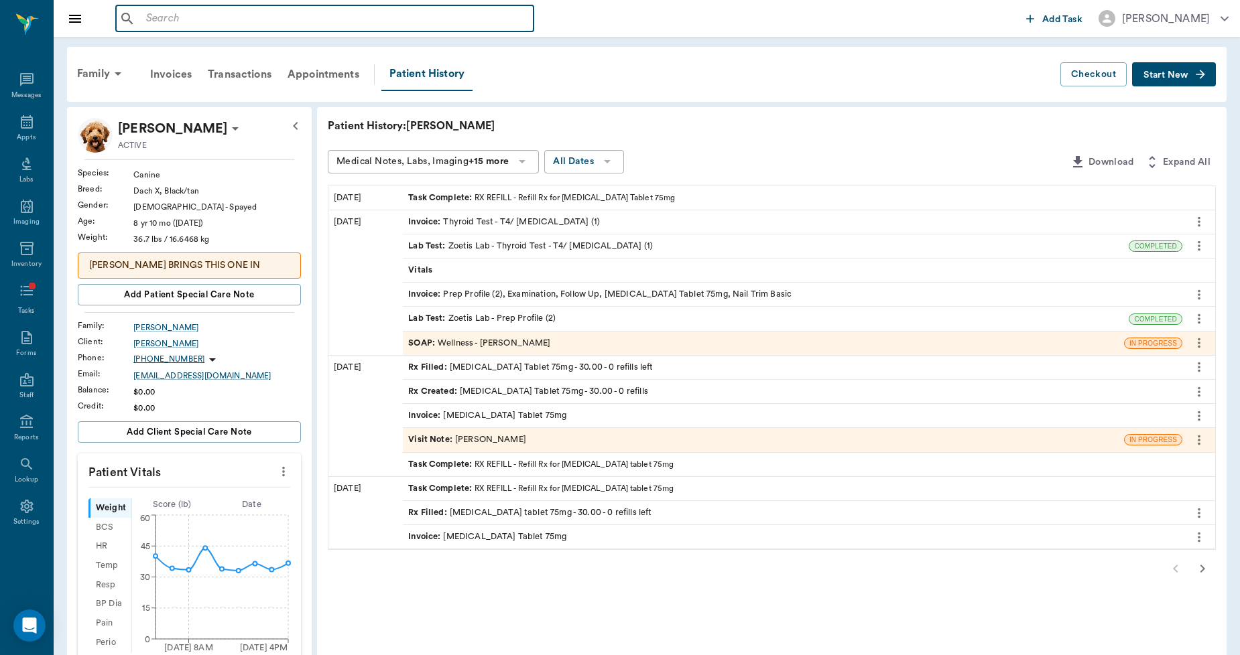
click at [222, 19] on input "text" at bounding box center [334, 18] width 387 height 19
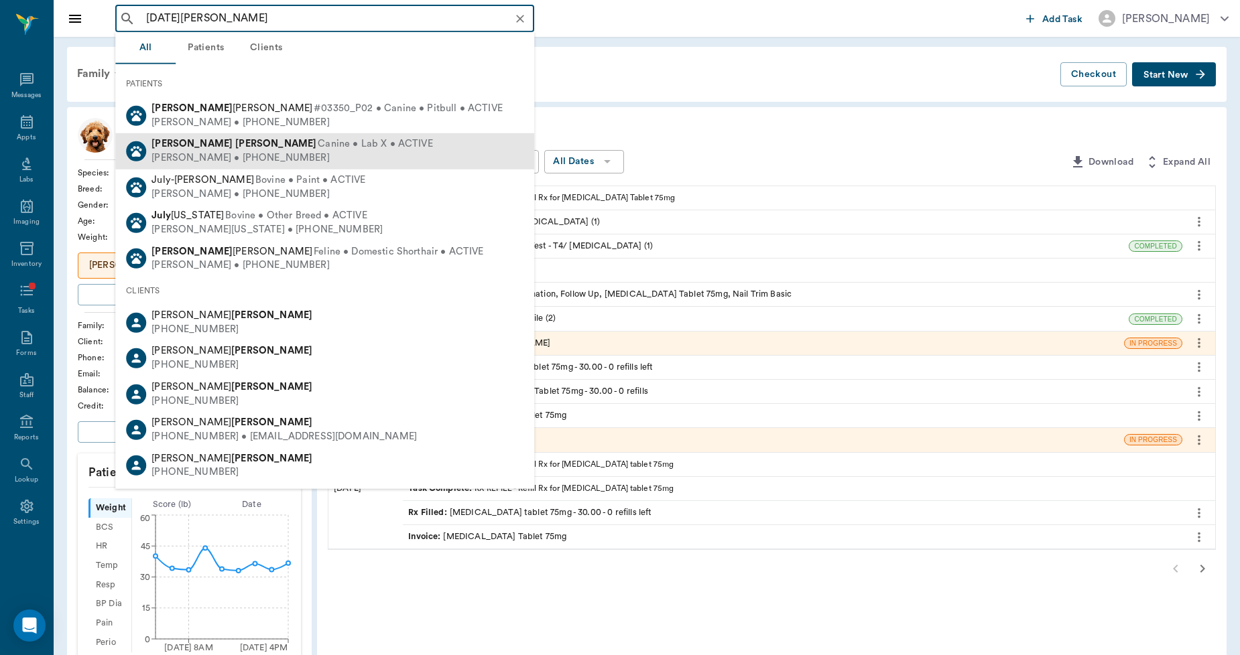
click at [318, 145] on span "Canine • Lab X • ACTIVE" at bounding box center [375, 144] width 115 height 14
type input "jul steger"
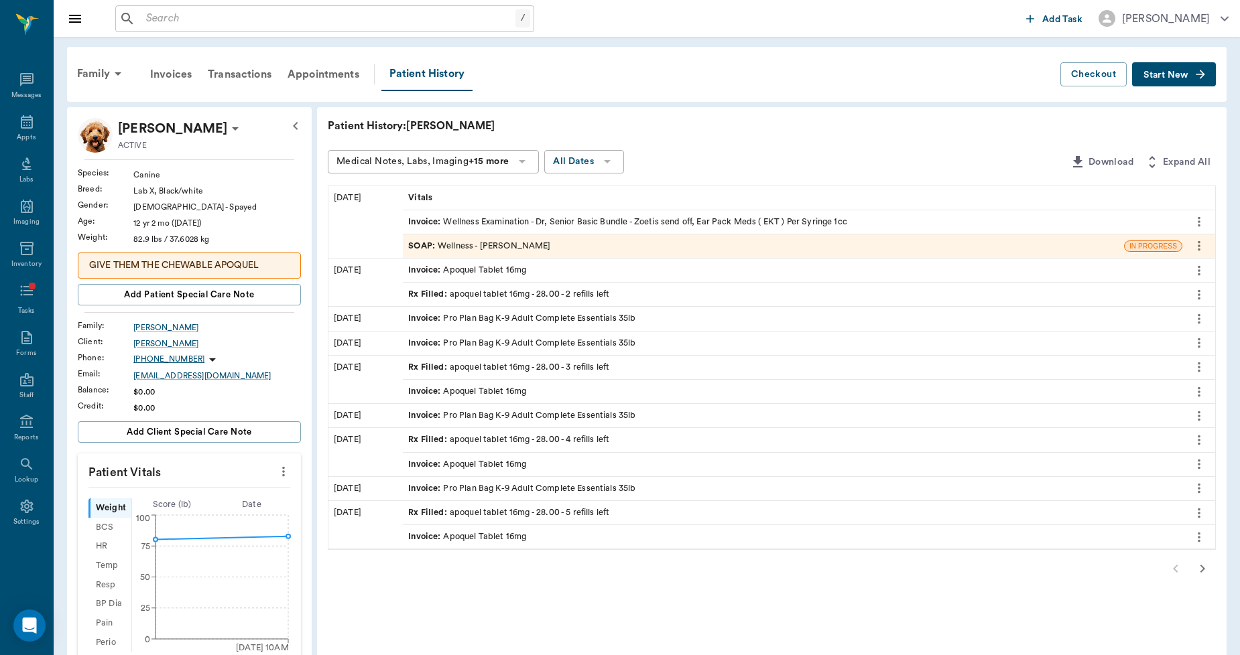
click at [1150, 75] on span "Start New" at bounding box center [1165, 75] width 45 height 0
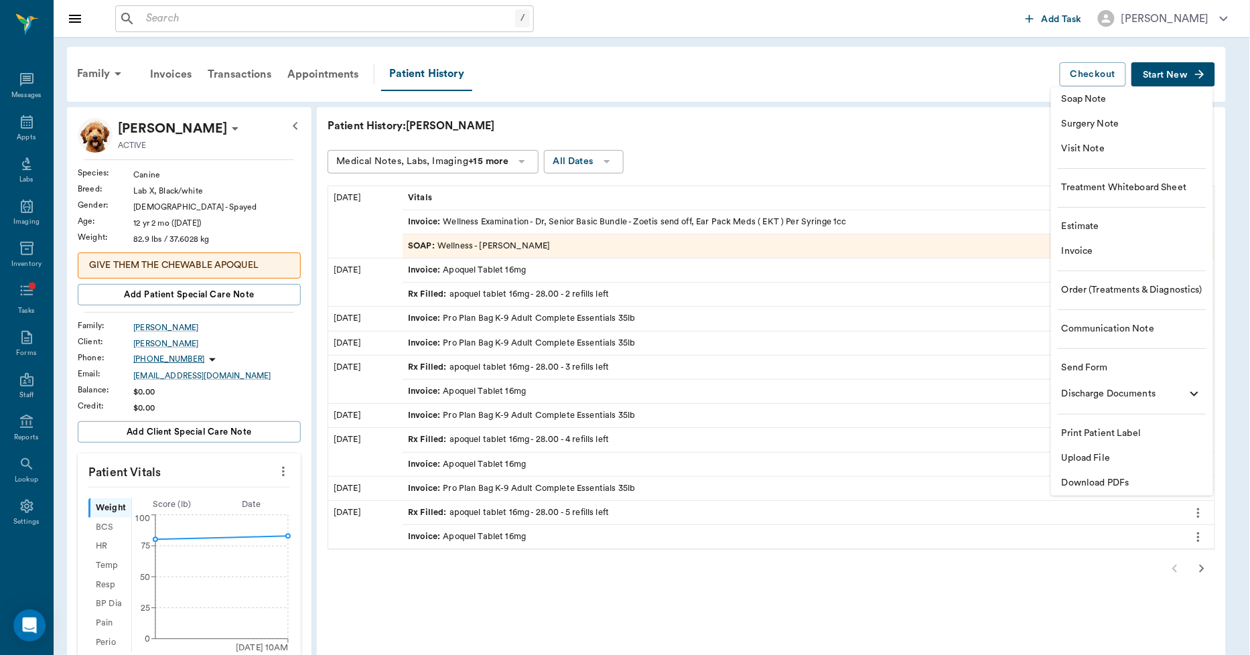
click at [1070, 457] on span "Upload File" at bounding box center [1132, 459] width 141 height 14
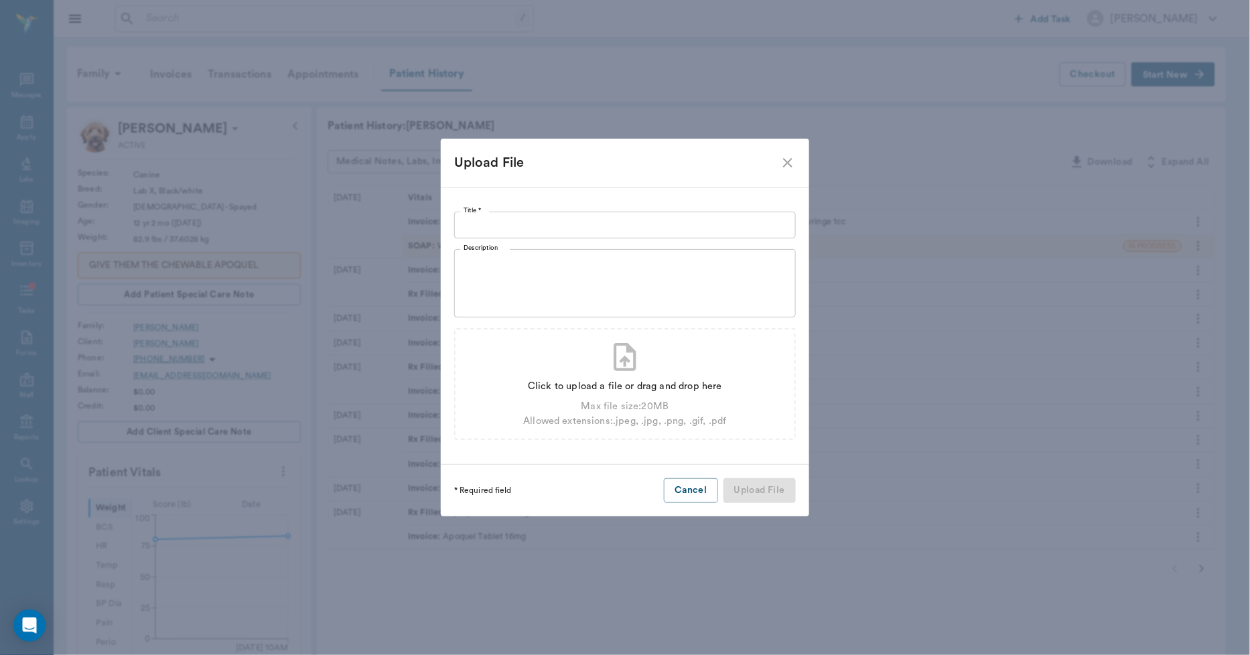
click at [501, 219] on input "Title *" at bounding box center [625, 225] width 342 height 27
type input "OUTSIDE LABS 10.11.25"
click at [628, 386] on div "Click to upload a file or drag and drop here" at bounding box center [624, 386] width 203 height 15
type input "C:\fakepath\Juliette.Steger.Labs. 10.11.2025.pdf"
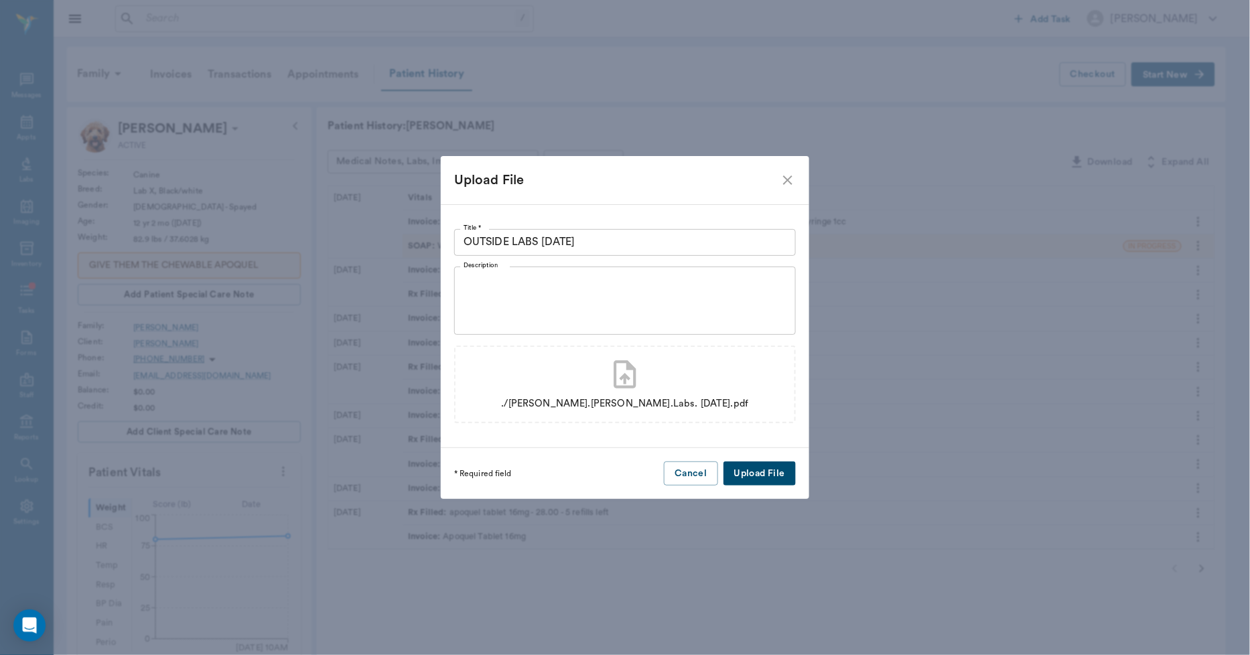
click at [752, 463] on button "Upload File" at bounding box center [760, 474] width 72 height 25
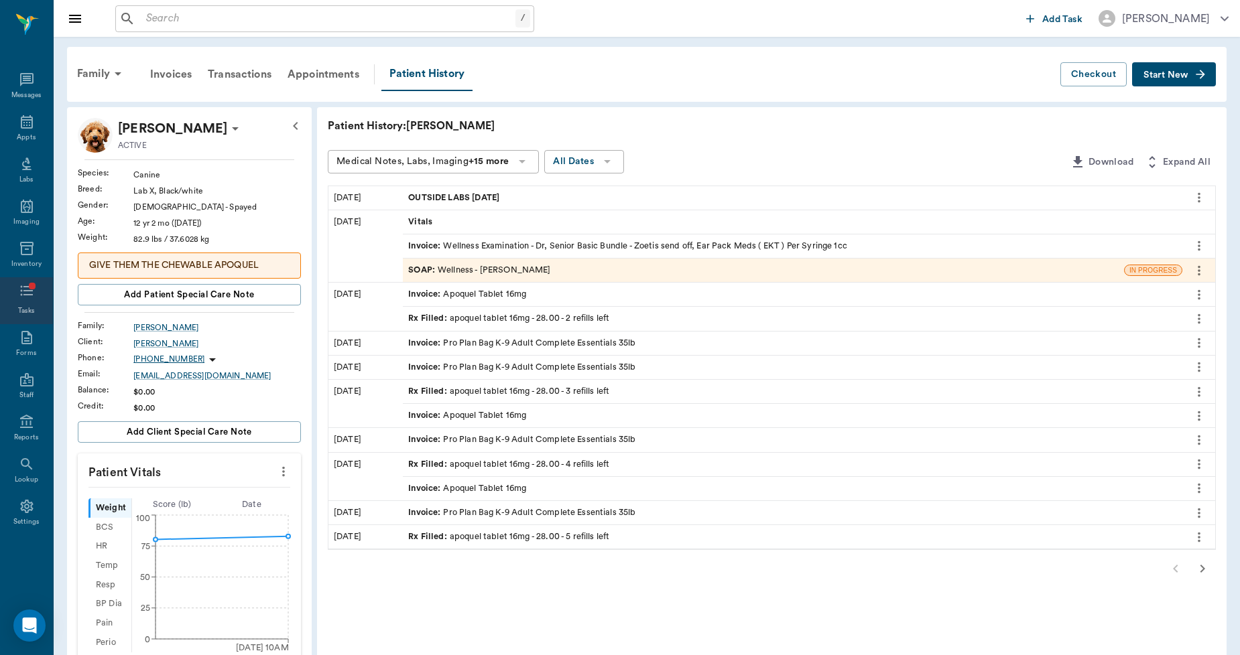
click at [30, 289] on icon at bounding box center [27, 291] width 16 height 16
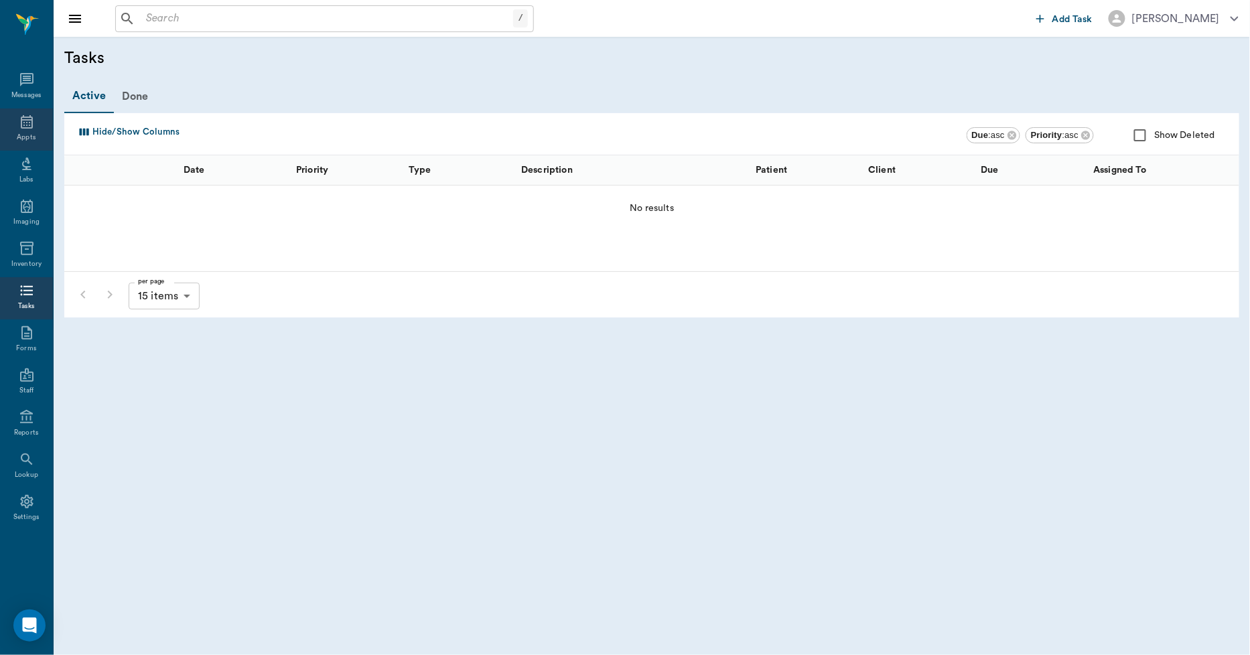
click at [23, 128] on icon at bounding box center [27, 121] width 12 height 13
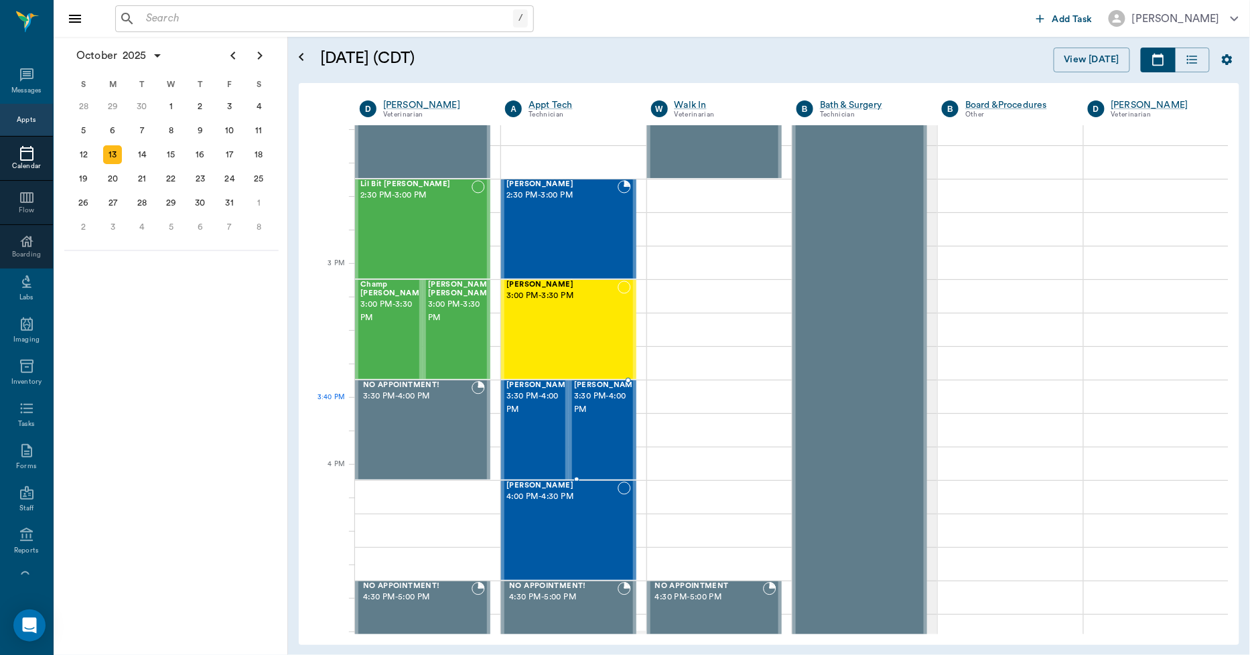
scroll to position [1340, 0]
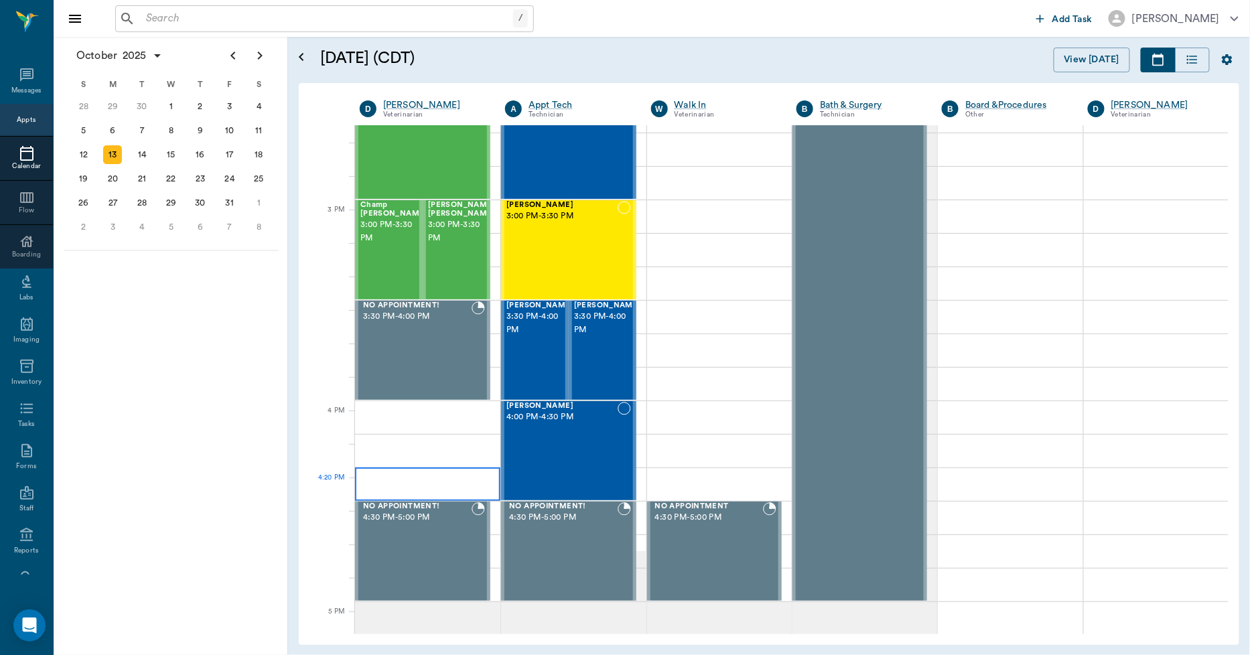
scroll to position [1341, 0]
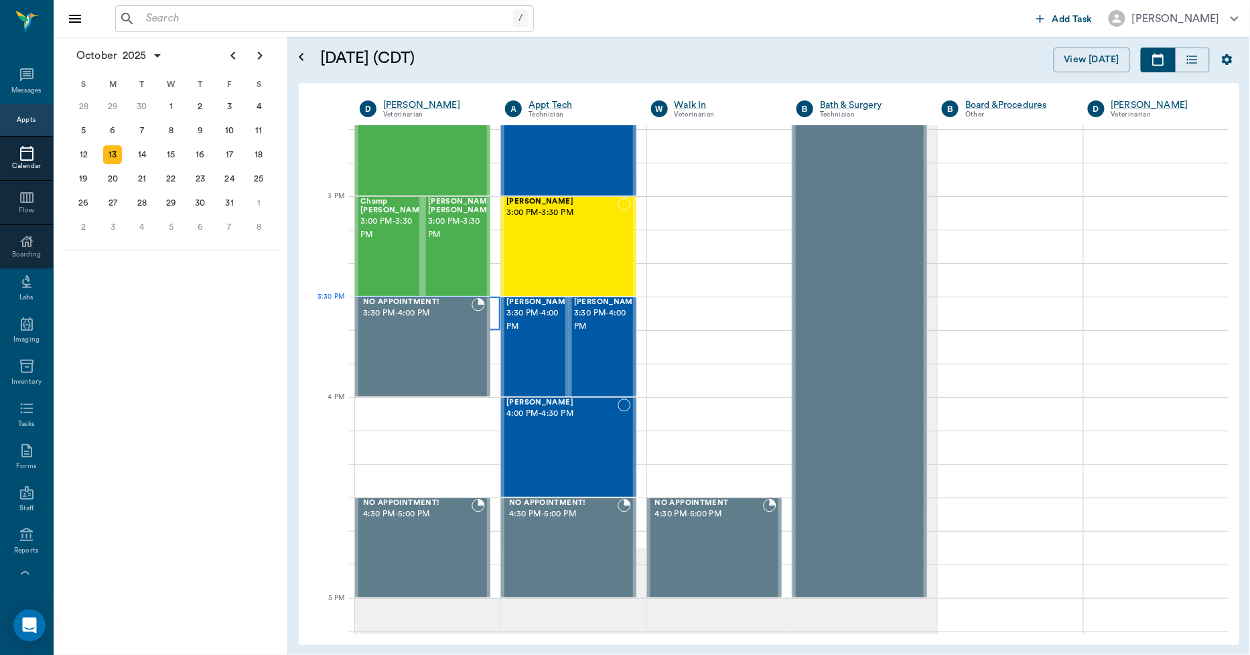
click at [492, 316] on div at bounding box center [427, 314] width 145 height 34
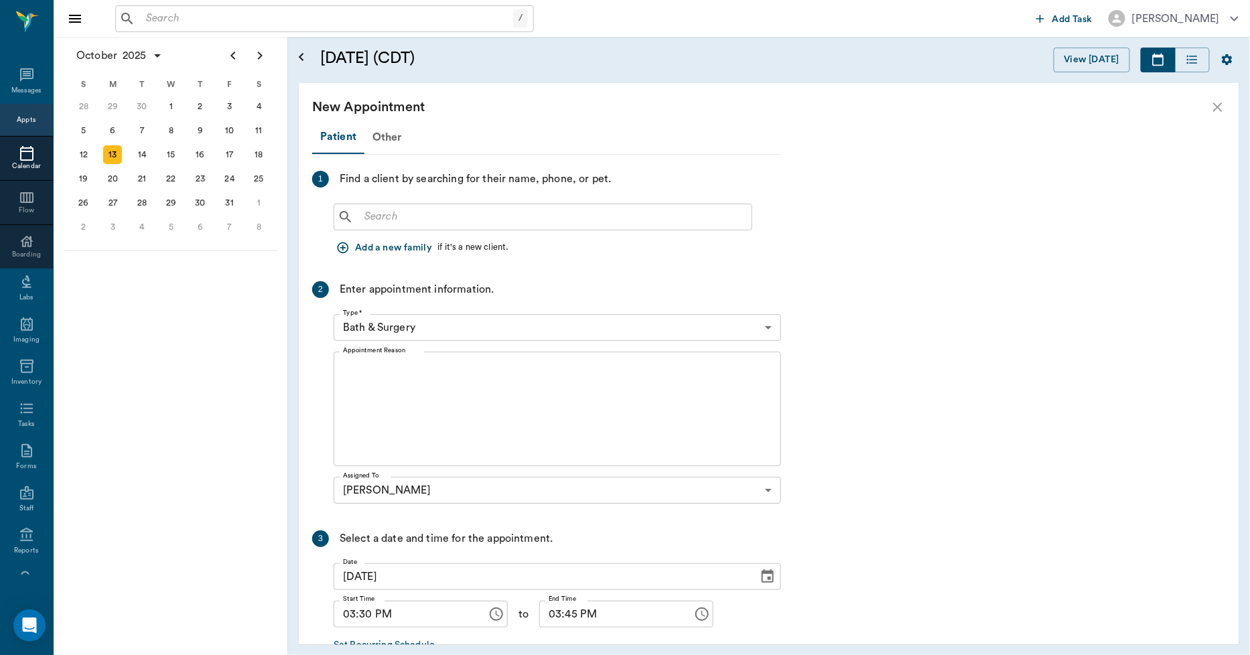
click at [398, 216] on input "text" at bounding box center [552, 217] width 387 height 19
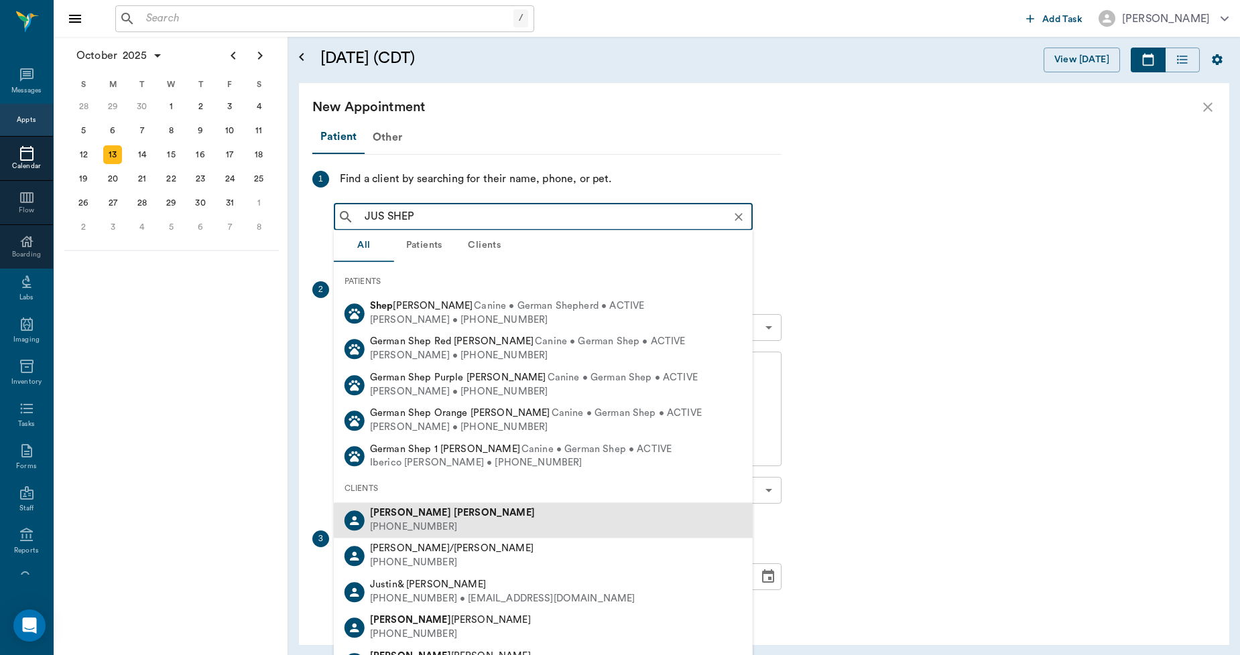
click at [444, 523] on div "[PERSON_NAME] [PHONE_NUMBER]" at bounding box center [543, 521] width 419 height 36
type input "JUS SHEP"
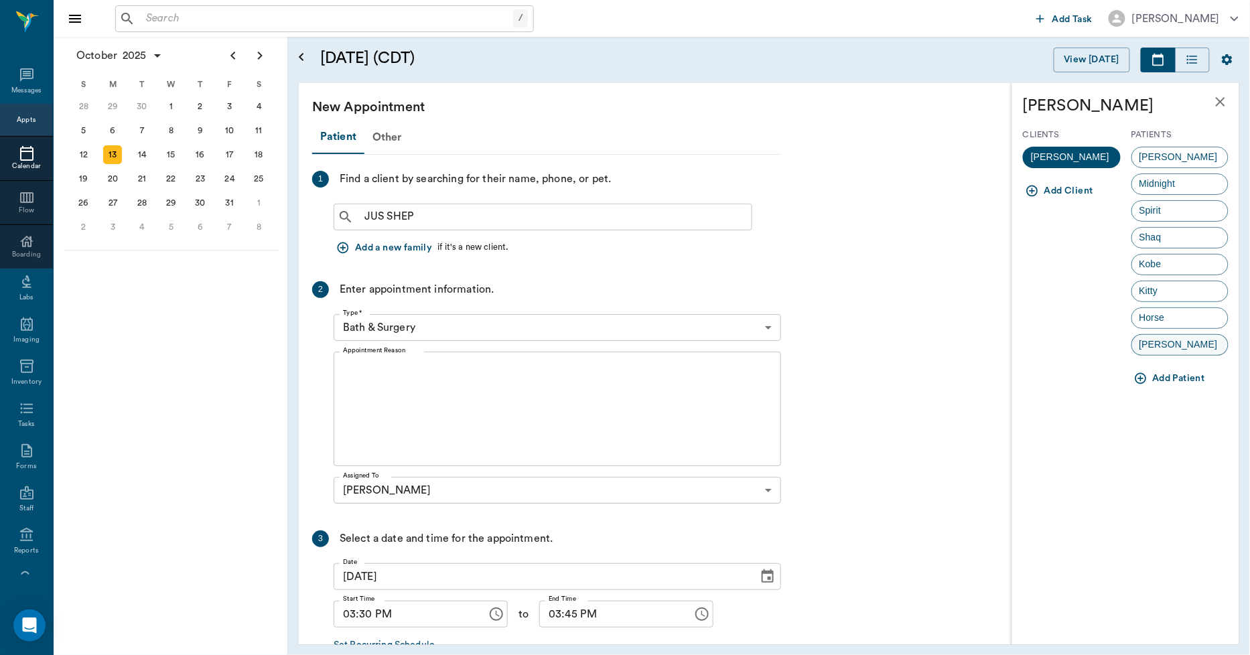
click at [1144, 342] on span "[PERSON_NAME]" at bounding box center [1178, 345] width 93 height 14
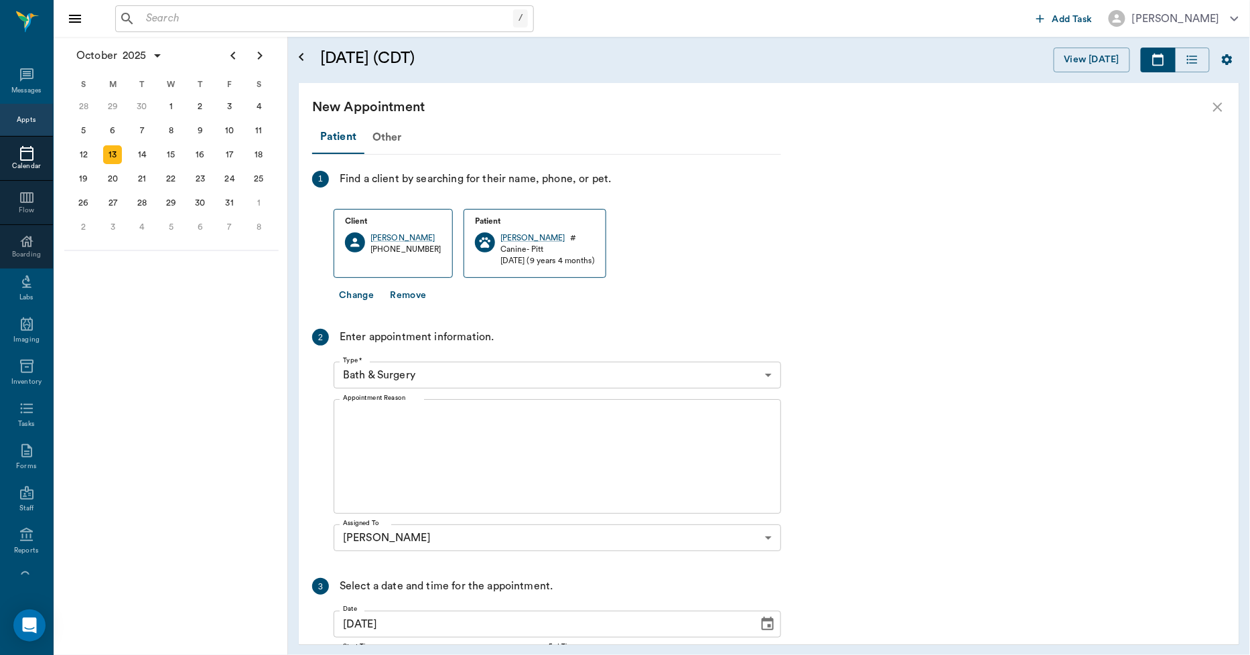
click at [438, 370] on body "/ ​ Add Task [PERSON_NAME] Nectar Messages Appts Calendar Flow Boarding Labs Im…" at bounding box center [625, 327] width 1250 height 655
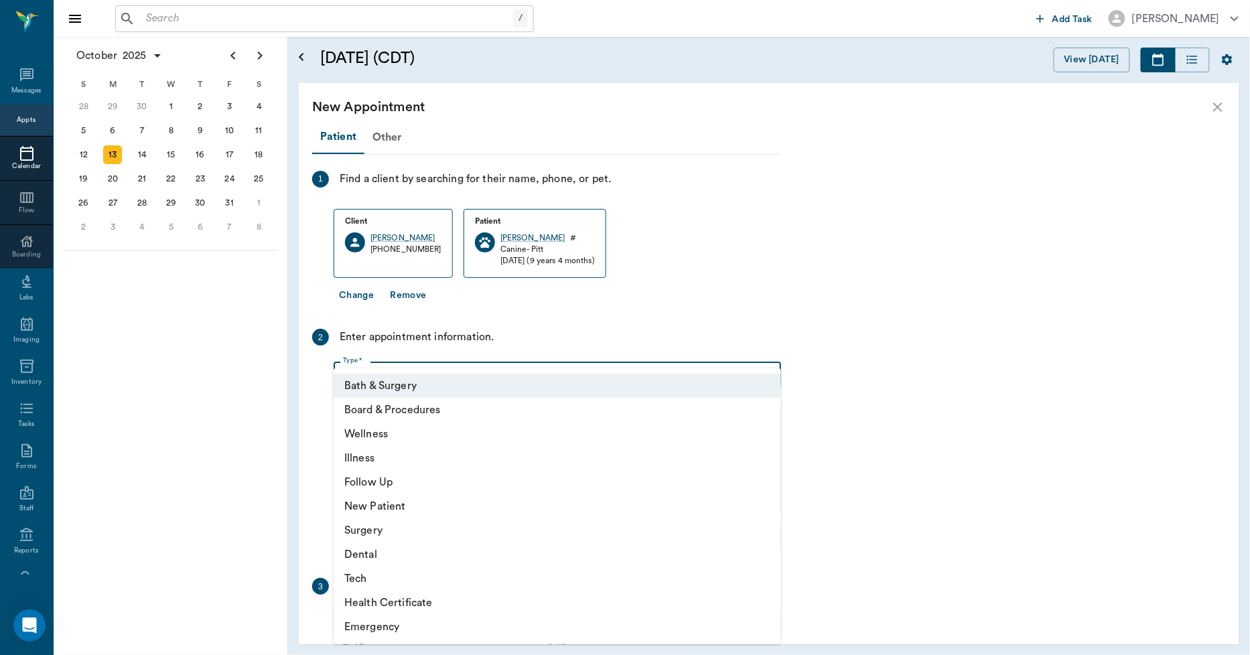
click at [387, 462] on li "Illness" at bounding box center [558, 458] width 448 height 24
type input "65d2be4f46e3a538d89b8c15"
type input "04:00 PM"
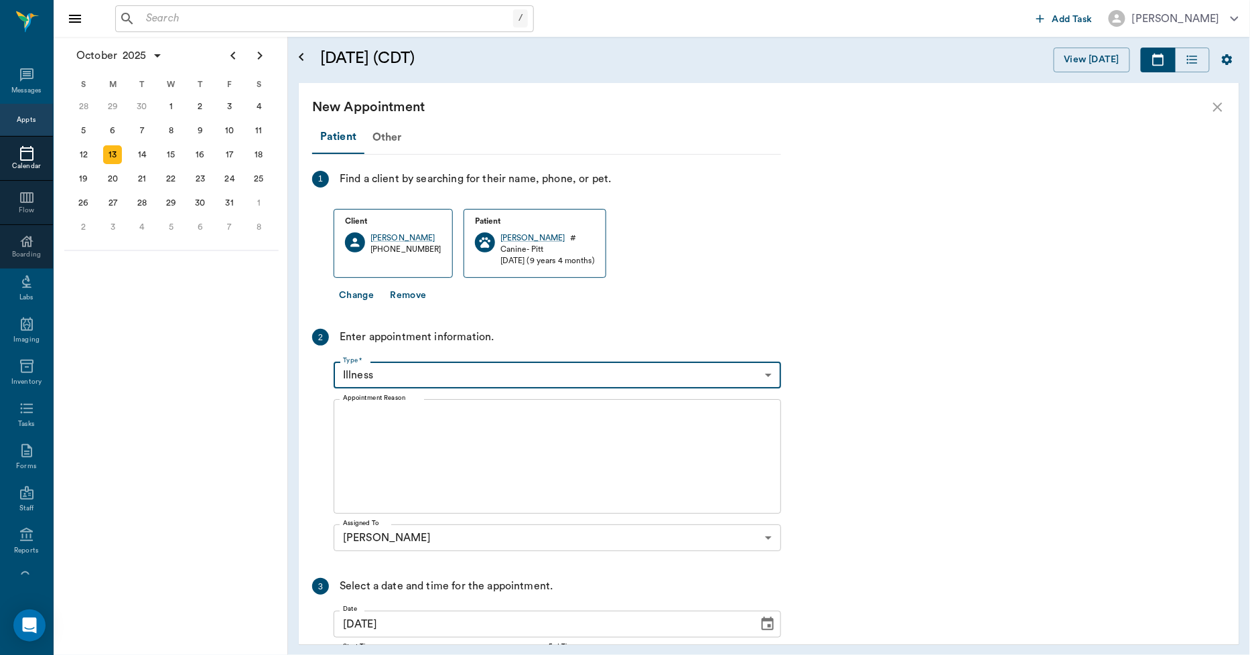
click at [439, 451] on textarea "Appointment Reason" at bounding box center [557, 457] width 429 height 92
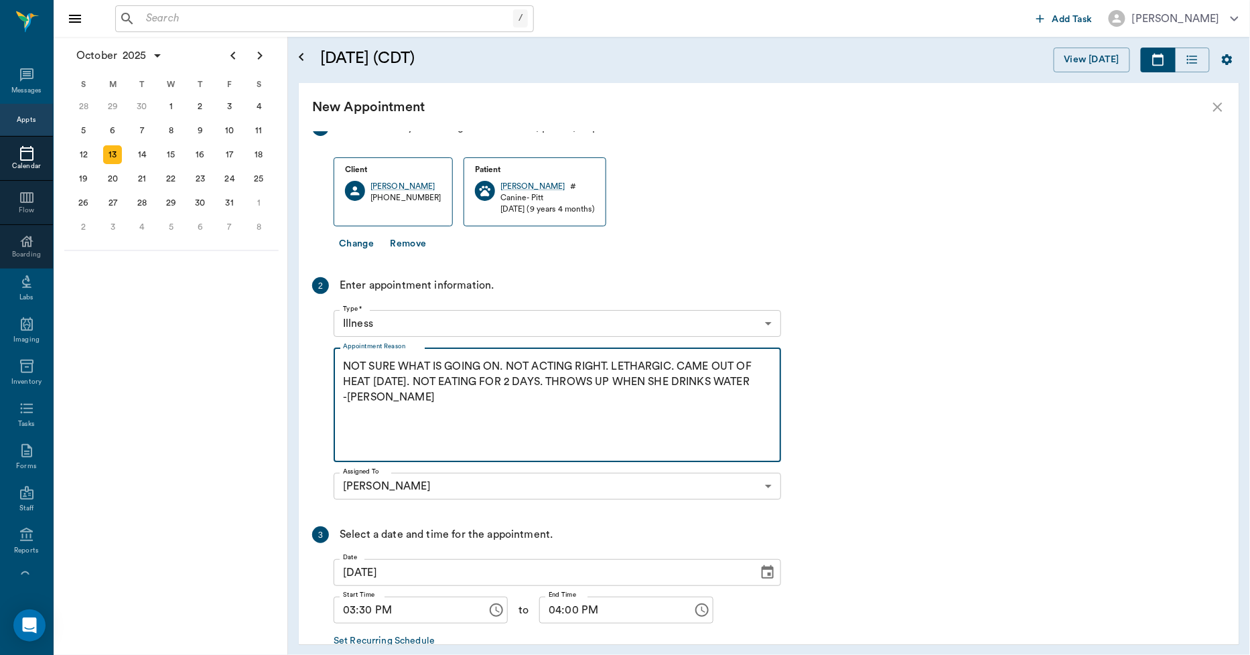
scroll to position [129, 0]
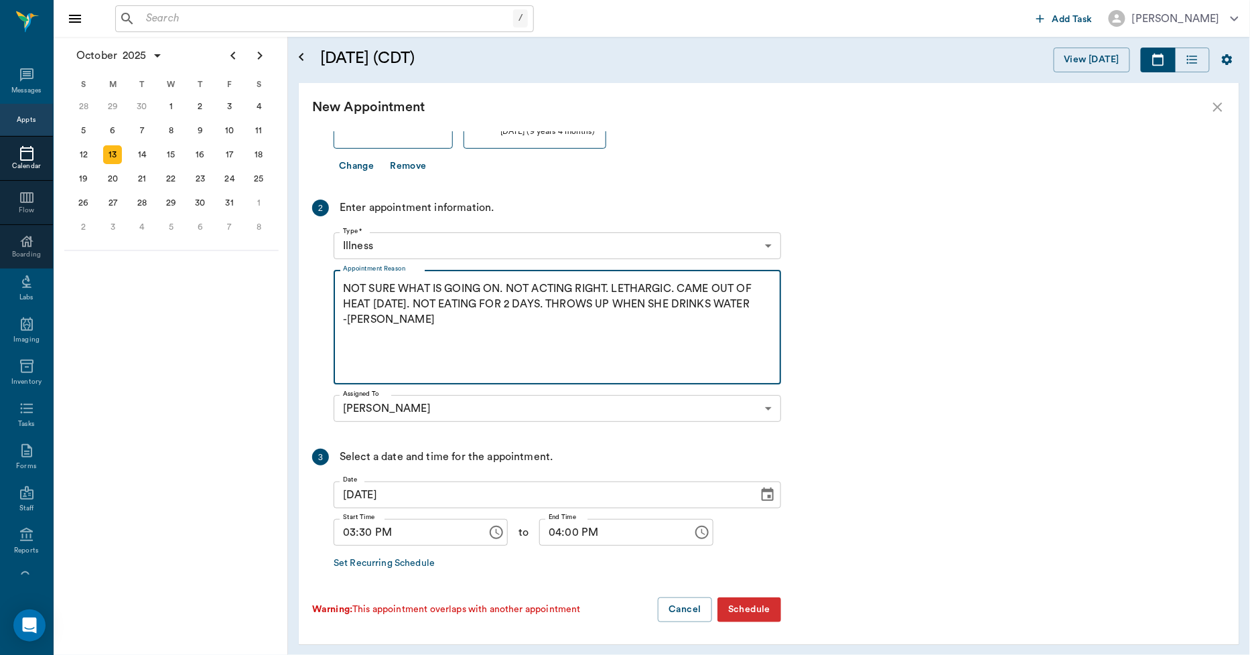
type textarea "NOT SURE WHAT IS GOING ON. NOT ACTING RIGHT. LETHARGIC. CAME OUT OF HEAT [DATE]…"
click at [762, 606] on button "Schedule" at bounding box center [750, 610] width 64 height 25
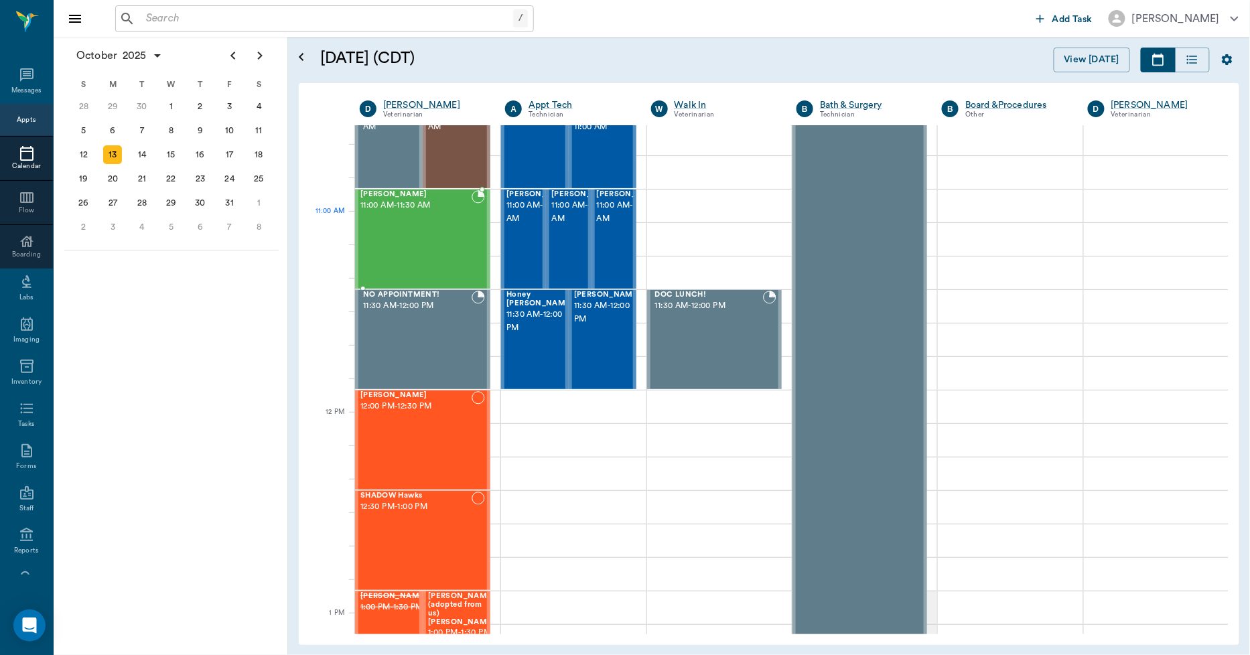
scroll to position [523, 0]
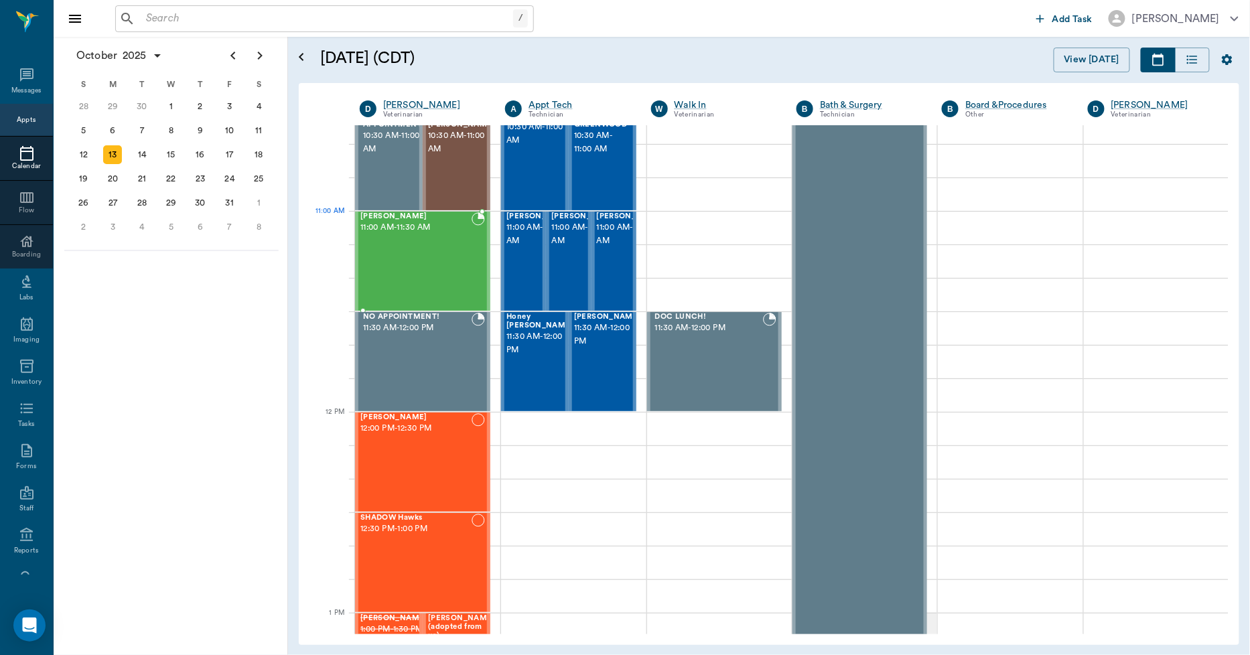
click at [425, 235] on div "[PERSON_NAME] 11:00 AM - 11:30 AM" at bounding box center [416, 261] width 111 height 98
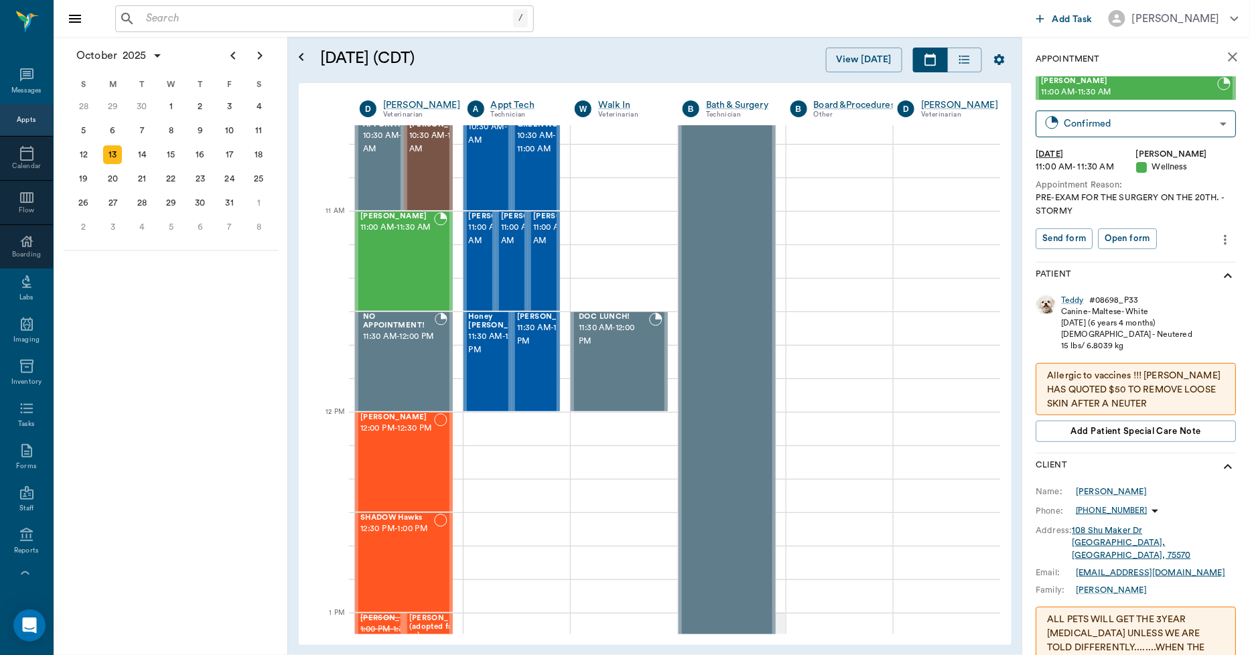
click at [1229, 56] on icon "close" at bounding box center [1234, 57] width 16 height 16
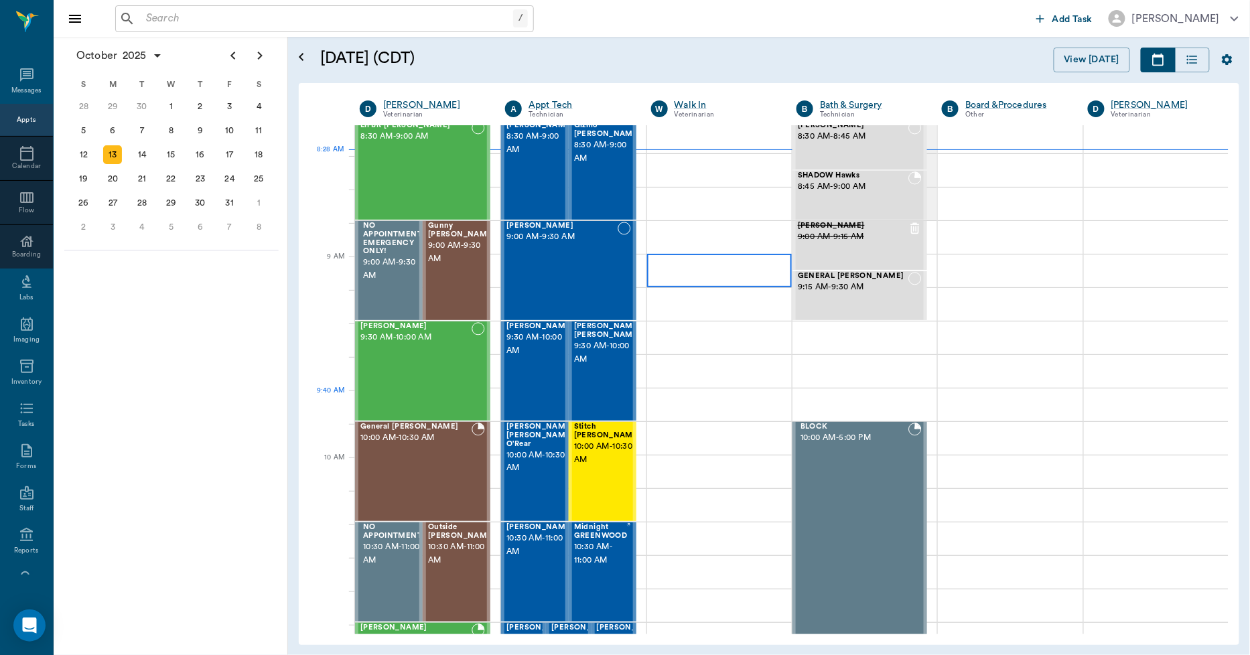
scroll to position [74, 0]
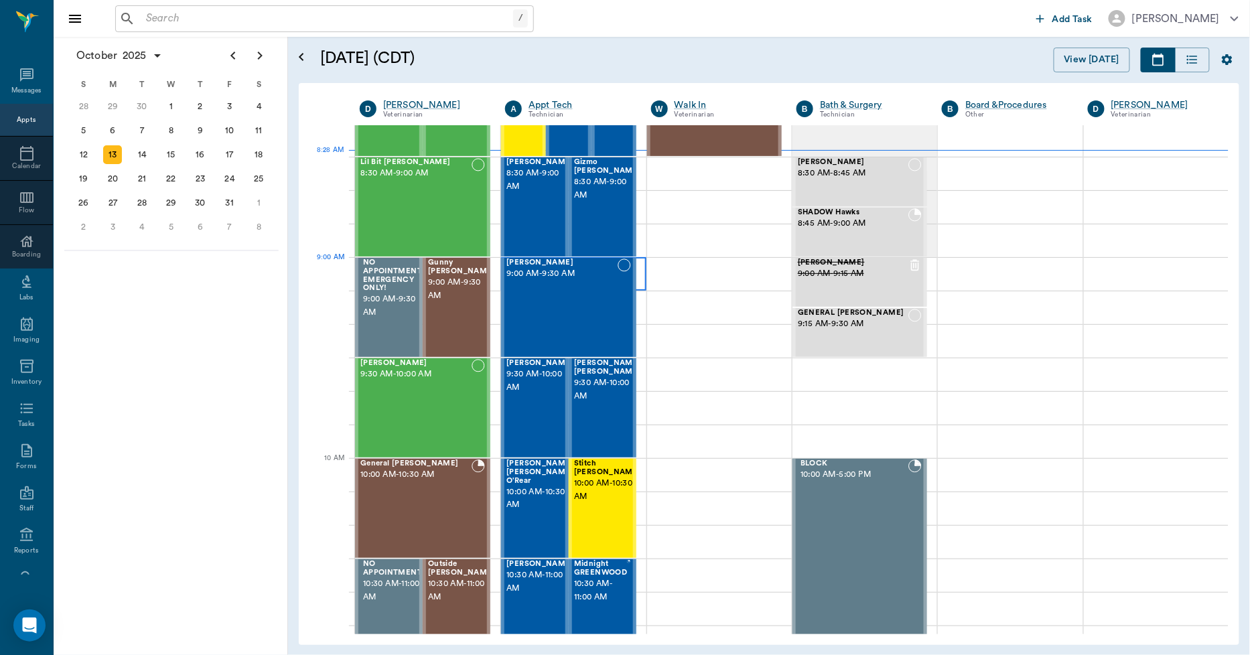
click at [639, 277] on div at bounding box center [573, 274] width 145 height 34
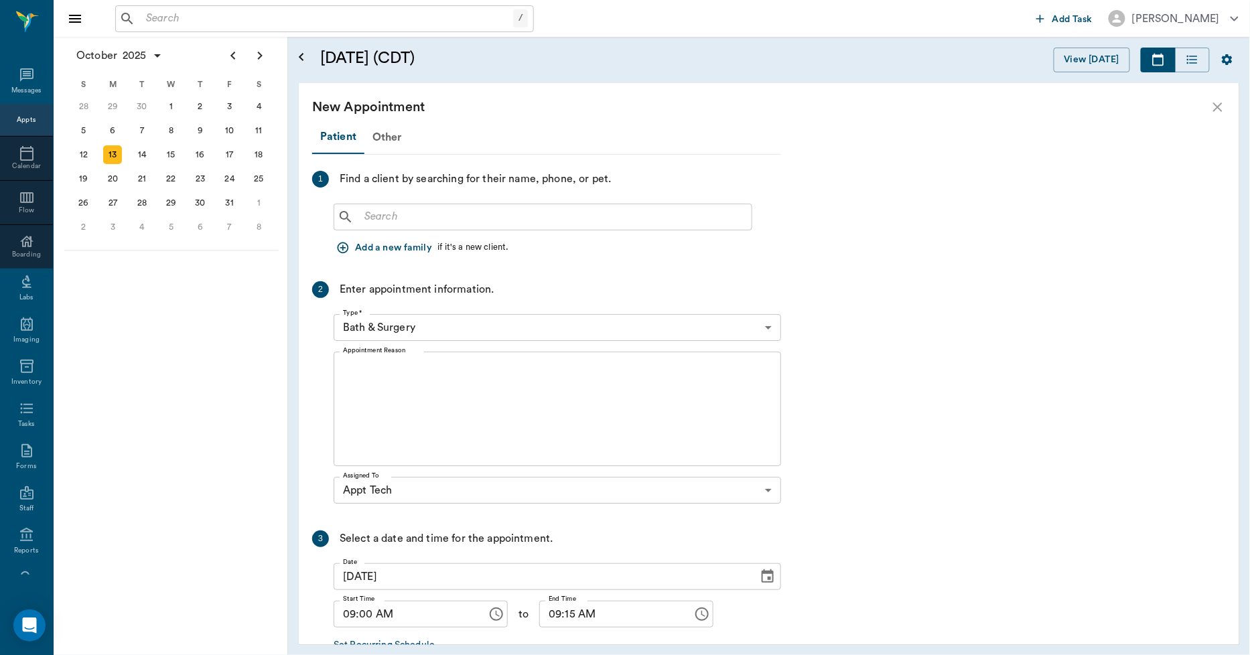
click at [446, 212] on input "text" at bounding box center [552, 217] width 387 height 19
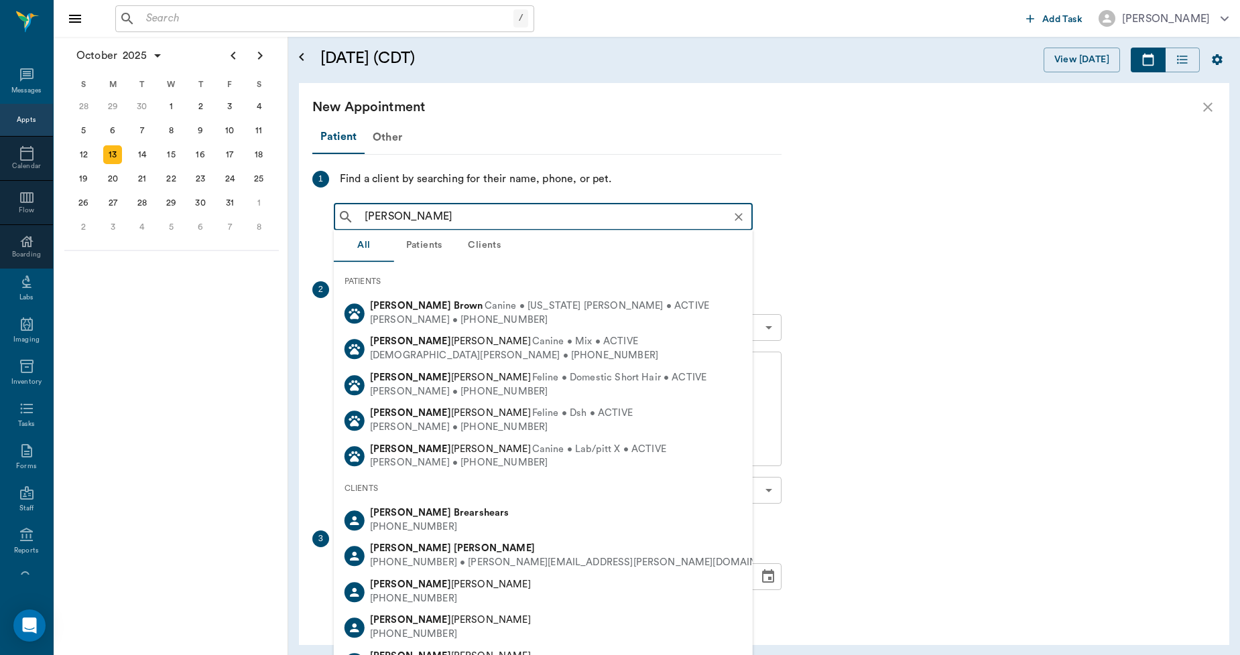
click at [442, 509] on div "[PERSON_NAME] [PHONE_NUMBER]" at bounding box center [543, 521] width 419 height 36
type input "[PERSON_NAME]"
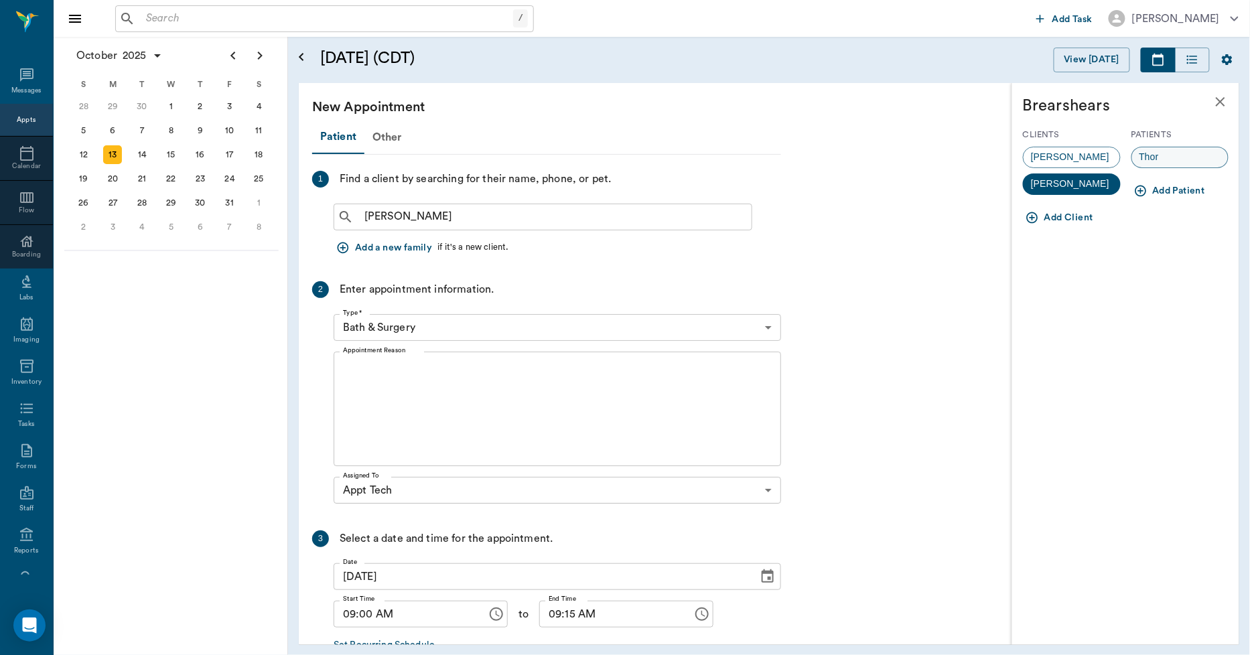
click at [1209, 155] on div "Thor" at bounding box center [1181, 157] width 98 height 21
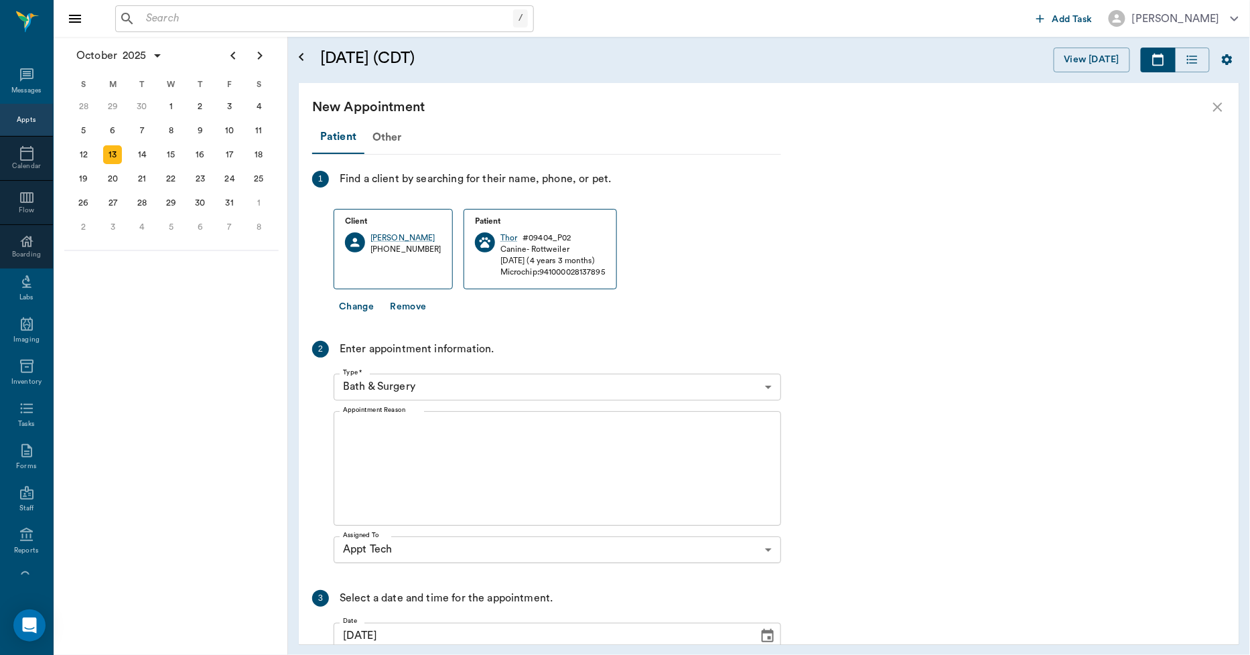
click at [428, 382] on body "/ ​ Add Task [PERSON_NAME] Nectar Messages Appts Calendar Flow Boarding Labs Im…" at bounding box center [625, 327] width 1250 height 655
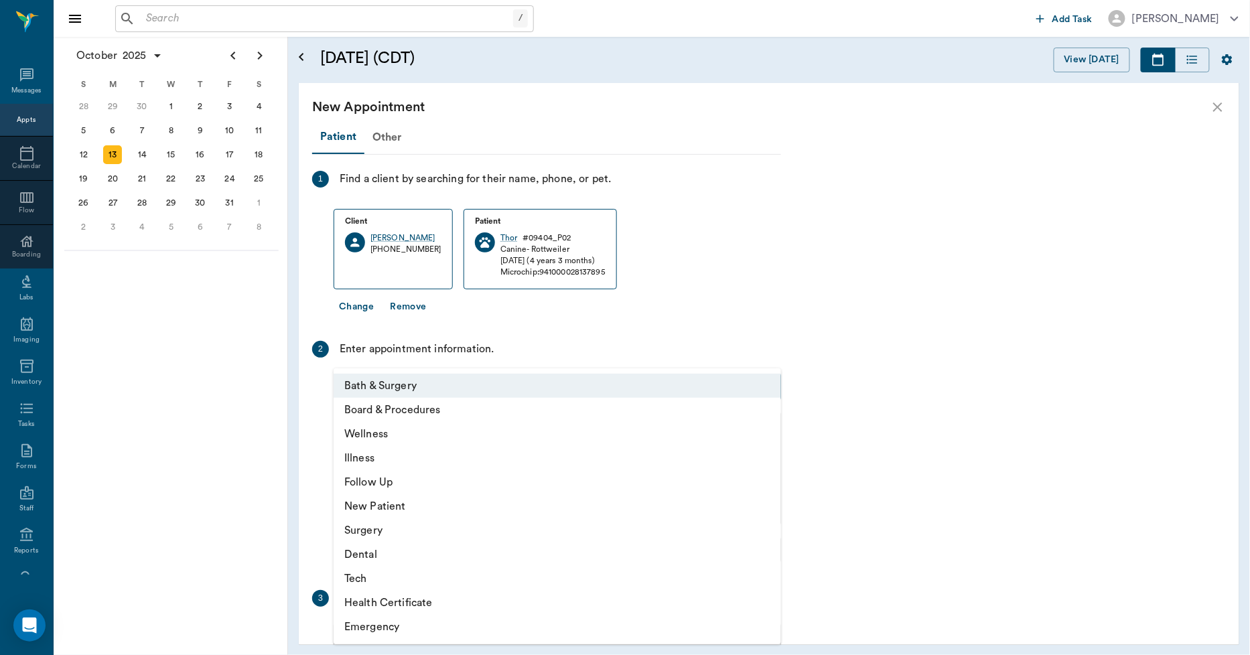
click at [360, 574] on li "Tech" at bounding box center [558, 579] width 448 height 24
type input "65d2be4f46e3a538d89b8c1a"
type input "09:30 AM"
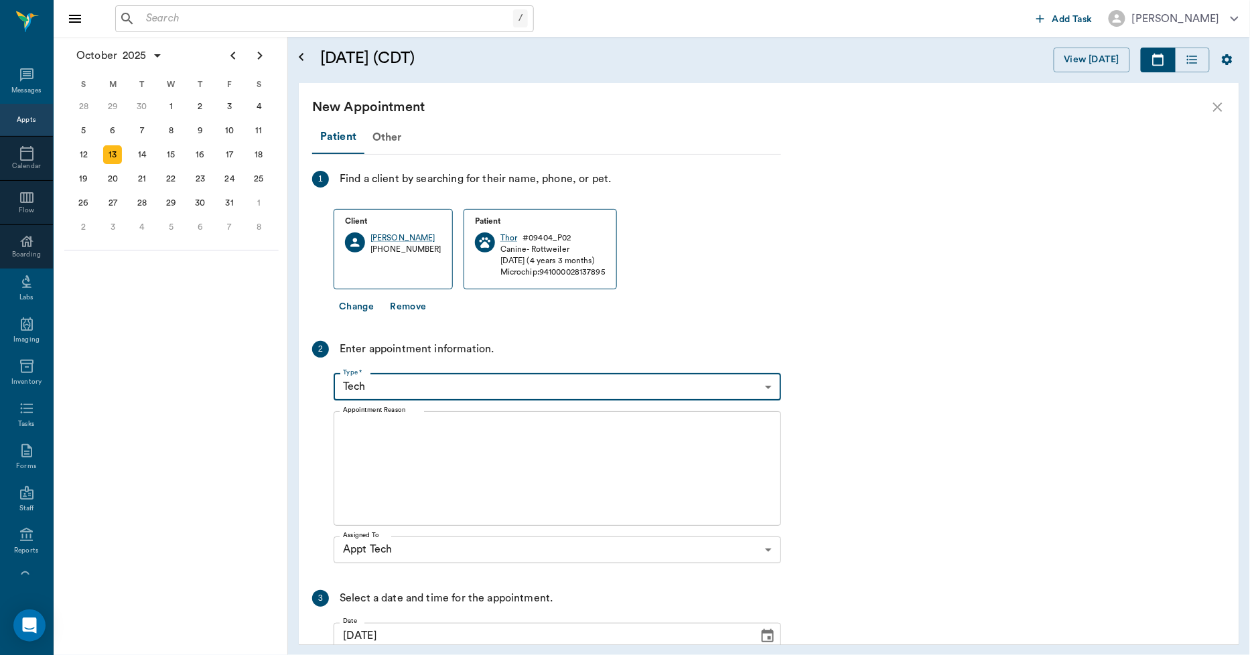
click at [395, 452] on textarea "Appointment Reason" at bounding box center [557, 468] width 429 height 92
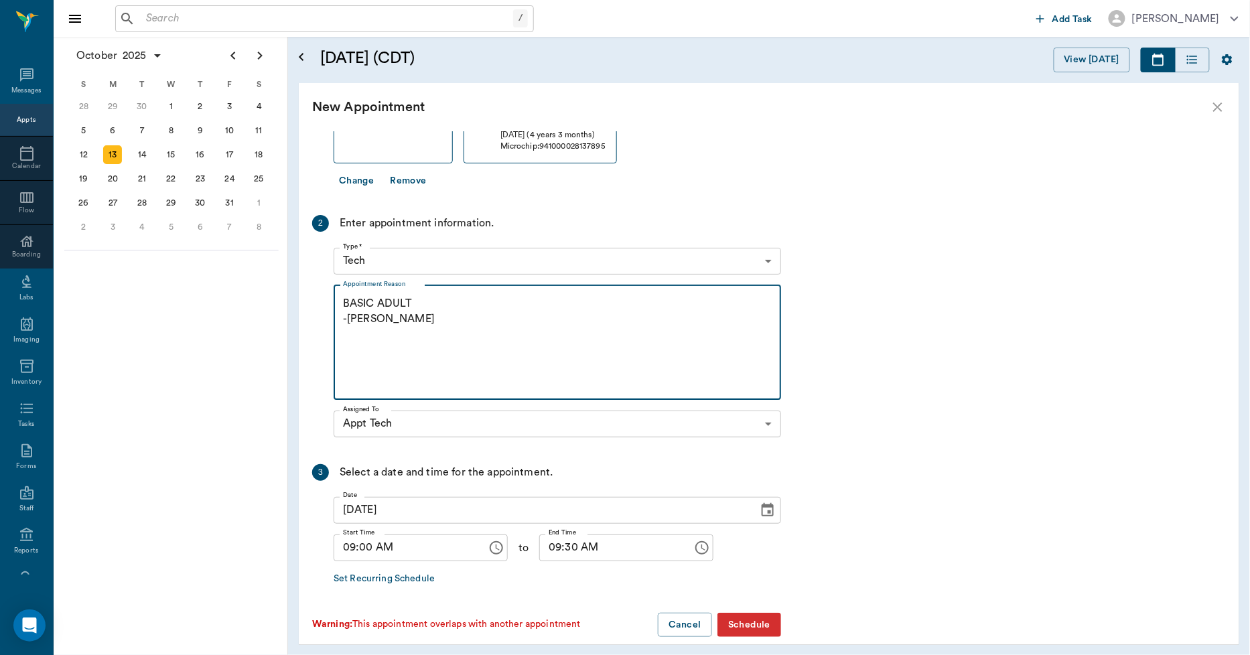
scroll to position [141, 0]
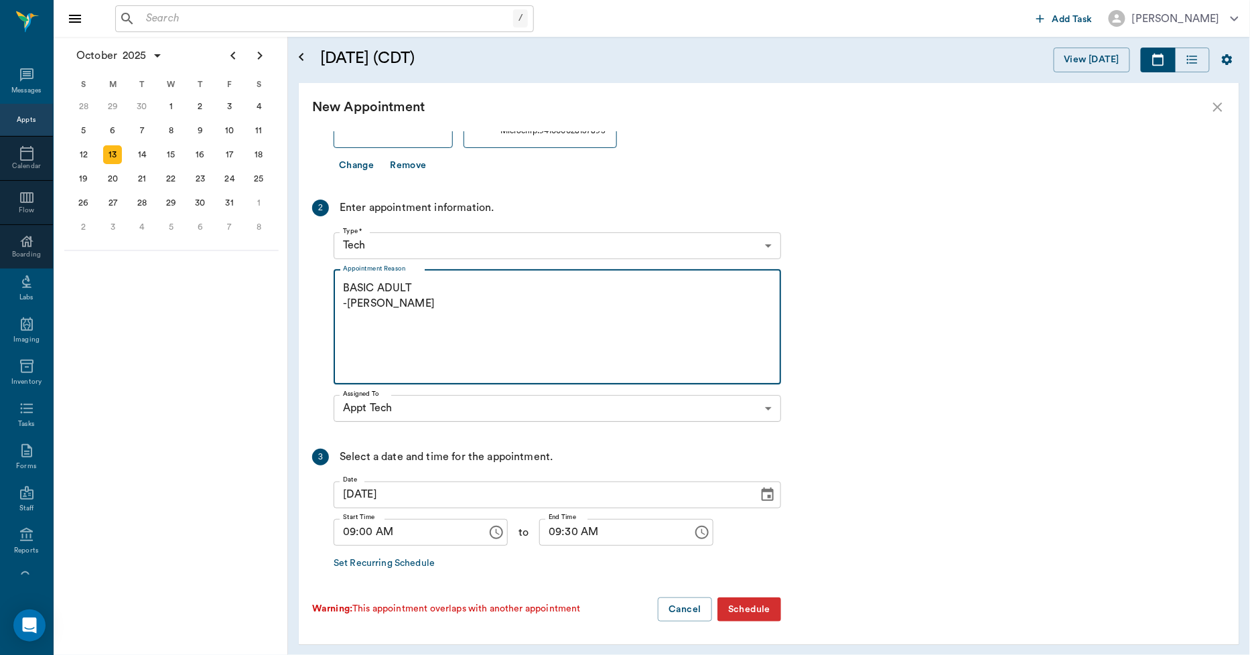
type textarea "BASIC ADULT -[PERSON_NAME]"
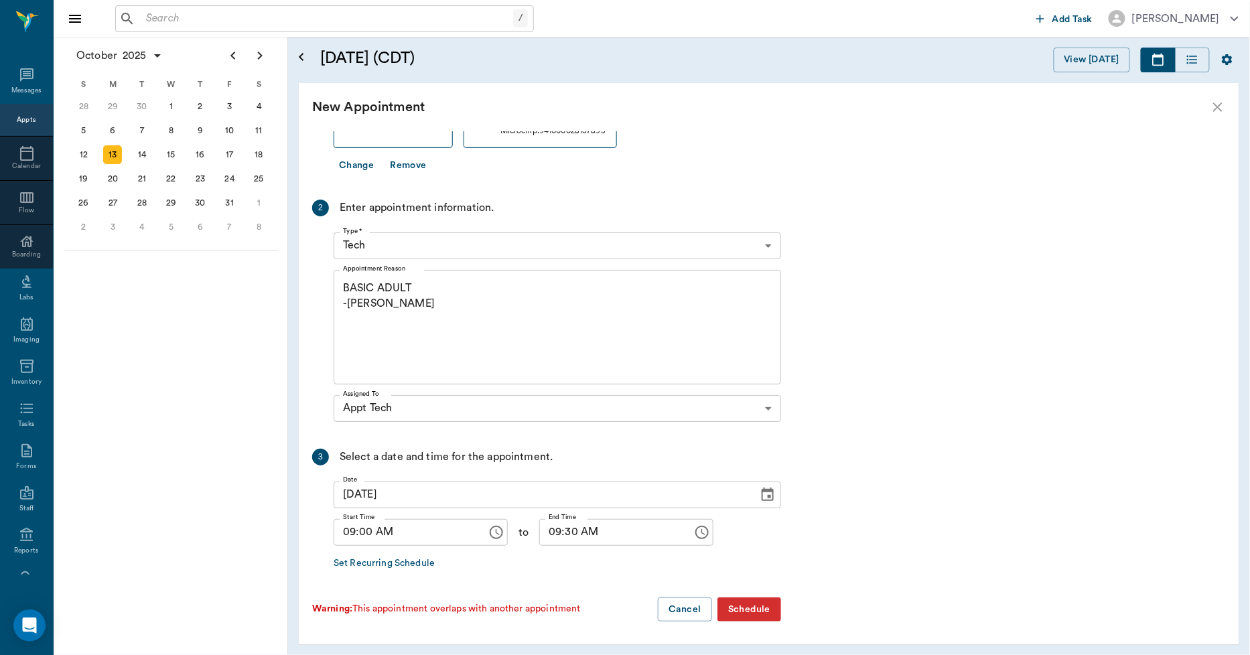
click at [752, 605] on button "Schedule" at bounding box center [750, 610] width 64 height 25
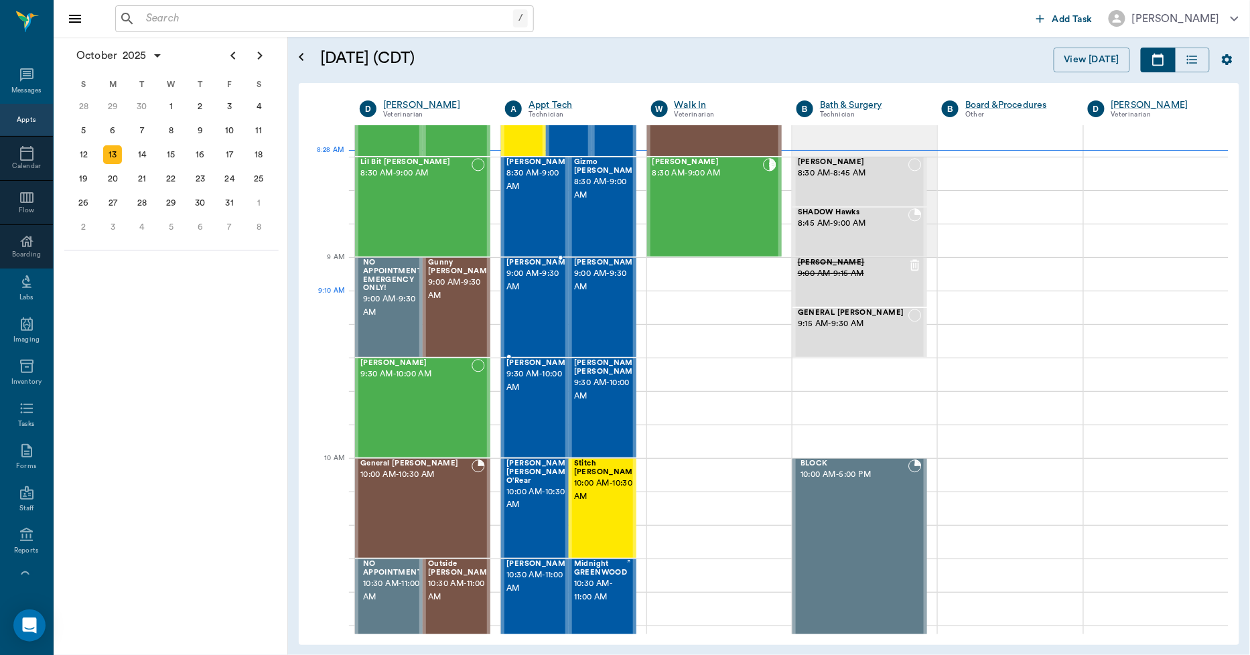
click at [535, 294] on span "9:00 AM - 9:30 AM" at bounding box center [540, 280] width 67 height 27
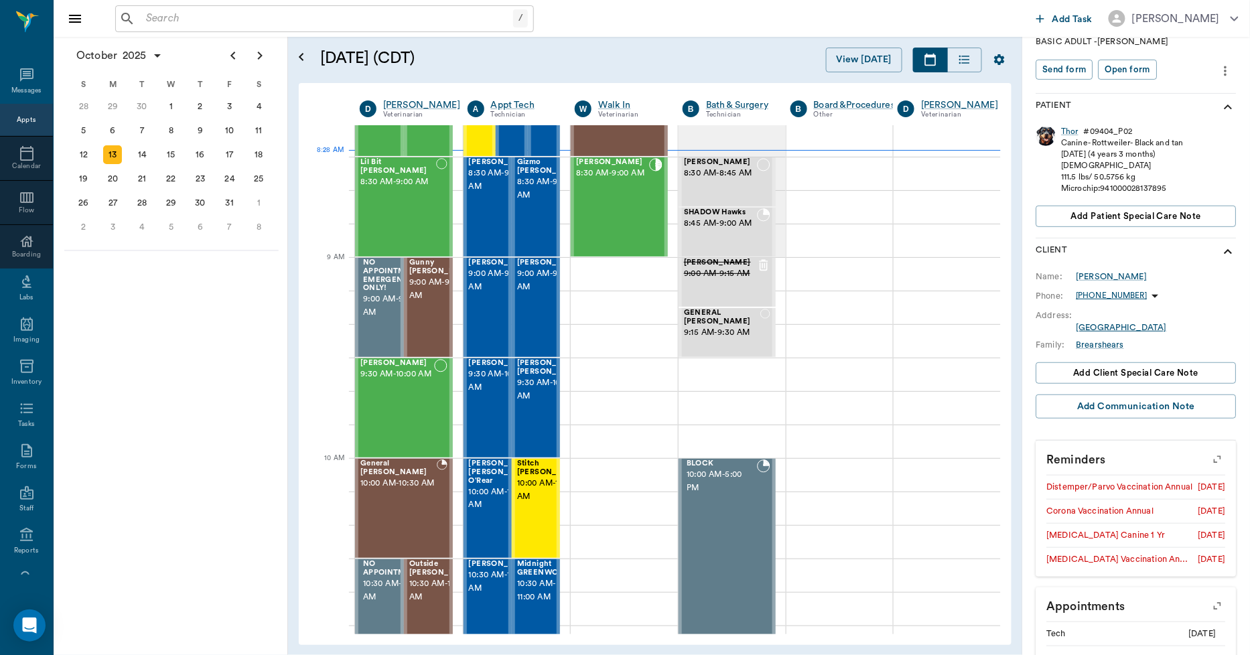
scroll to position [212, 0]
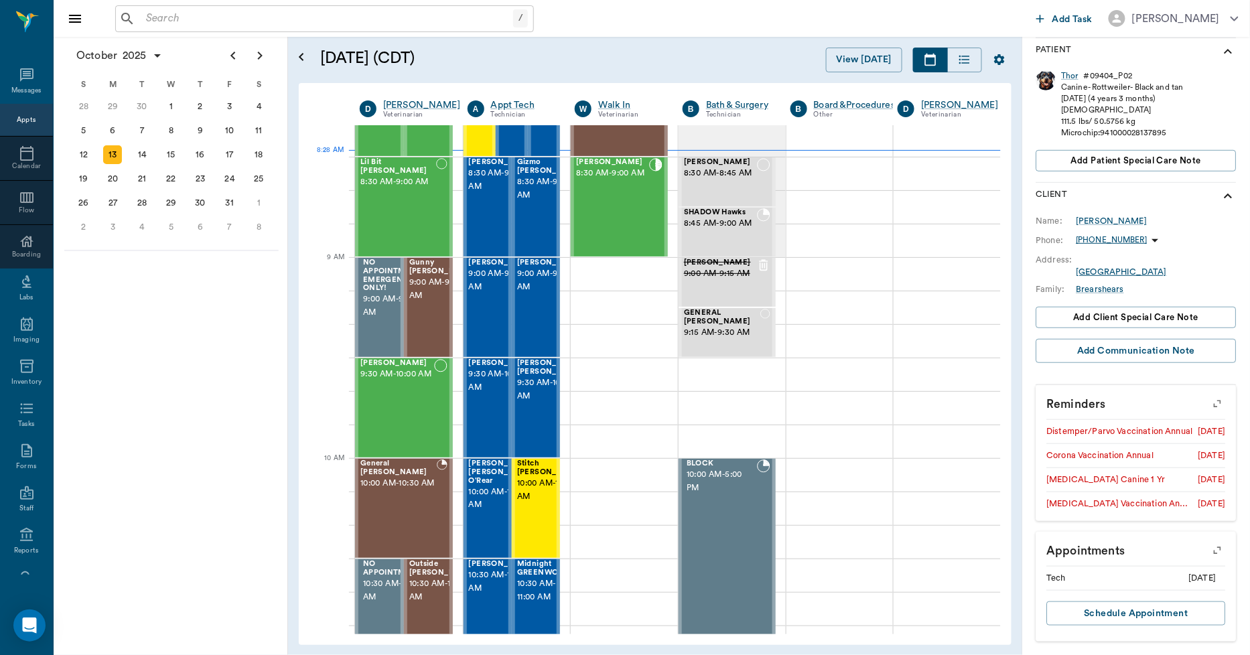
click at [1209, 399] on icon "button" at bounding box center [1218, 404] width 19 height 19
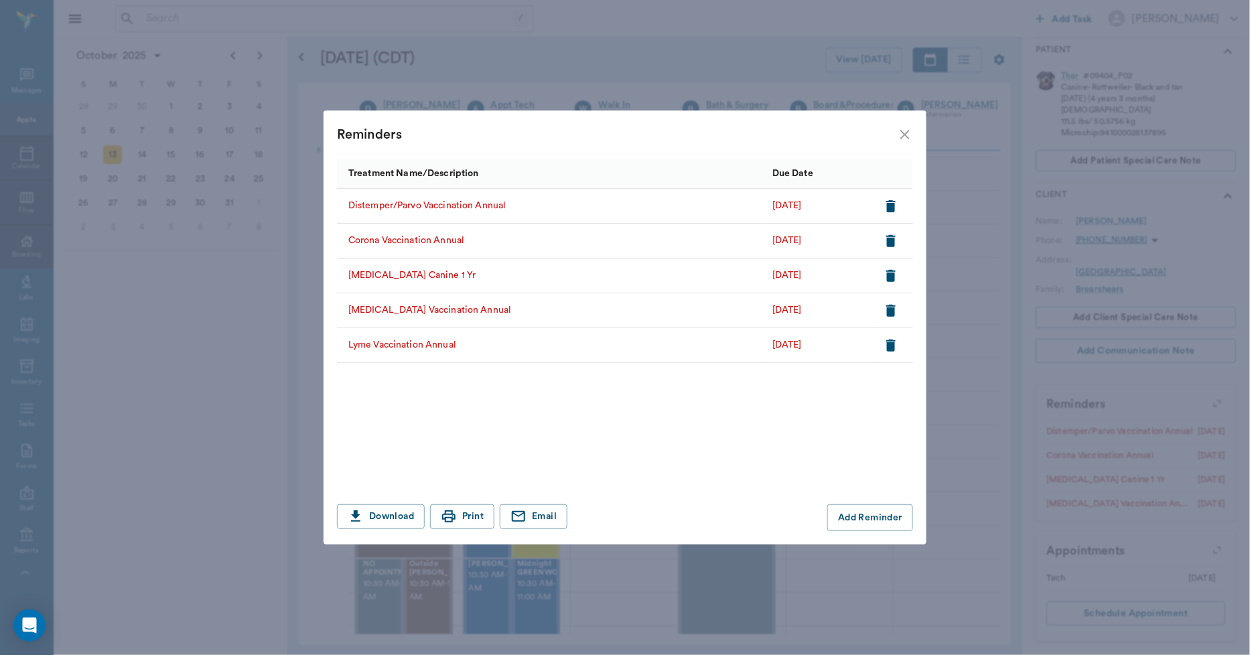
click at [909, 135] on icon "close" at bounding box center [905, 135] width 16 height 16
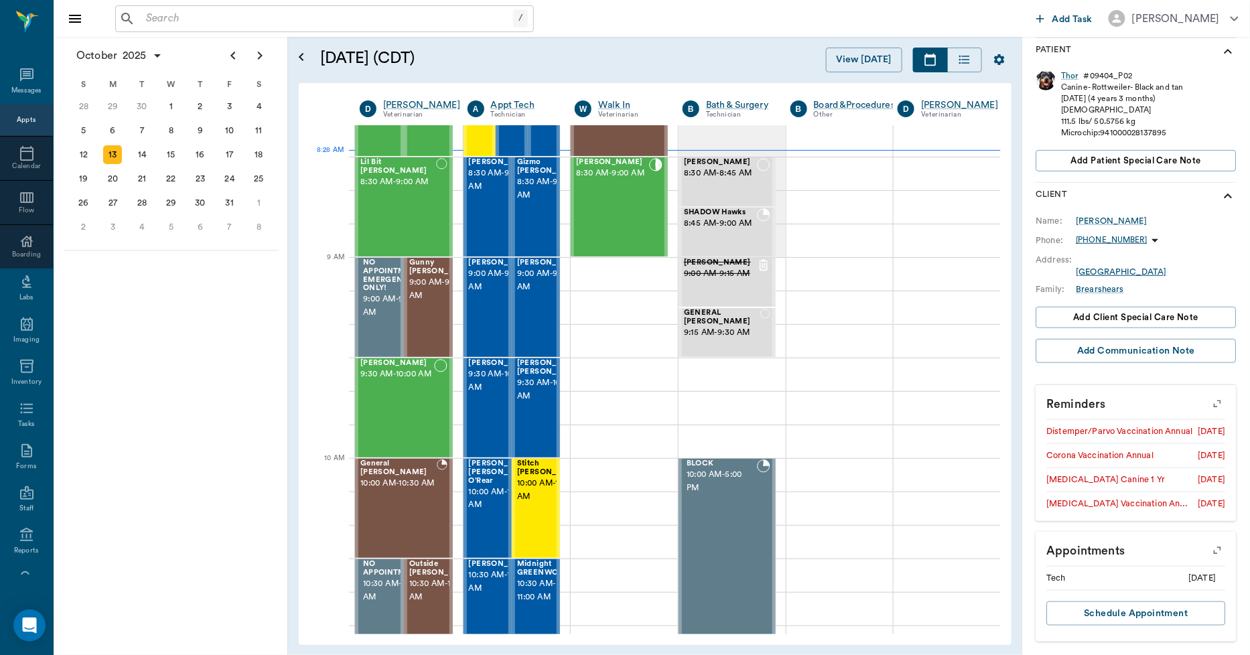
click at [259, 11] on input "text" at bounding box center [327, 18] width 373 height 19
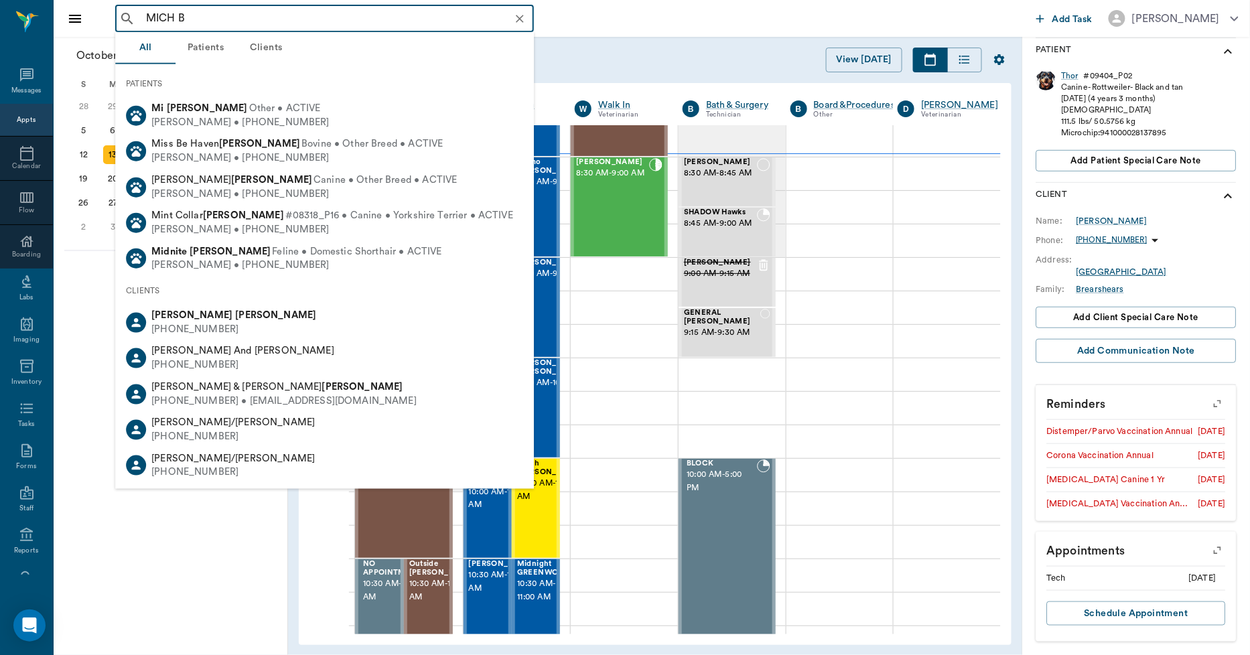
type input "MICH BO"
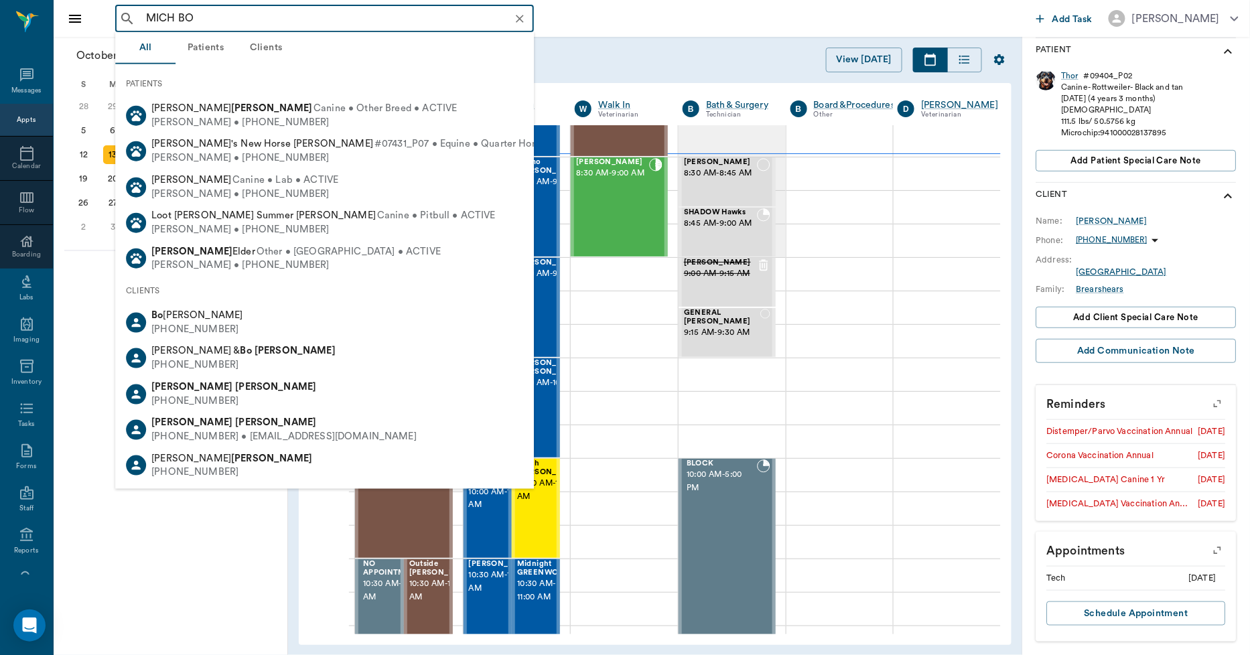
click at [517, 16] on icon "Clear" at bounding box center [520, 19] width 8 height 8
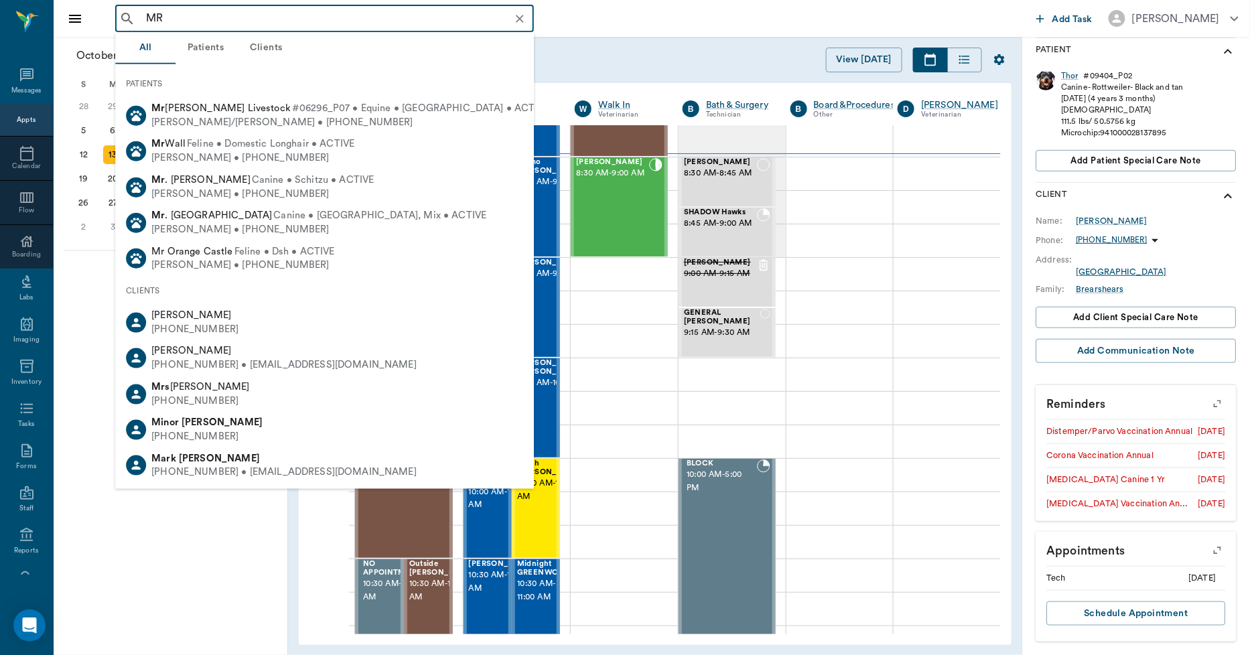
type input "M"
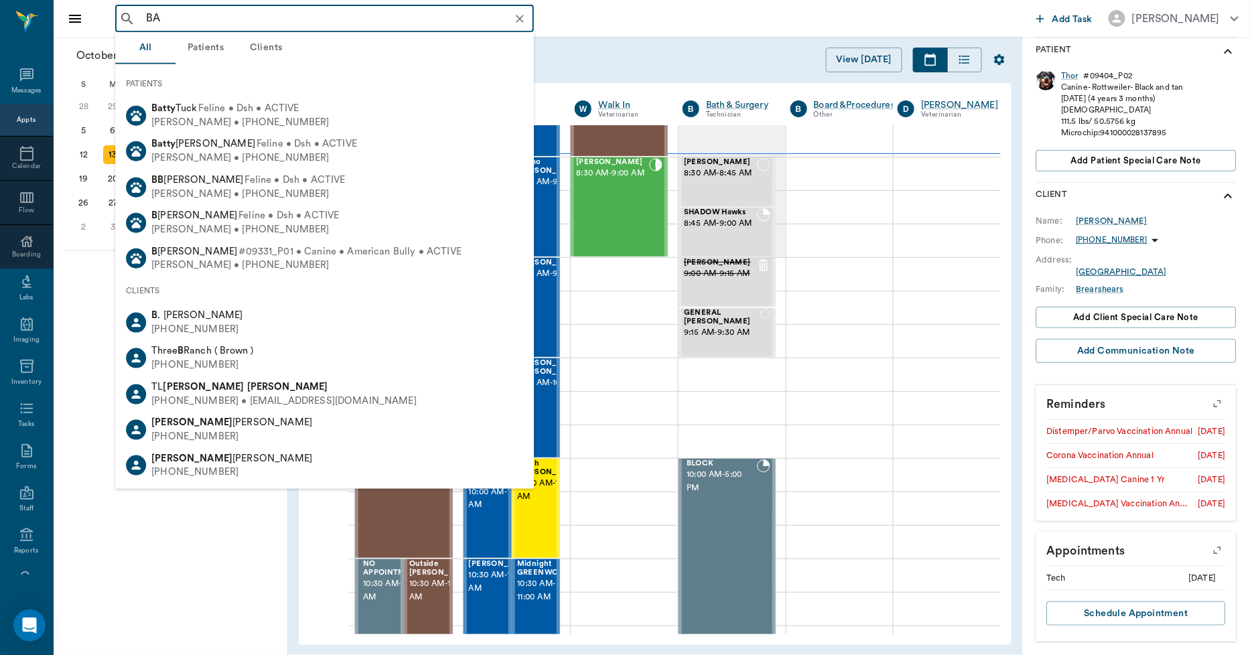
type input "B"
type input "[PERSON_NAME]"
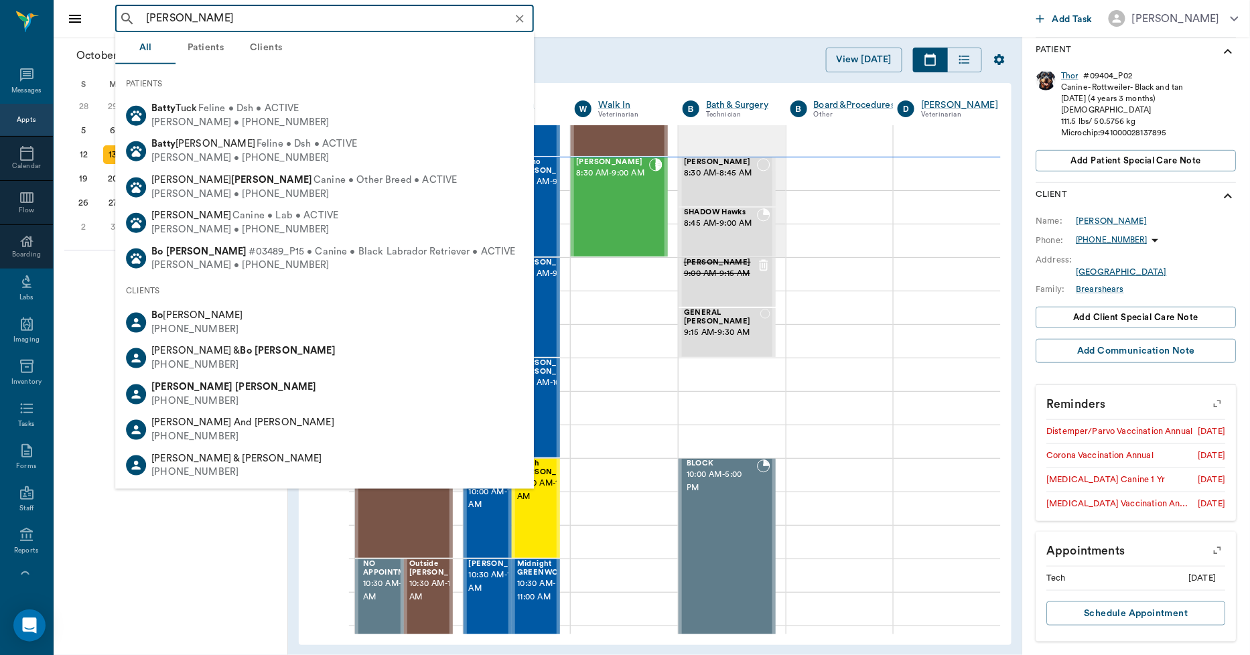
click at [519, 16] on icon "Clear" at bounding box center [519, 18] width 13 height 13
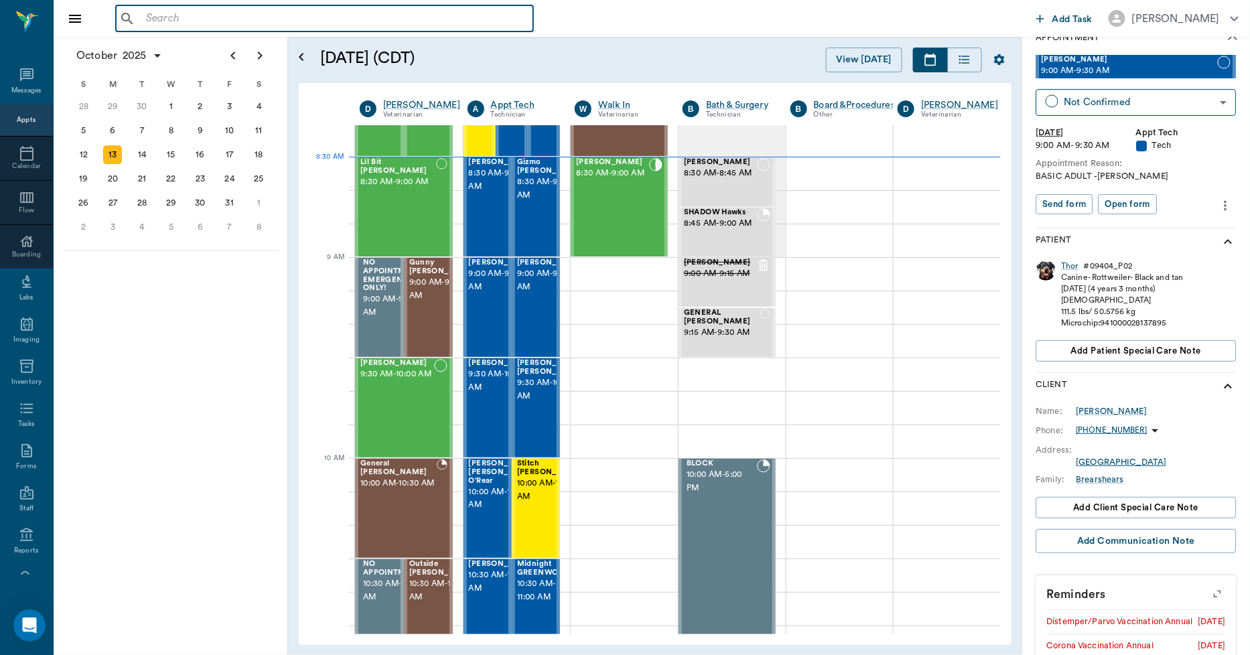
scroll to position [0, 0]
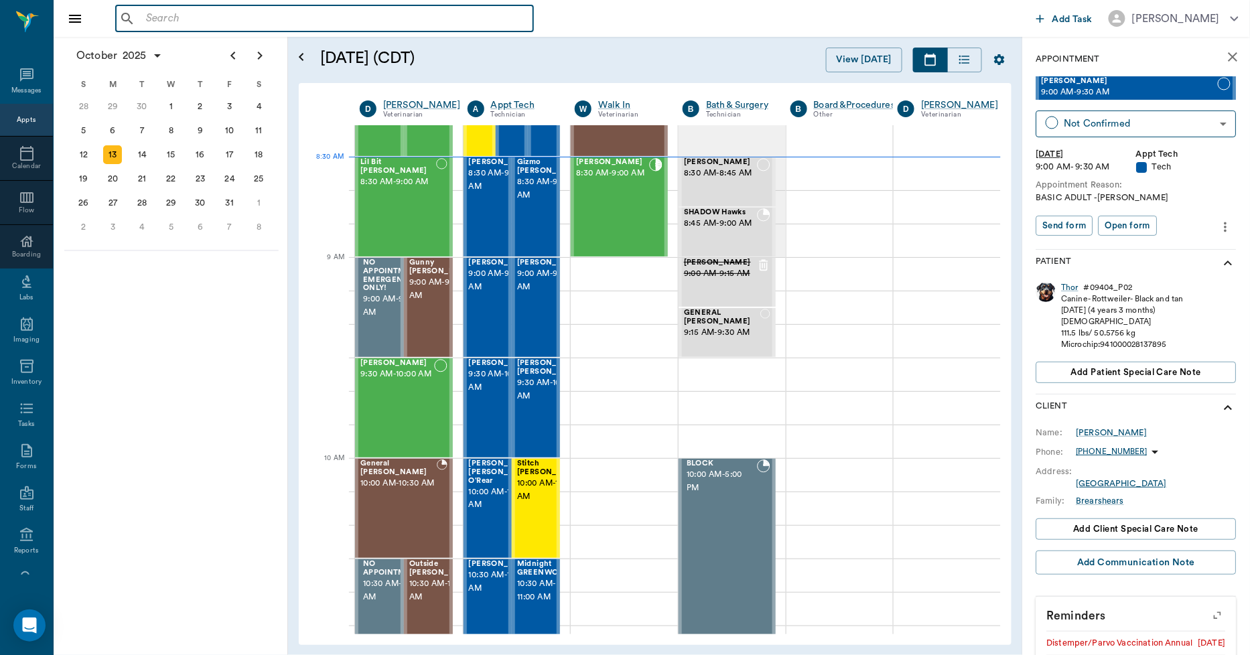
click at [1230, 62] on icon "close" at bounding box center [1234, 57] width 16 height 16
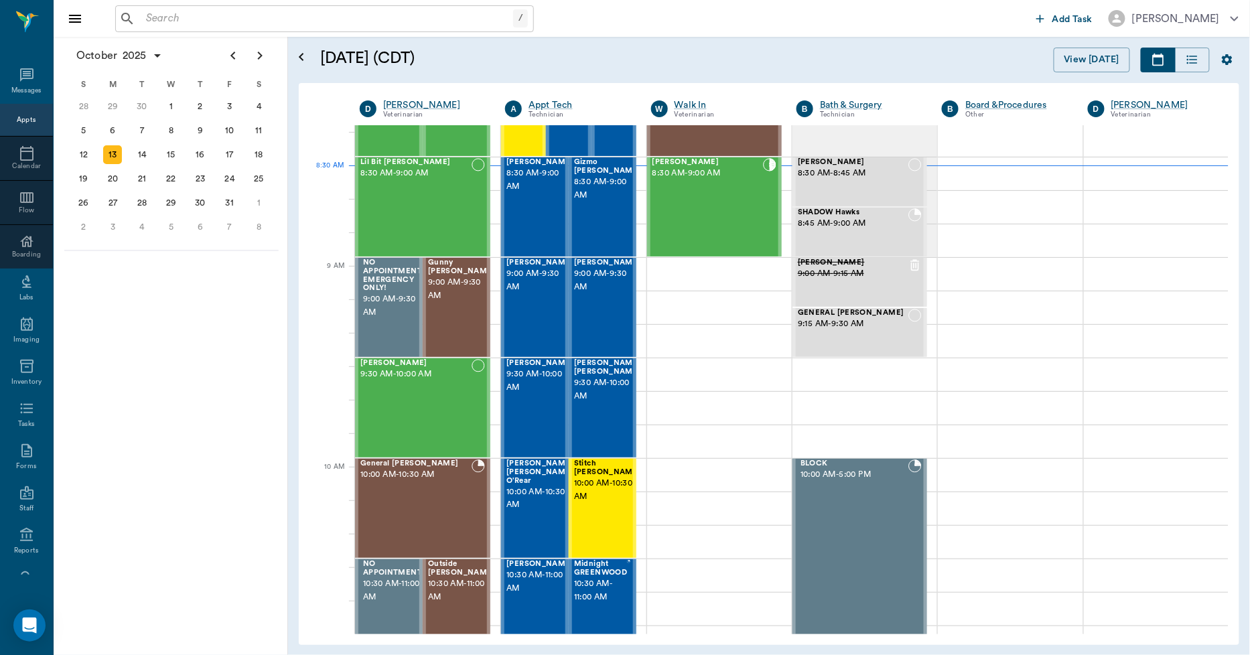
scroll to position [65, 0]
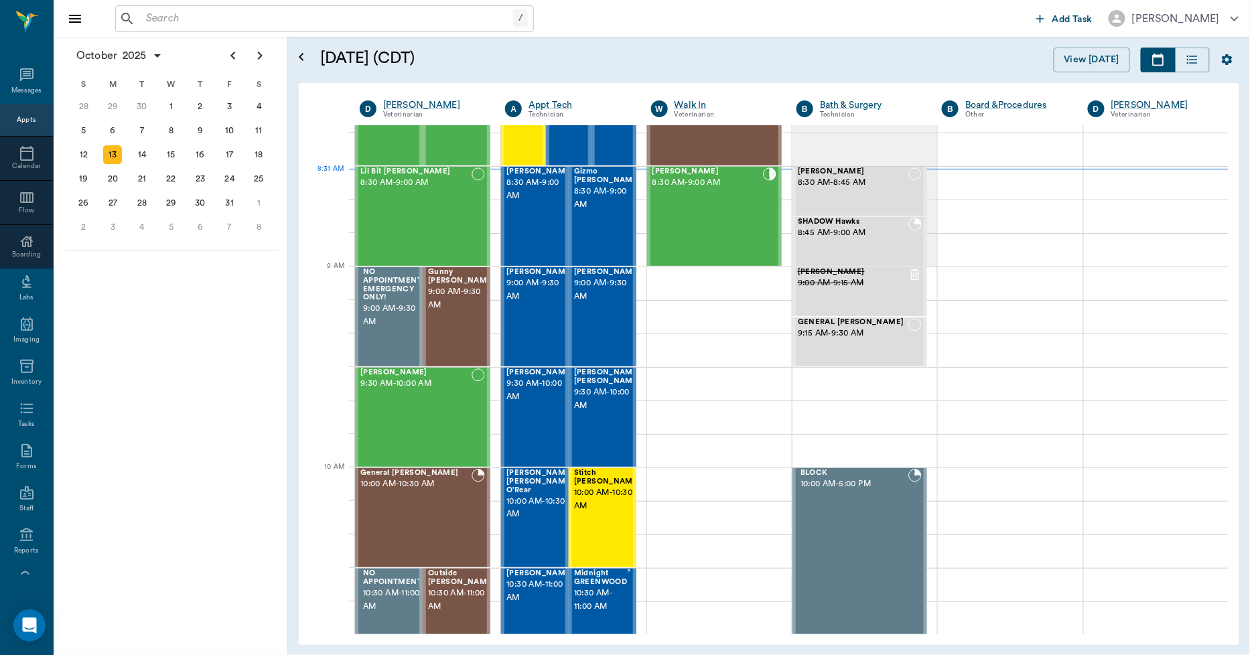
click at [436, 19] on input "text" at bounding box center [327, 18] width 373 height 19
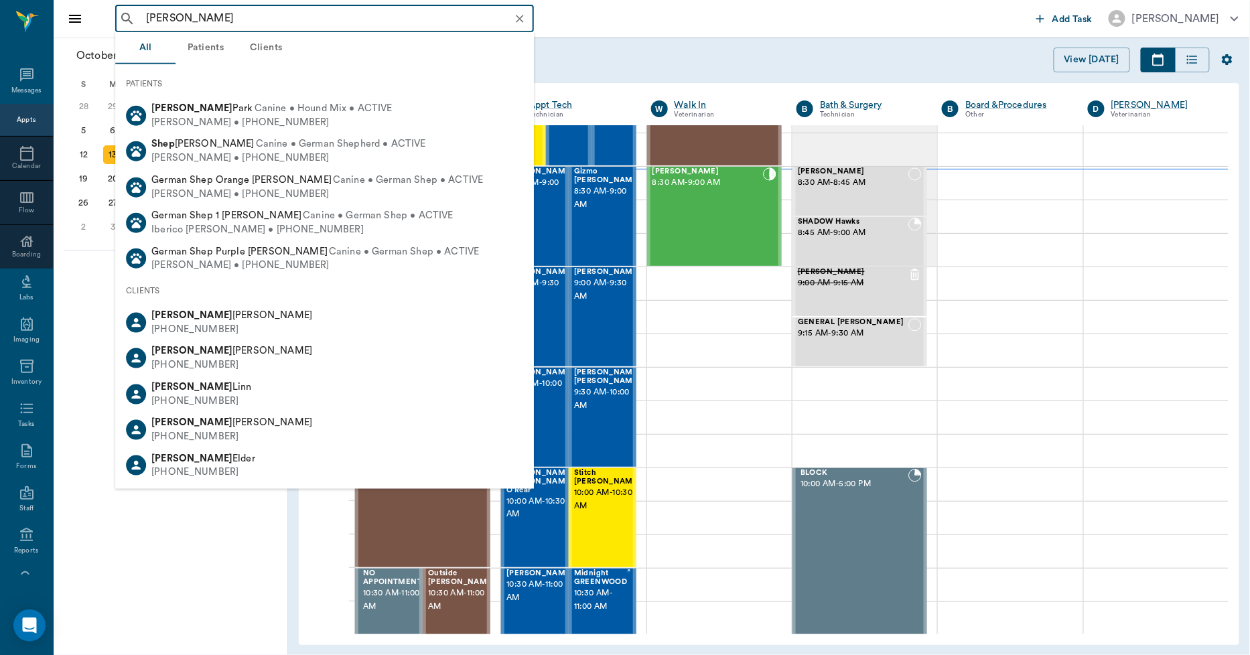
type input "[PERSON_NAME]"
click at [259, 43] on button "Clients" at bounding box center [266, 48] width 60 height 32
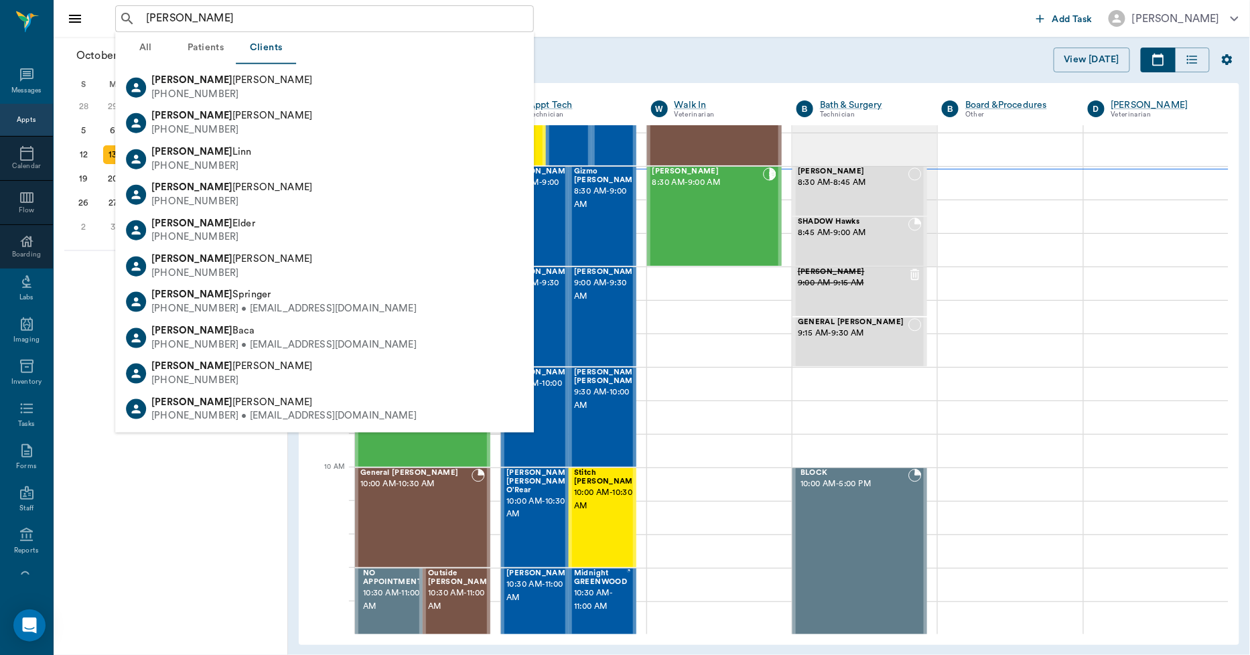
click at [555, 48] on h5 "[DATE] (CDT)" at bounding box center [496, 58] width 352 height 21
click at [516, 17] on icon "Clear" at bounding box center [519, 18] width 13 height 13
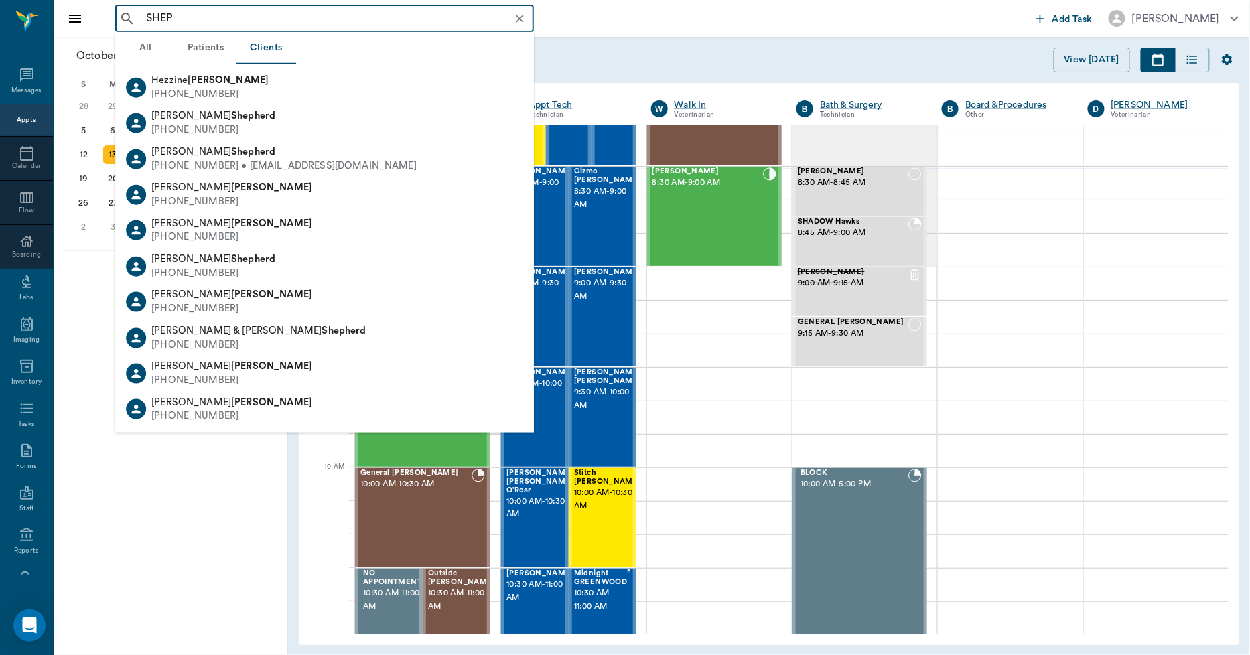
type input "SHEP"
click at [224, 484] on div "[DATE] S M T W T F S 31 [DATE] 2 3 4 5 6 7 8 9 10 11 12 13 14 15 16 17 18 19 20…" at bounding box center [171, 346] width 235 height 618
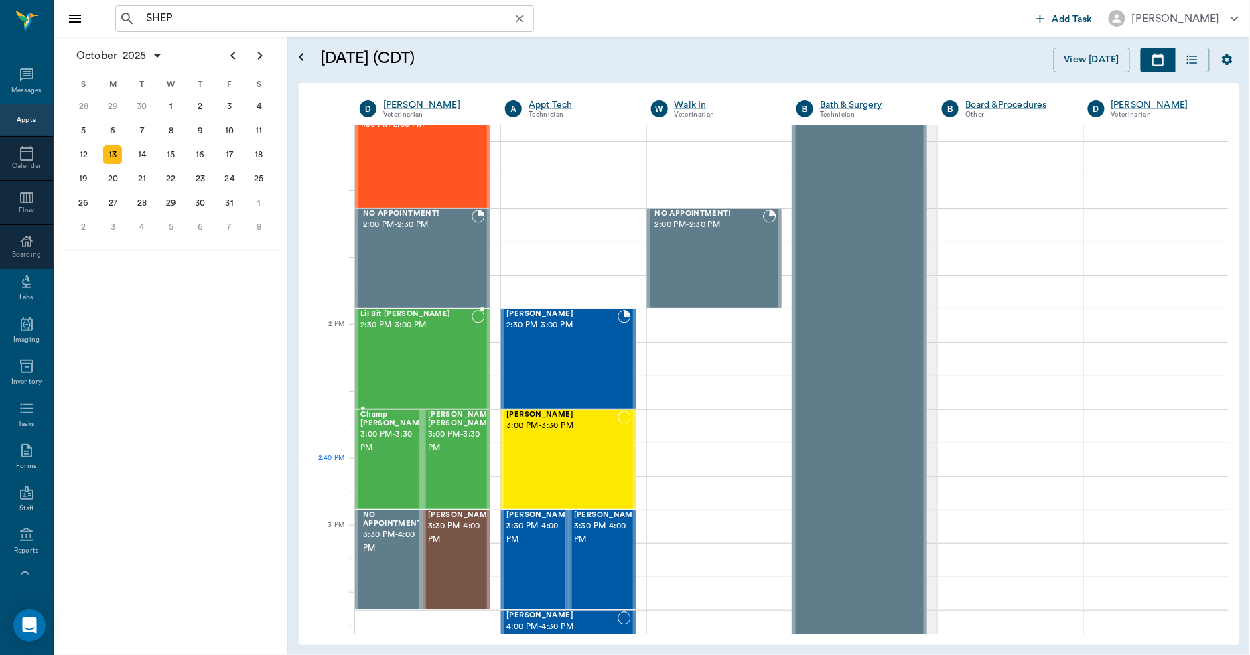
scroll to position [1182, 0]
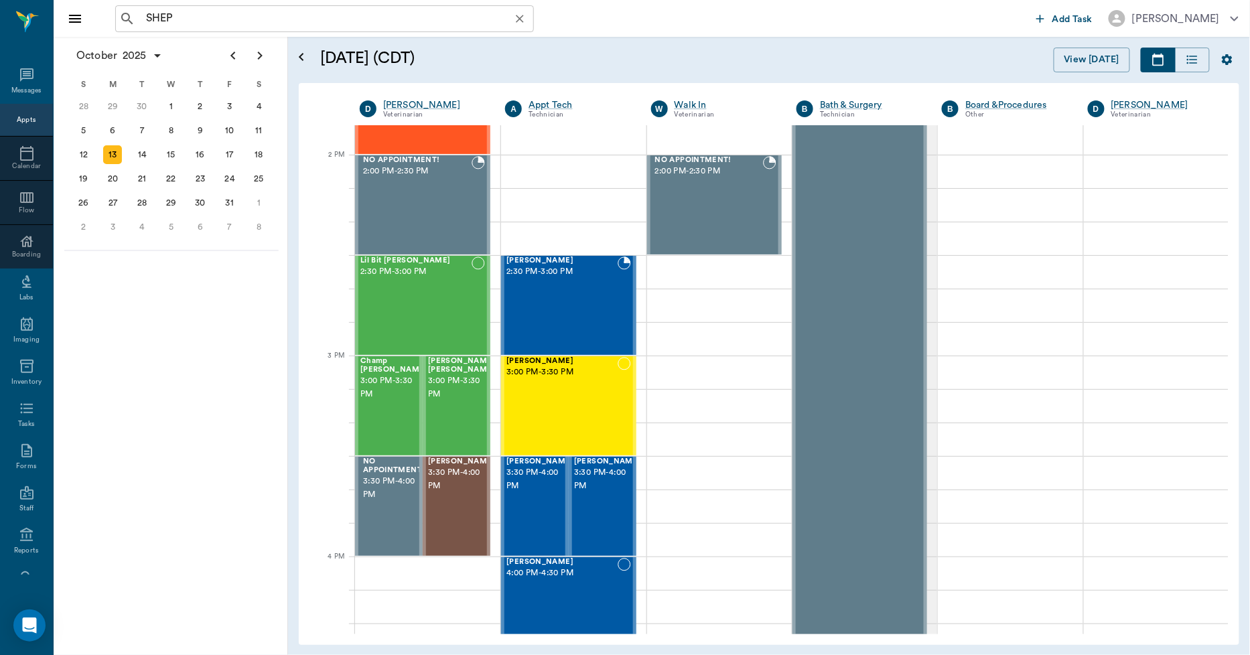
click at [516, 14] on icon "Clear" at bounding box center [519, 18] width 13 height 13
click at [358, 15] on input "text" at bounding box center [334, 18] width 387 height 19
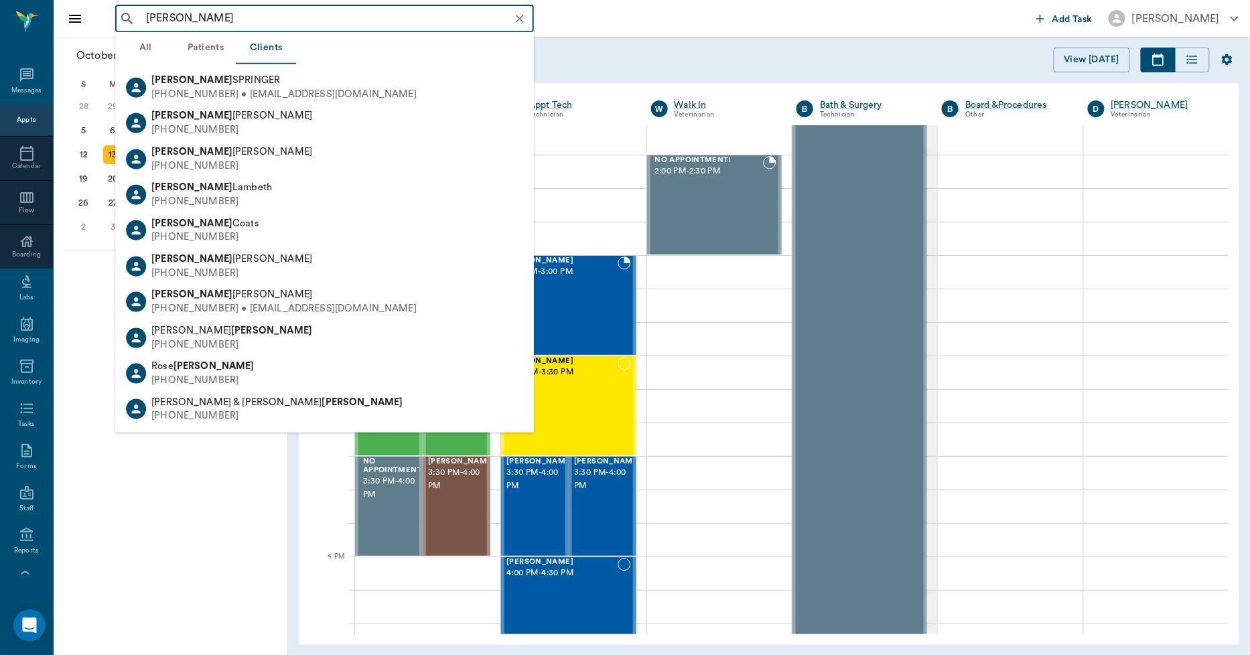
click at [260, 303] on div "[PHONE_NUMBER] • [EMAIL_ADDRESS][DOMAIN_NAME]" at bounding box center [283, 309] width 265 height 14
type input "[PERSON_NAME]"
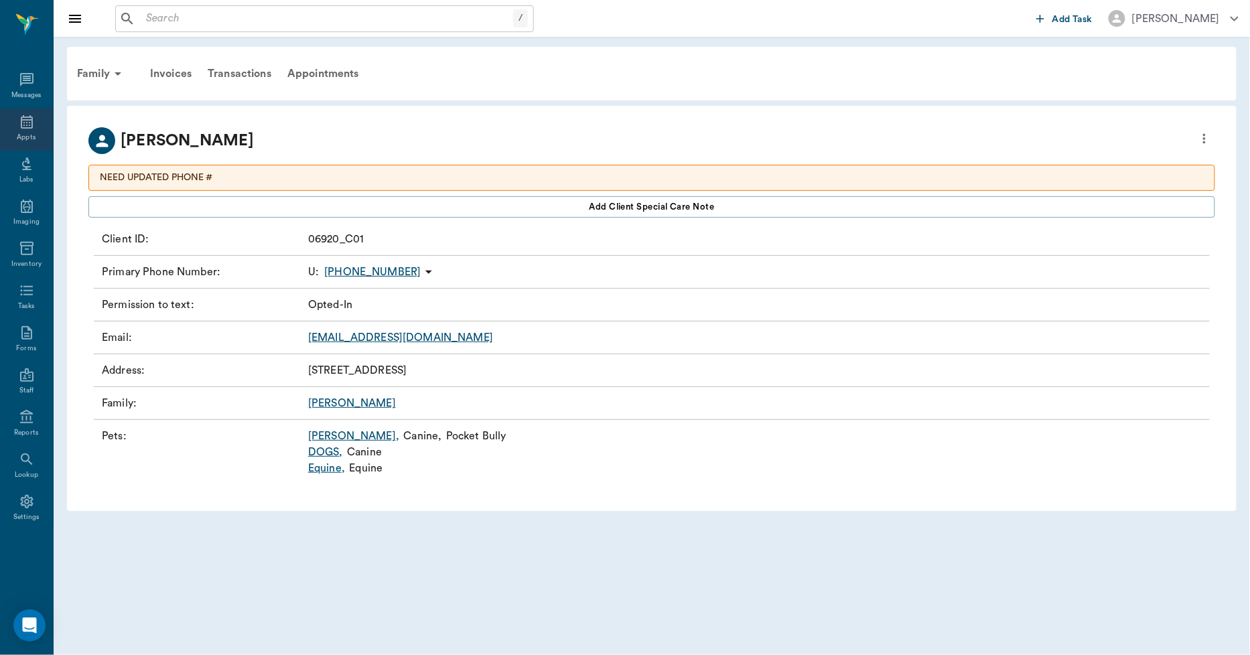
click at [27, 129] on icon at bounding box center [27, 122] width 16 height 16
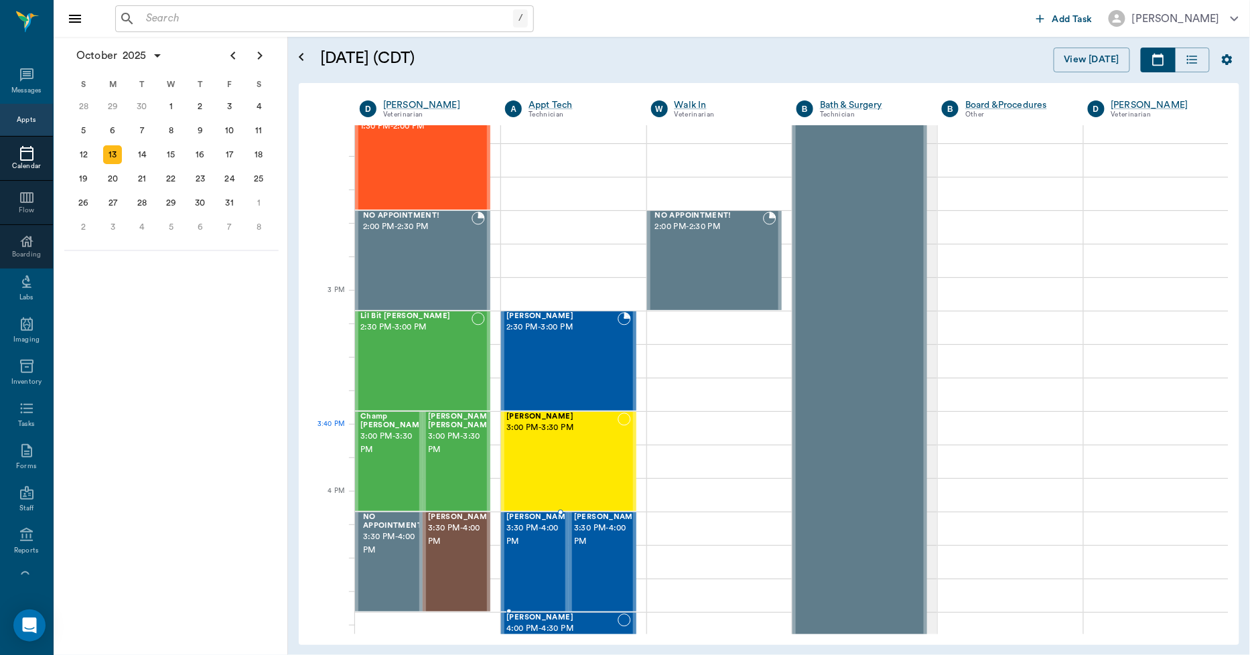
scroll to position [1492, 0]
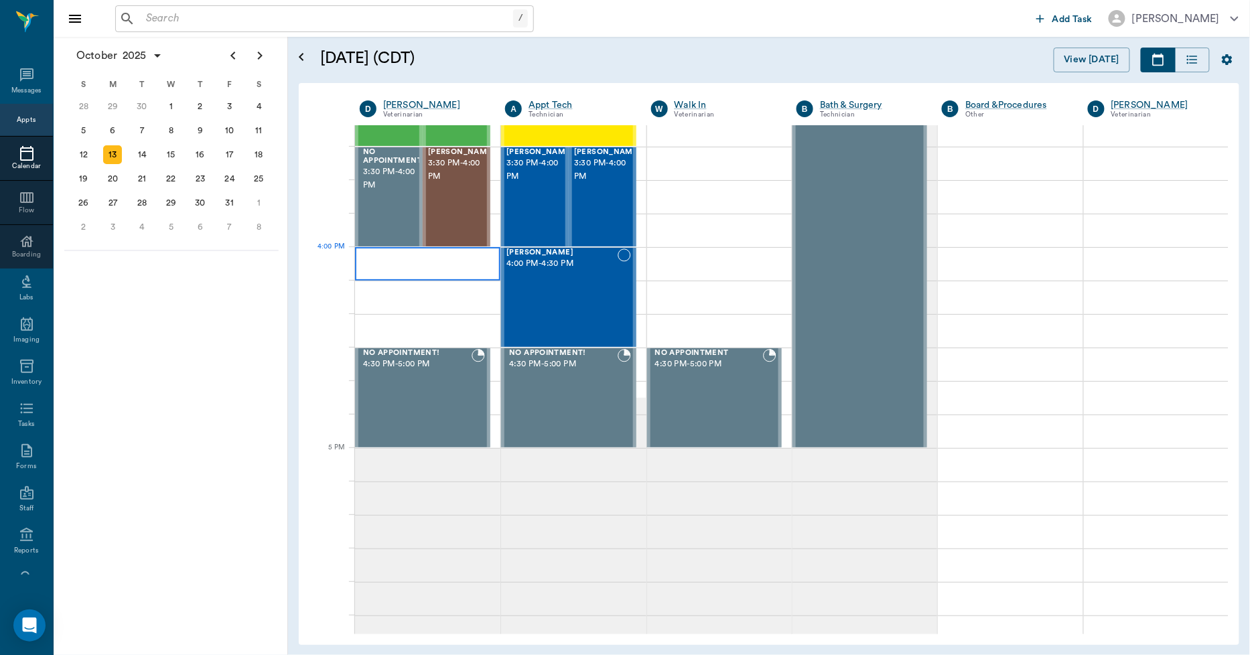
click at [399, 255] on div at bounding box center [427, 264] width 145 height 34
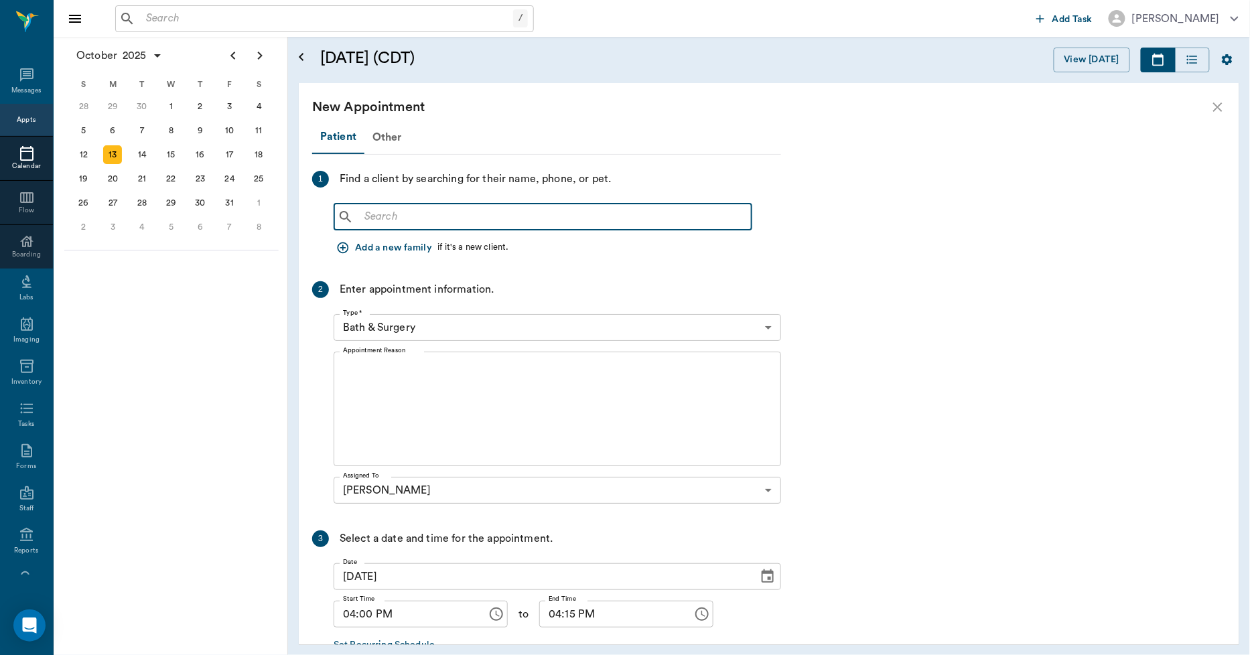
click at [409, 217] on input "text" at bounding box center [552, 217] width 387 height 19
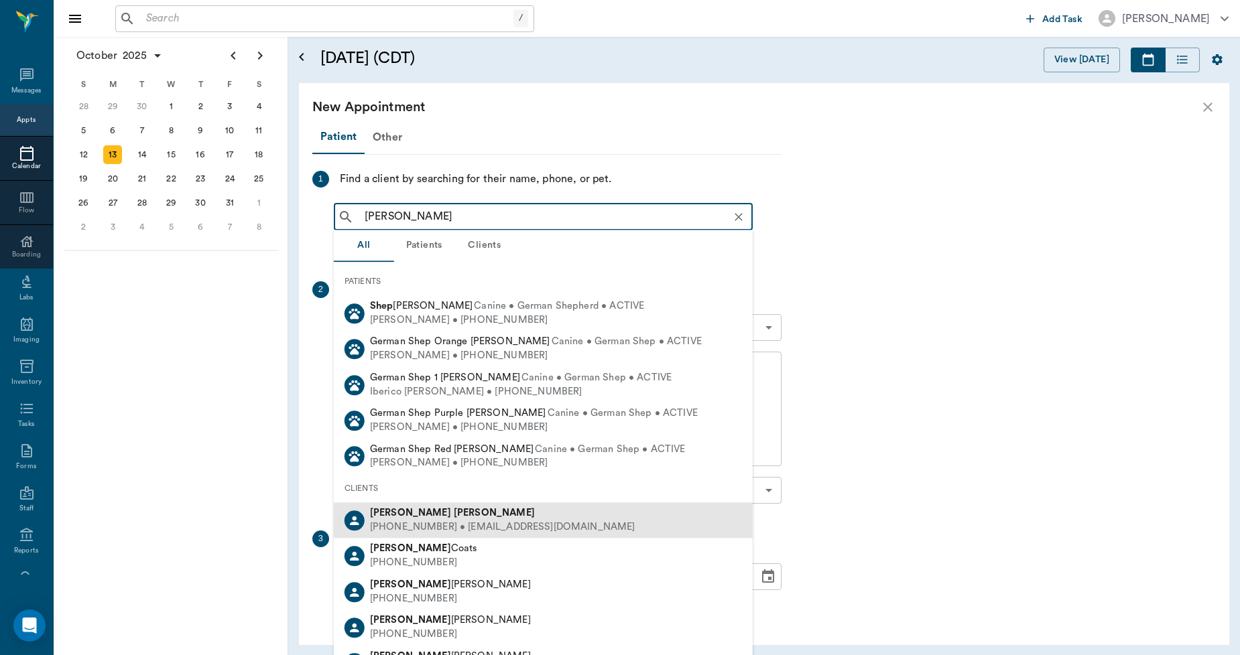
click at [457, 521] on div "[PHONE_NUMBER] • [EMAIL_ADDRESS][DOMAIN_NAME]" at bounding box center [502, 528] width 265 height 14
type input "[PERSON_NAME]"
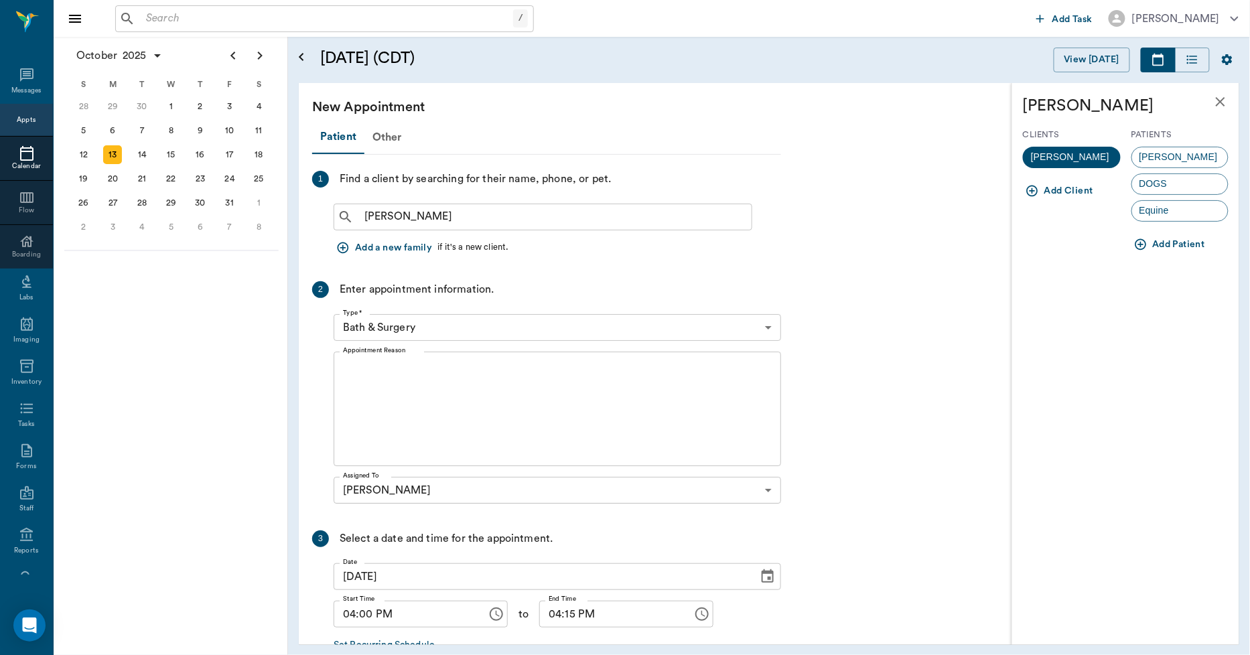
click at [1142, 243] on icon "button" at bounding box center [1140, 244] width 13 height 13
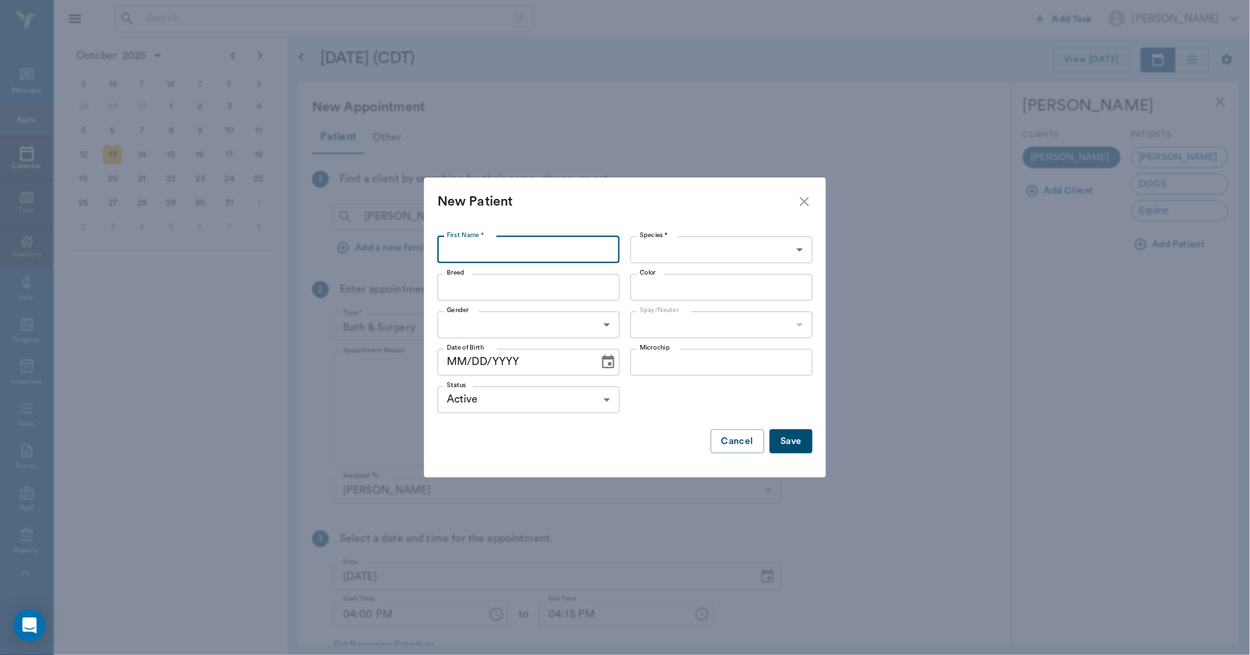
click at [551, 249] on input "First Name *" at bounding box center [529, 250] width 182 height 27
type input "Remi"
click at [664, 241] on body "/ ​ Add Task [PERSON_NAME] Nectar Messages Appts Calendar Flow Boarding Labs Im…" at bounding box center [625, 327] width 1250 height 655
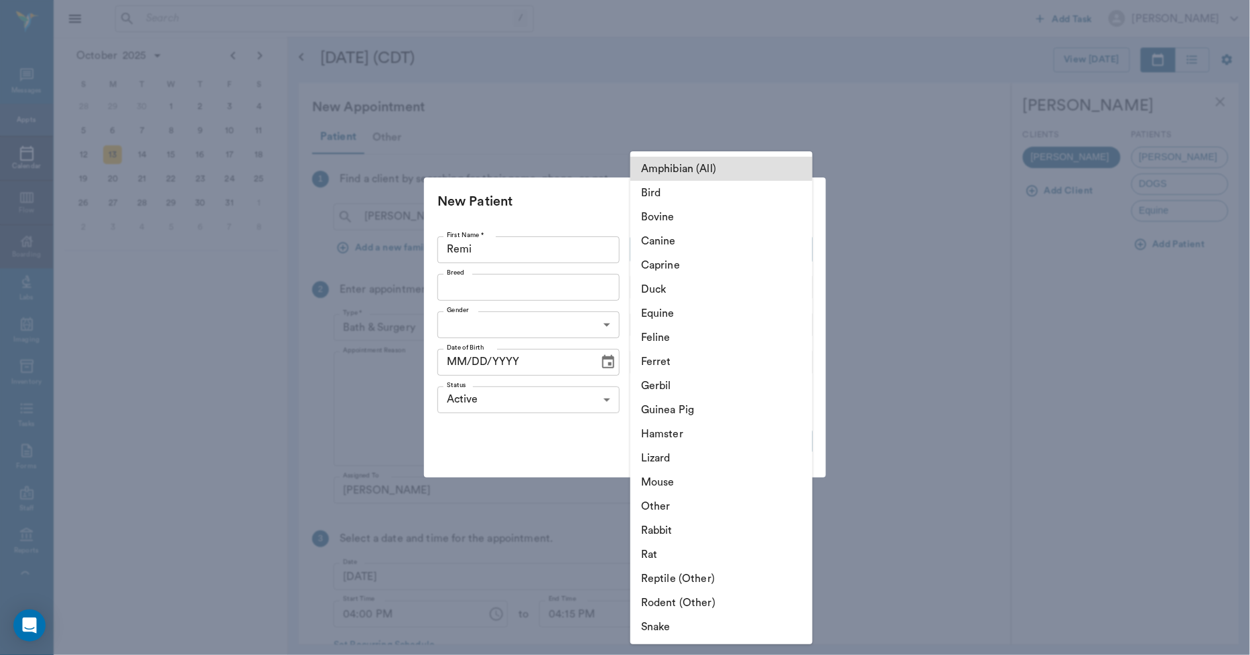
click at [665, 239] on li "Canine" at bounding box center [722, 241] width 182 height 24
type input "Canine"
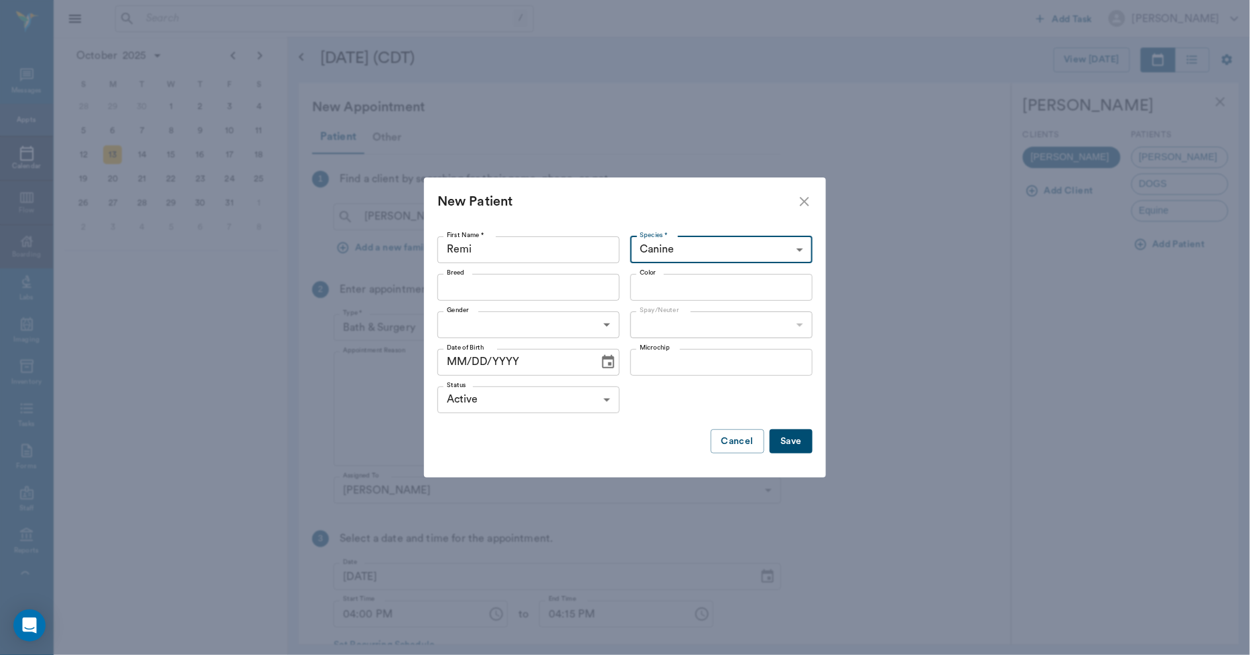
click at [572, 284] on input "Breed" at bounding box center [518, 287] width 152 height 19
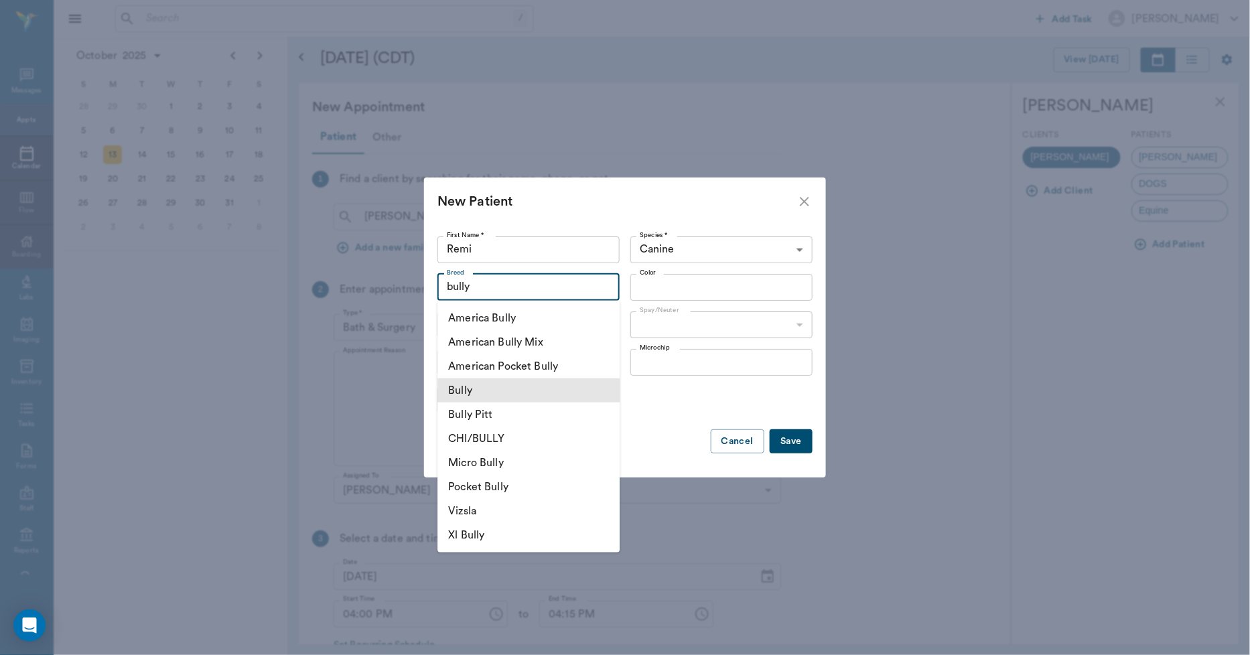
click at [527, 383] on li "Bully" at bounding box center [529, 391] width 182 height 24
type input "Bully"
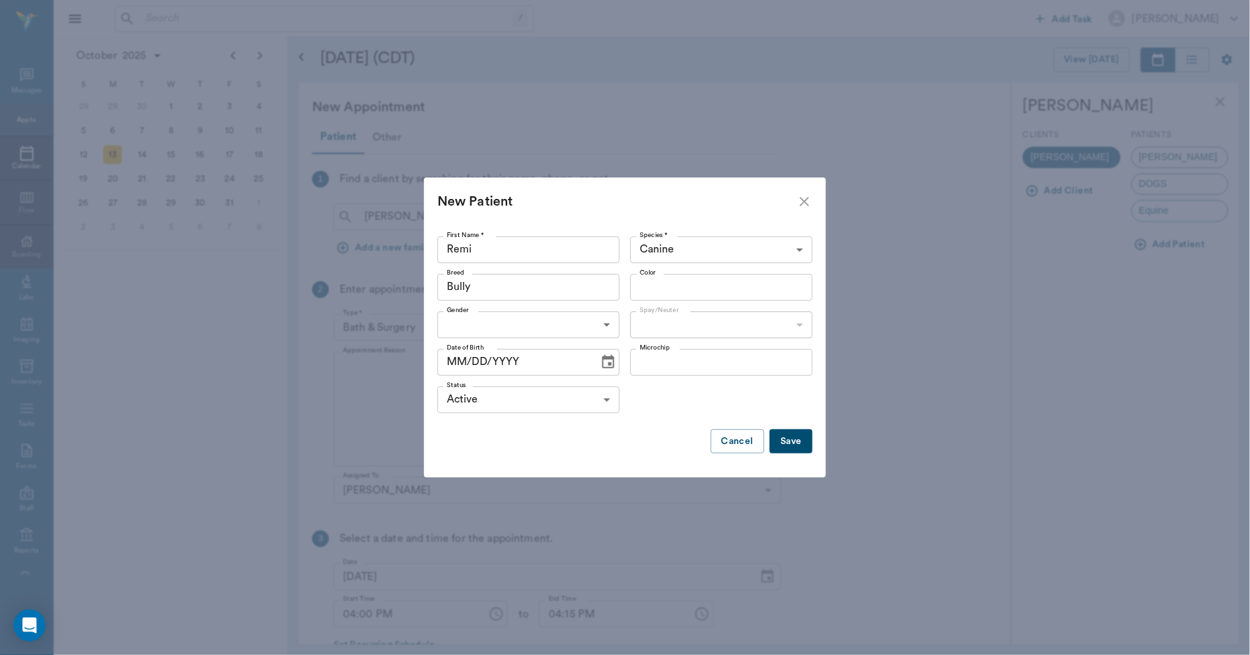
click at [672, 279] on input "Color" at bounding box center [711, 287] width 152 height 19
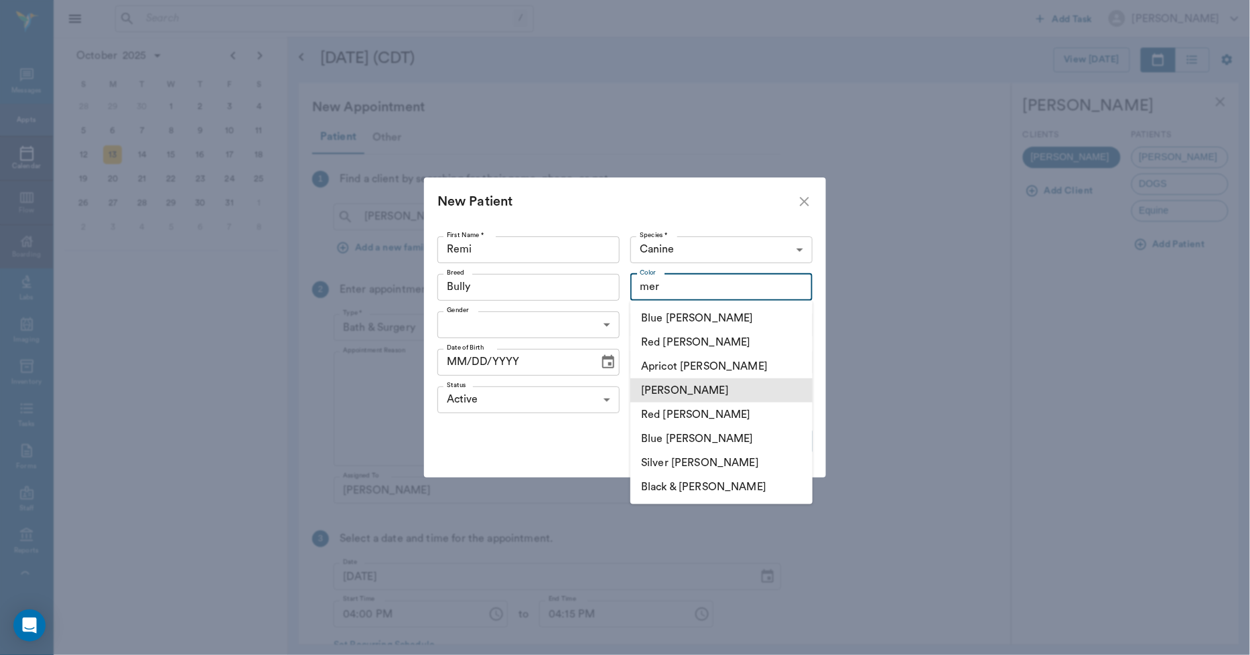
click at [675, 389] on li "[PERSON_NAME]" at bounding box center [722, 391] width 182 height 24
type input "[PERSON_NAME]"
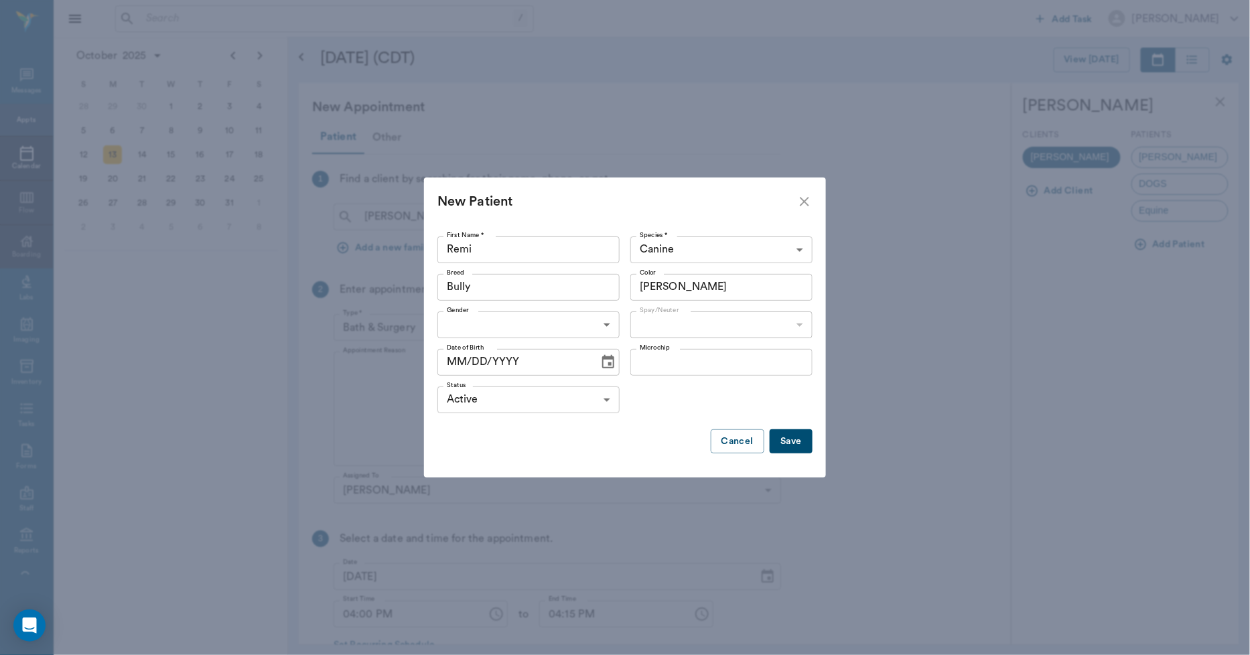
click at [598, 333] on body "/ ​ Add Task [PERSON_NAME] Nectar Messages Appts Calendar Flow Boarding Labs Im…" at bounding box center [625, 327] width 1250 height 655
click at [519, 383] on li "[DEMOGRAPHIC_DATA]" at bounding box center [529, 380] width 182 height 24
type input "[DEMOGRAPHIC_DATA]"
click at [655, 316] on body "/ ​ Add Task [PERSON_NAME] Nectar Messages Appts Calendar Flow Boarding Labs Im…" at bounding box center [625, 327] width 1250 height 655
click at [661, 377] on li "Not spayed" at bounding box center [722, 380] width 182 height 24
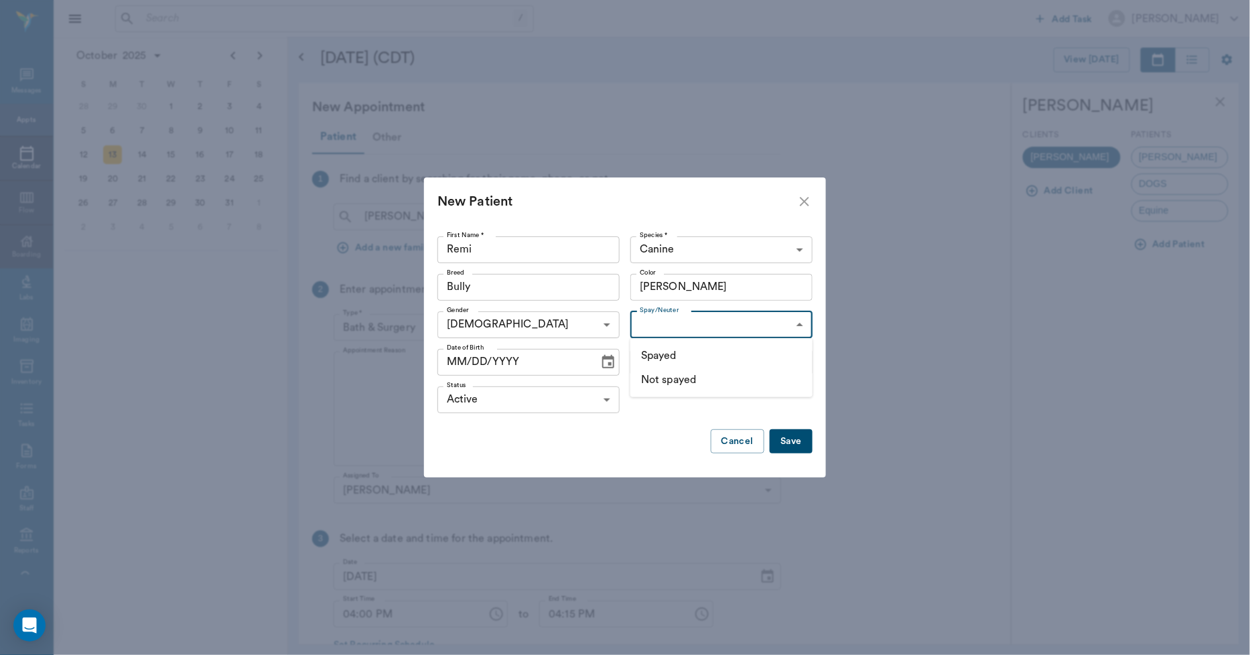
type input "false"
click at [608, 360] on icon "Choose date" at bounding box center [608, 362] width 16 height 16
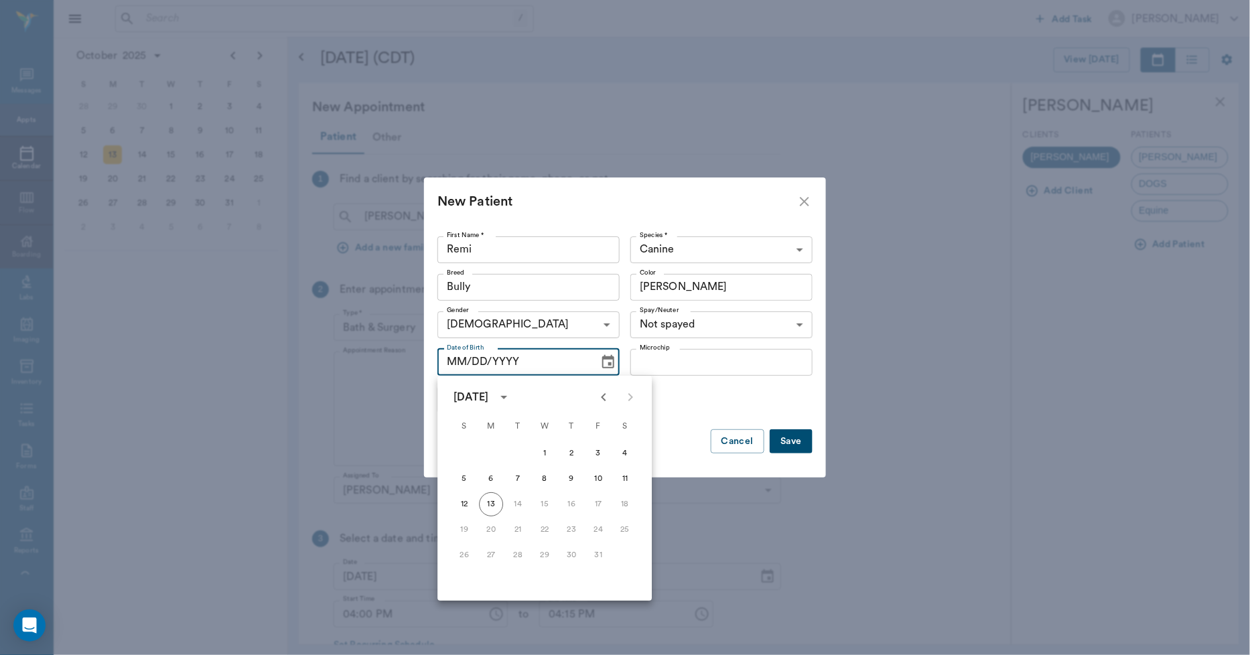
click at [507, 397] on icon "calendar view is open, switch to year view" at bounding box center [504, 397] width 7 height 3
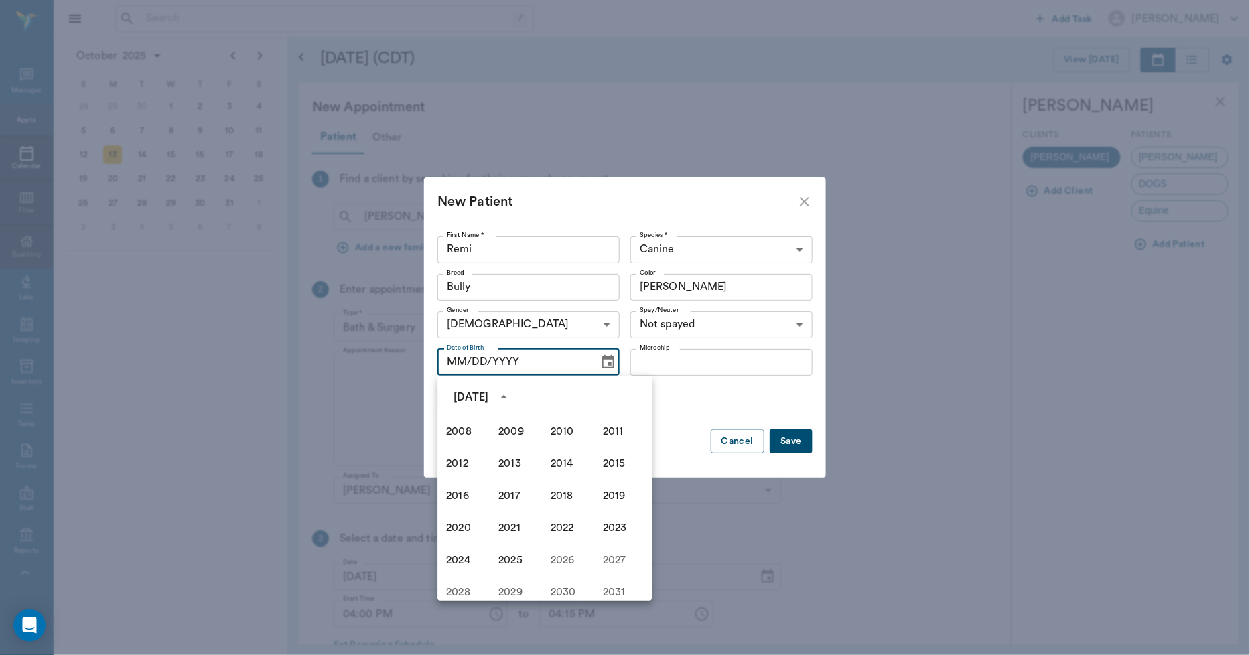
scroll to position [844, 0]
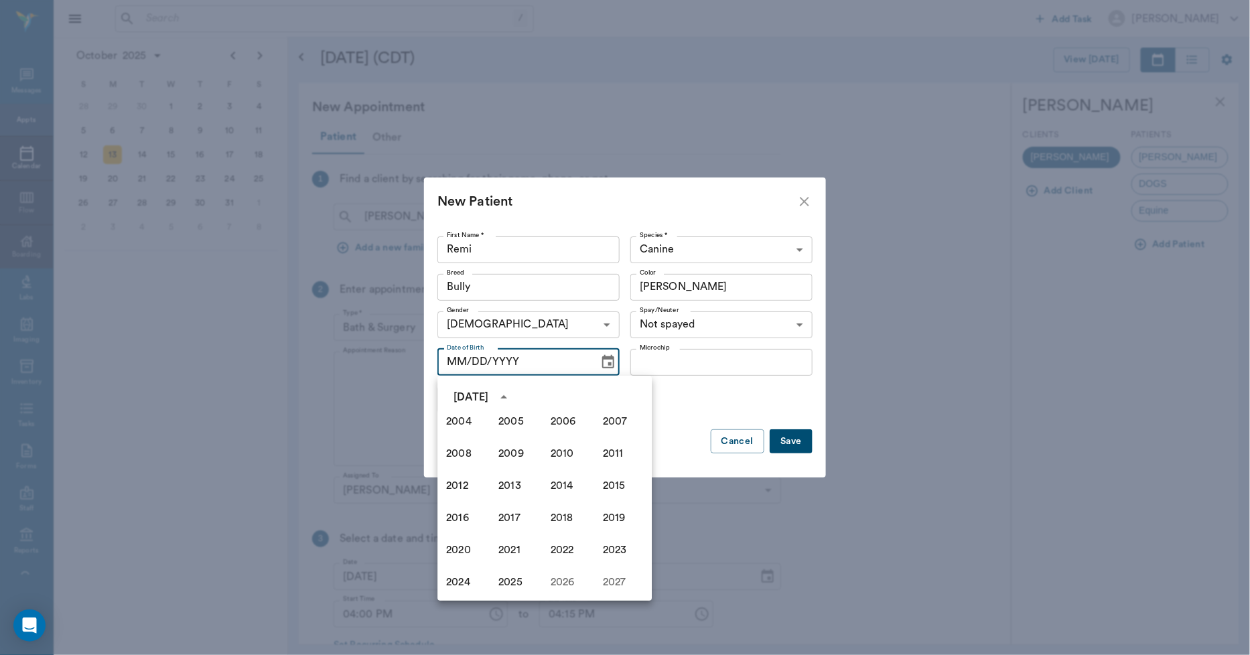
click at [512, 397] on icon "year view is open, switch to calendar view" at bounding box center [504, 397] width 16 height 16
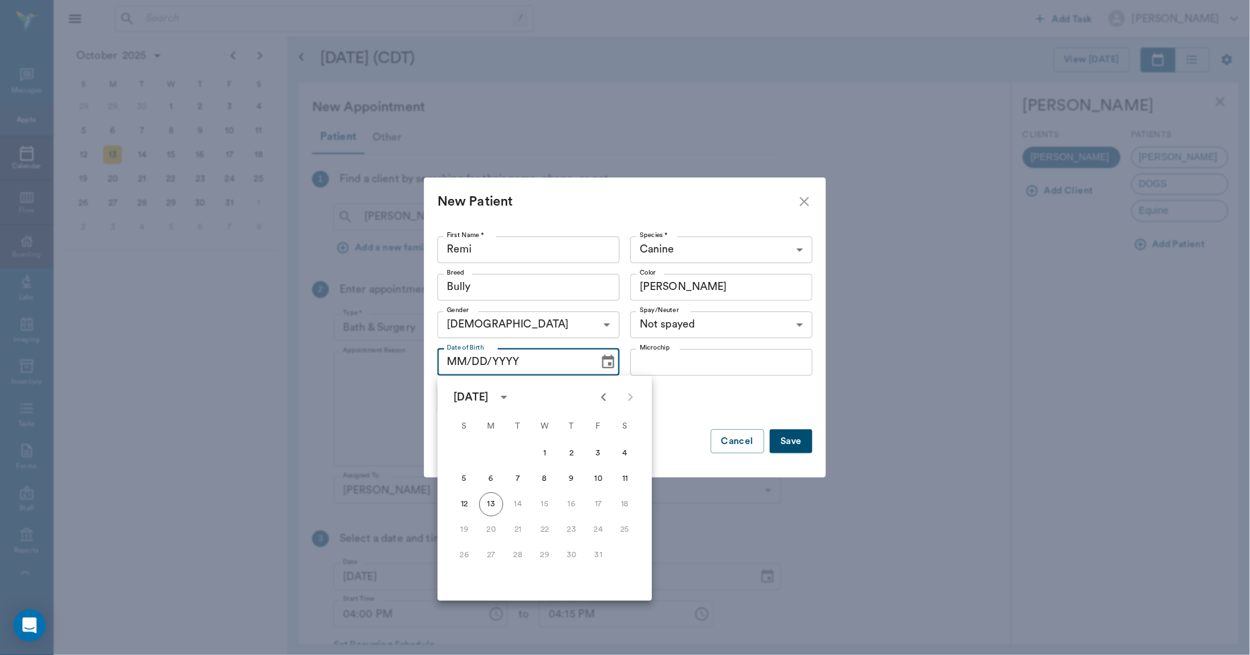
click at [606, 399] on icon "Previous month" at bounding box center [604, 397] width 16 height 16
click at [606, 400] on icon "Previous month" at bounding box center [604, 397] width 16 height 16
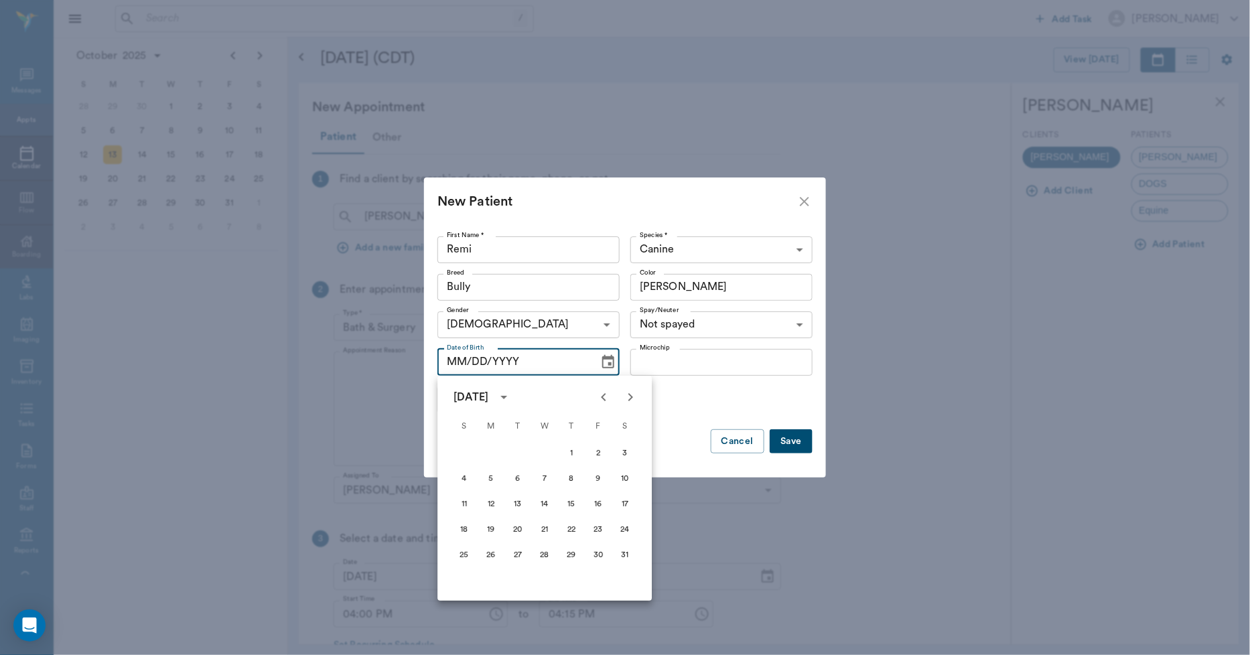
click at [606, 400] on icon "Previous month" at bounding box center [603, 397] width 5 height 8
click at [566, 504] on button "17" at bounding box center [572, 505] width 24 height 24
type input "[DATE]"
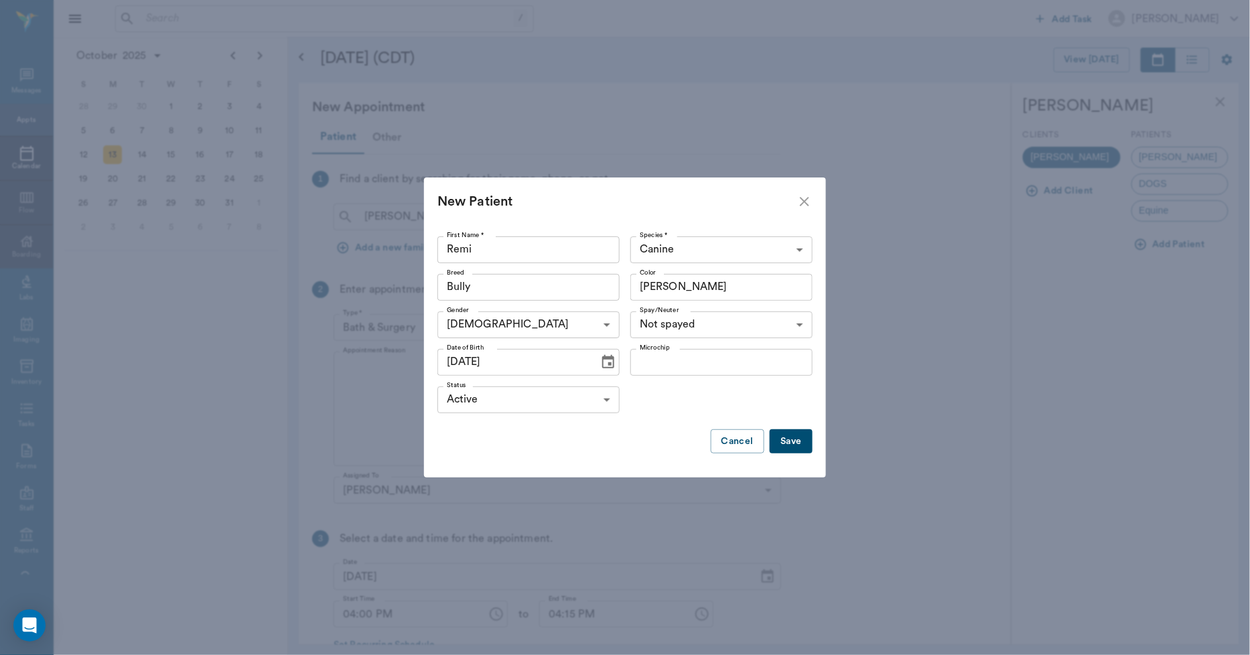
click at [805, 444] on button "Save" at bounding box center [791, 442] width 43 height 25
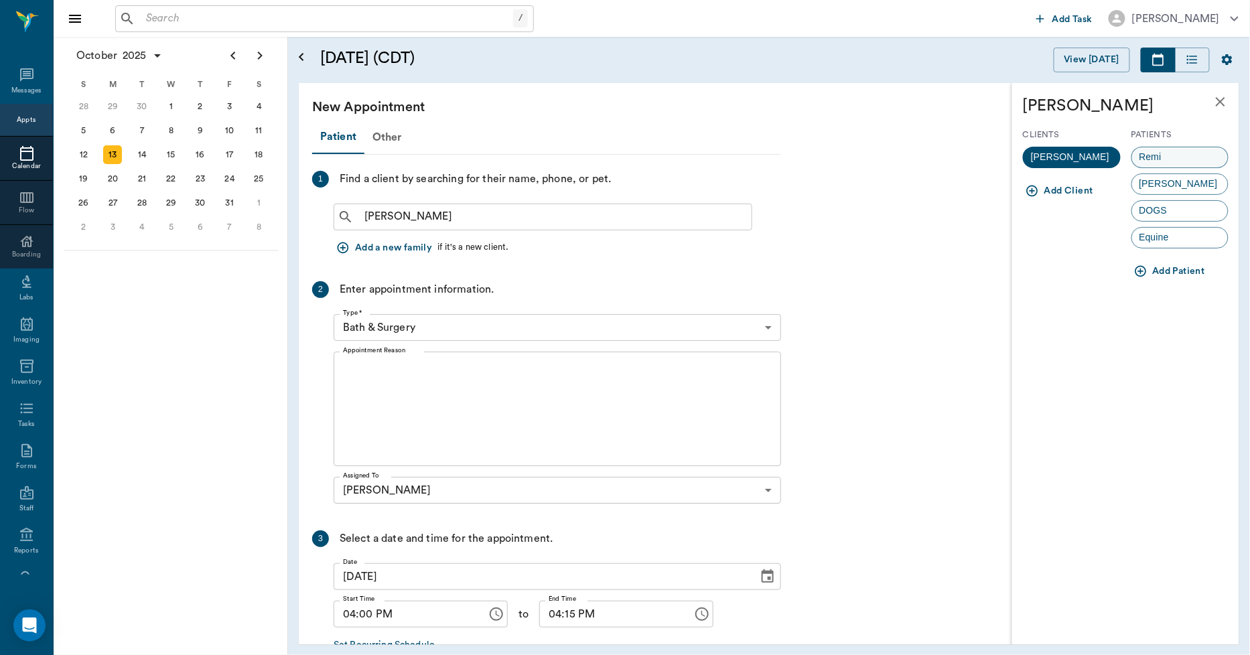
click at [1150, 159] on span "Remi" at bounding box center [1150, 157] width 37 height 14
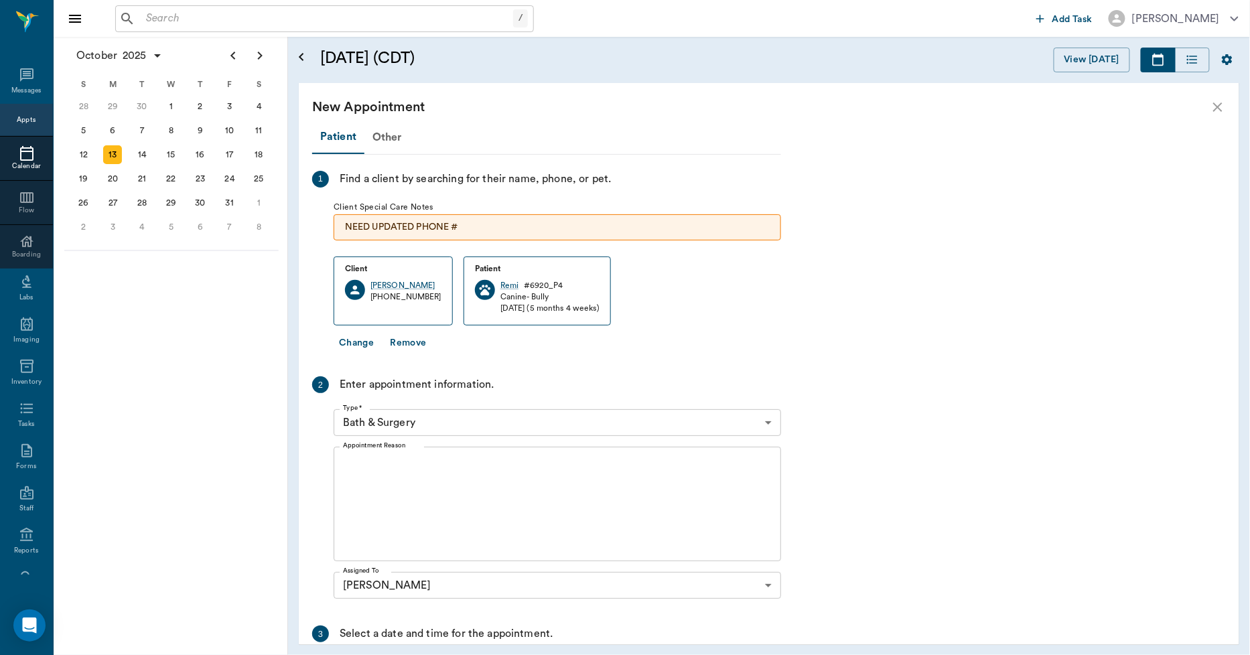
click at [476, 426] on body "/ ​ Add Task [PERSON_NAME] Nectar Messages Appts Calendar Flow Boarding Labs Im…" at bounding box center [625, 327] width 1250 height 655
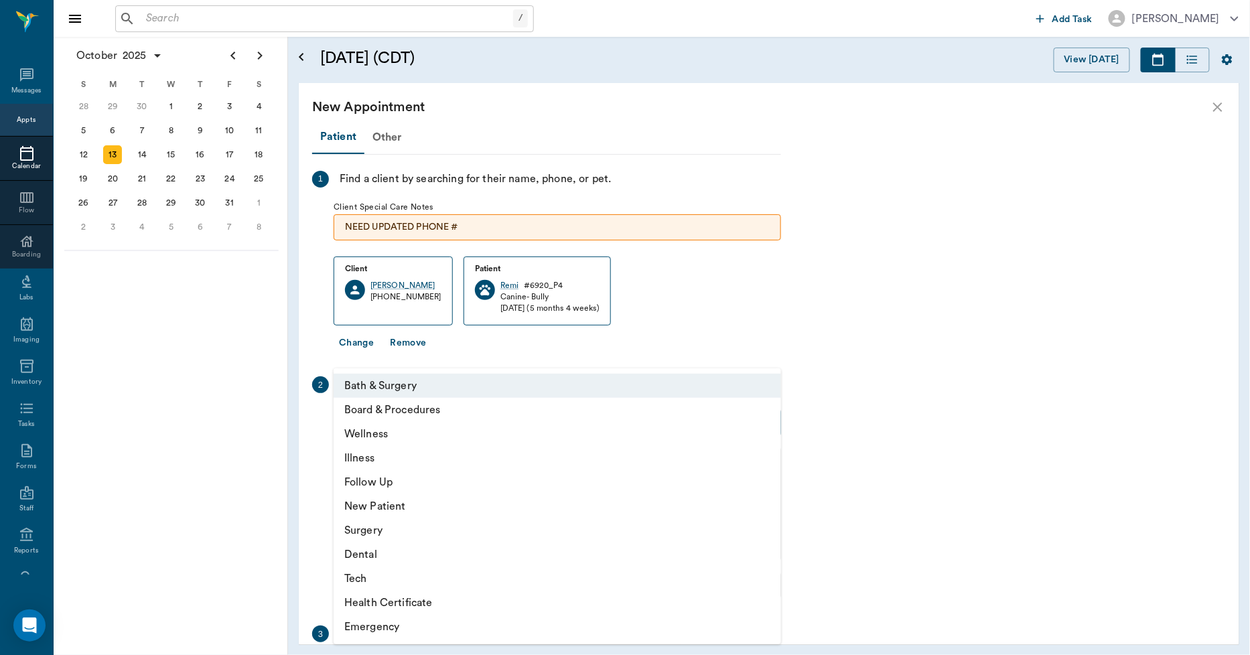
click at [391, 454] on li "Illness" at bounding box center [558, 458] width 448 height 24
type input "65d2be4f46e3a538d89b8c15"
type input "04:30 PM"
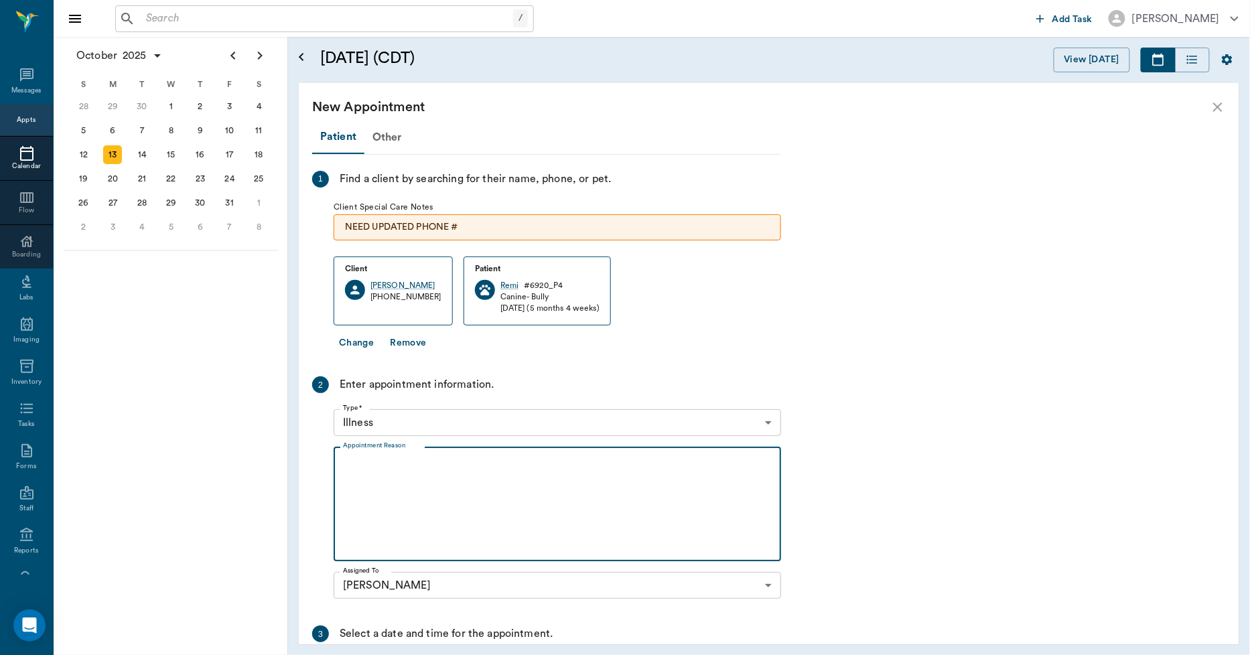
click at [414, 474] on textarea "Appointment Reason" at bounding box center [557, 504] width 429 height 92
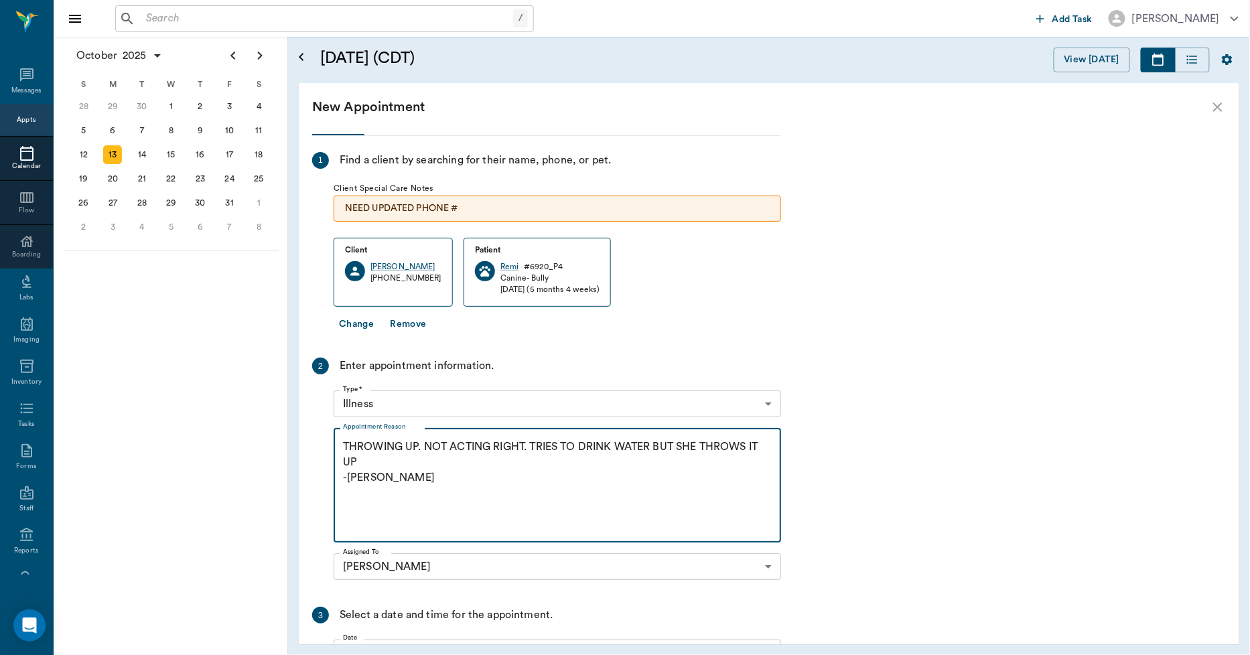
scroll to position [178, 0]
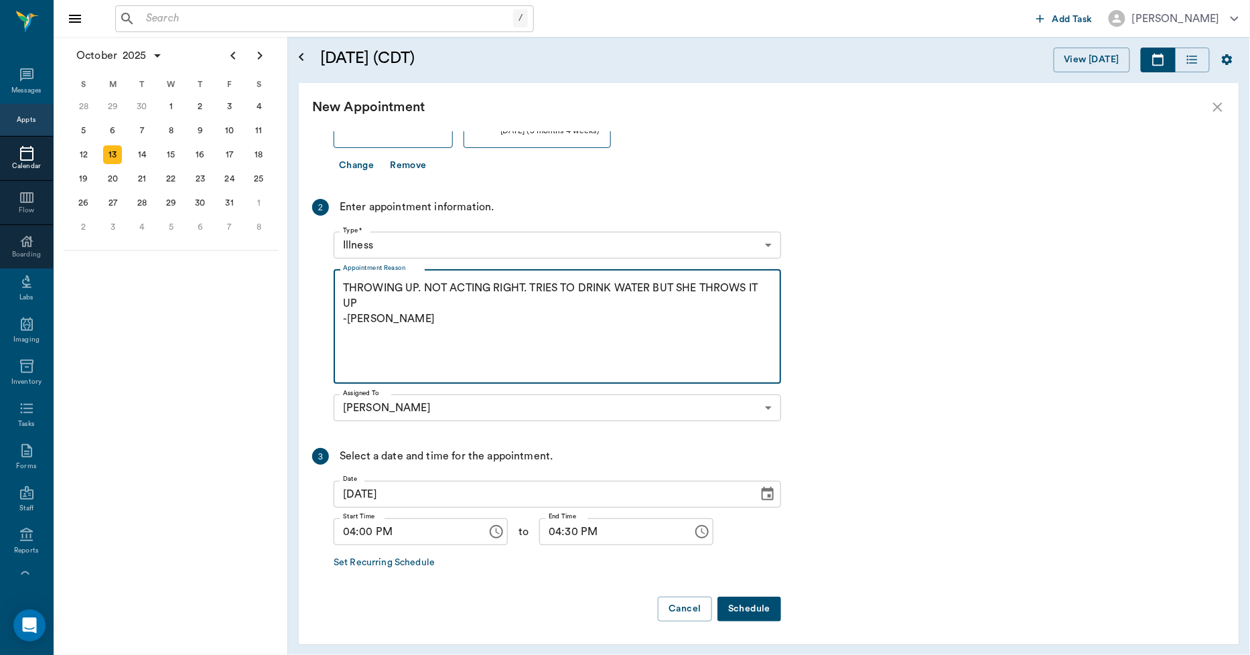
type textarea "THROWING UP. NOT ACTING RIGHT. TRIES TO DRINK WATER BUT SHE THROWS IT UP -[PERS…"
click at [738, 605] on button "Schedule" at bounding box center [750, 609] width 64 height 25
